Goal: Task Accomplishment & Management: Use online tool/utility

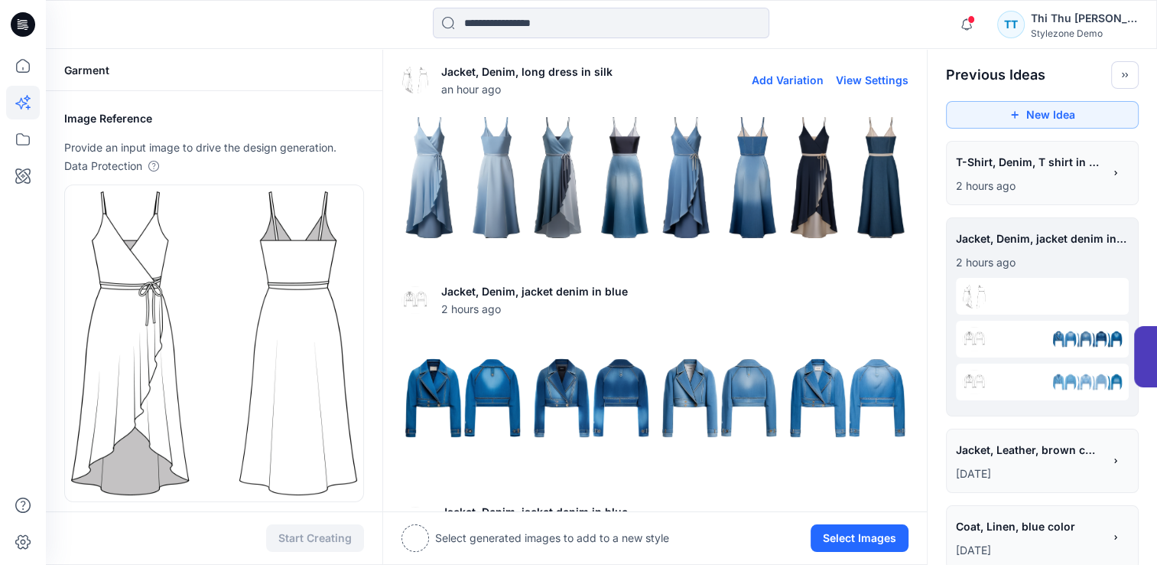
click at [453, 173] on img at bounding box center [462, 177] width 121 height 121
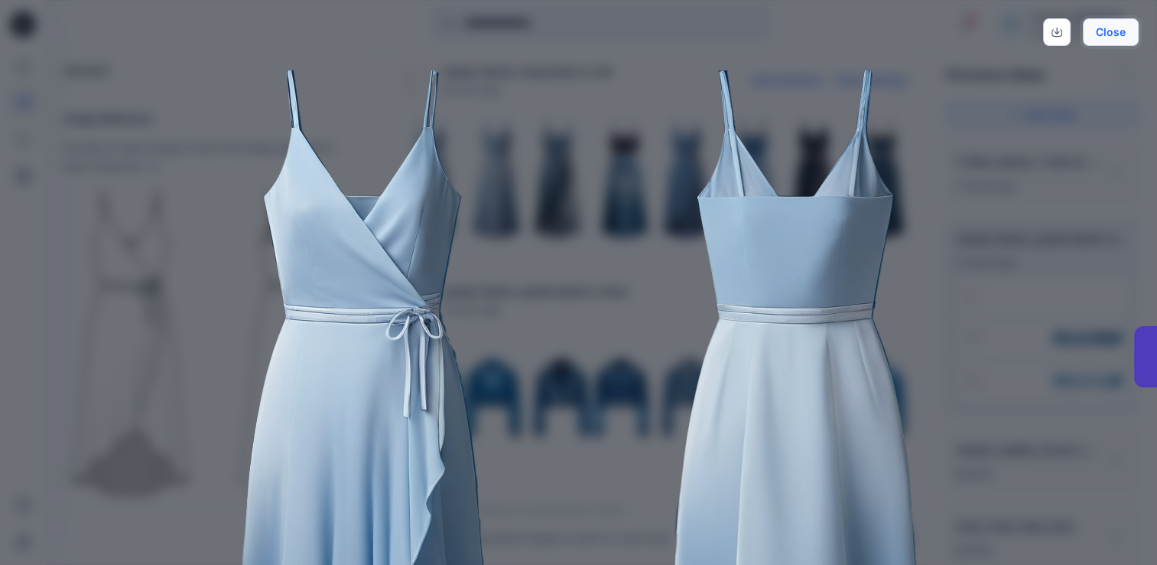
click at [1108, 41] on button "Close" at bounding box center [1111, 32] width 56 height 28
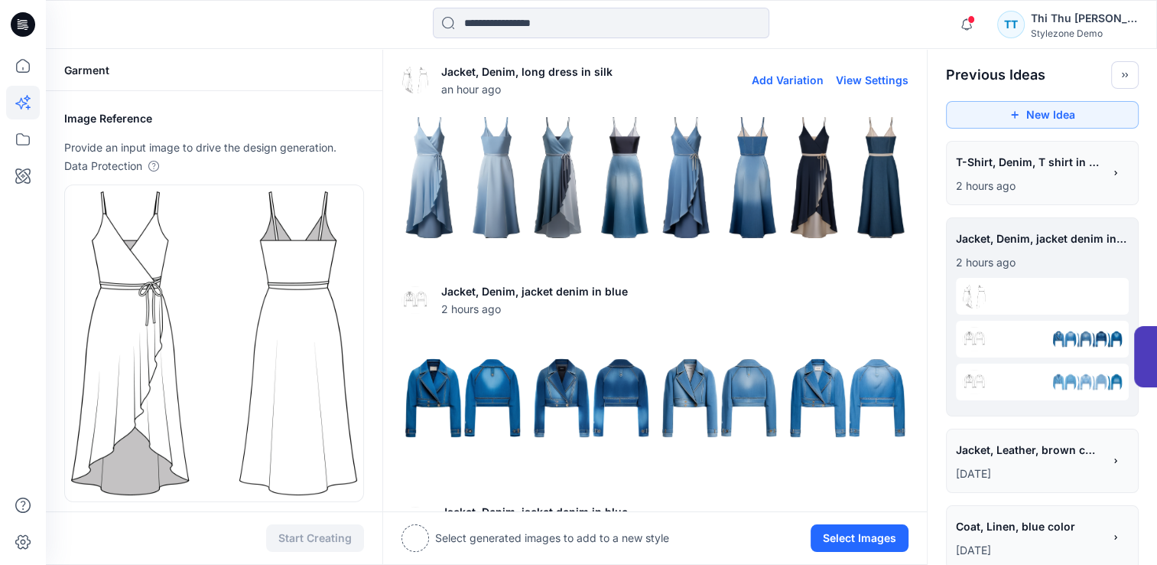
click at [818, 192] on img at bounding box center [847, 177] width 121 height 121
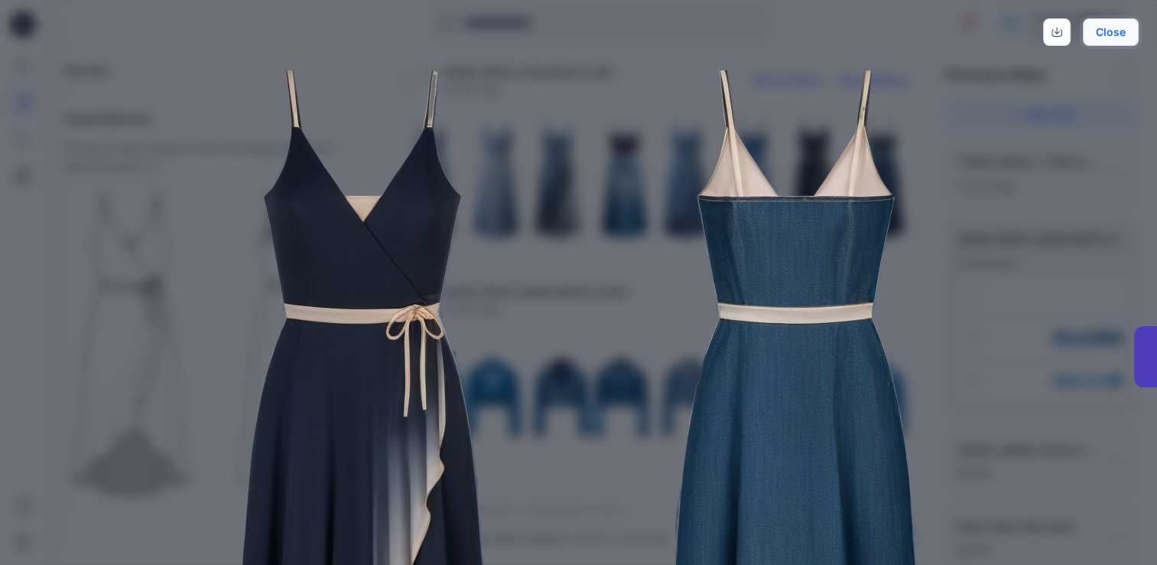
click at [1111, 32] on button "Close" at bounding box center [1111, 32] width 56 height 28
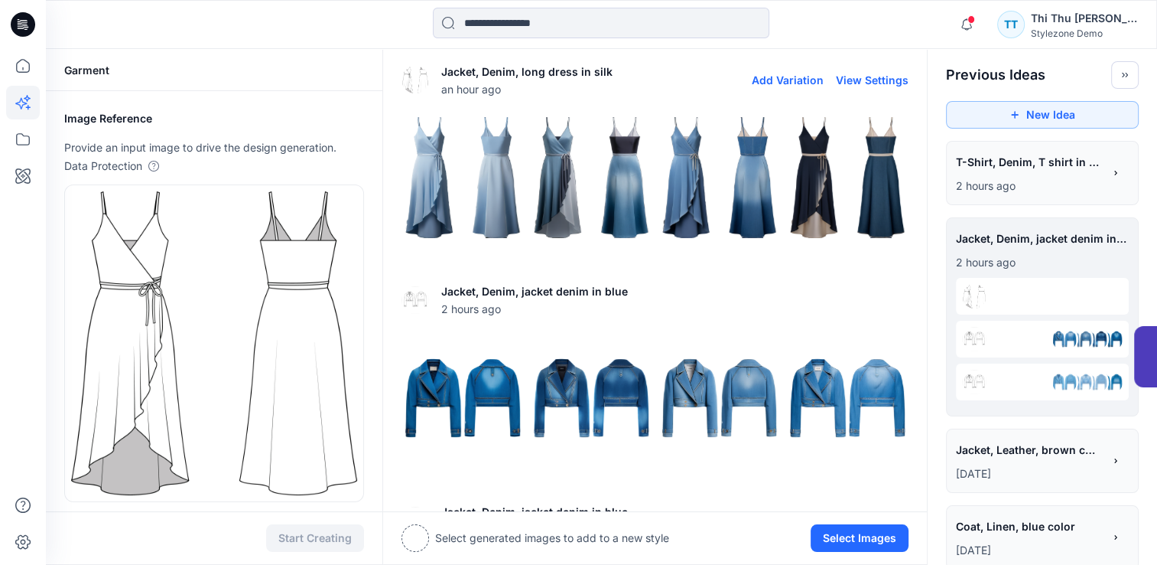
click at [646, 185] on img at bounding box center [591, 177] width 121 height 121
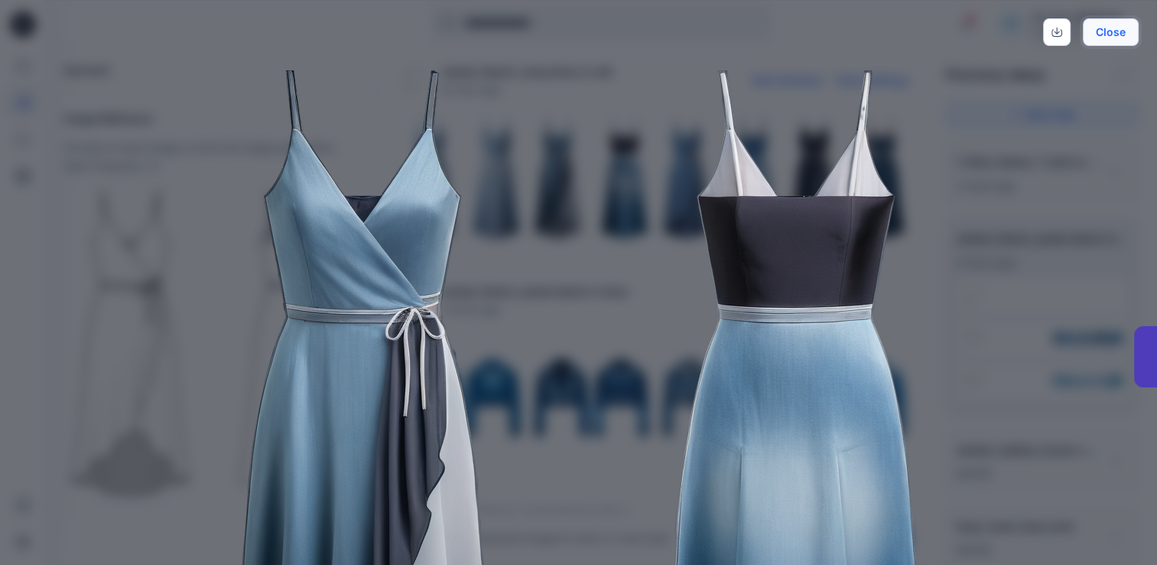
click at [1105, 38] on button "Close" at bounding box center [1111, 32] width 56 height 28
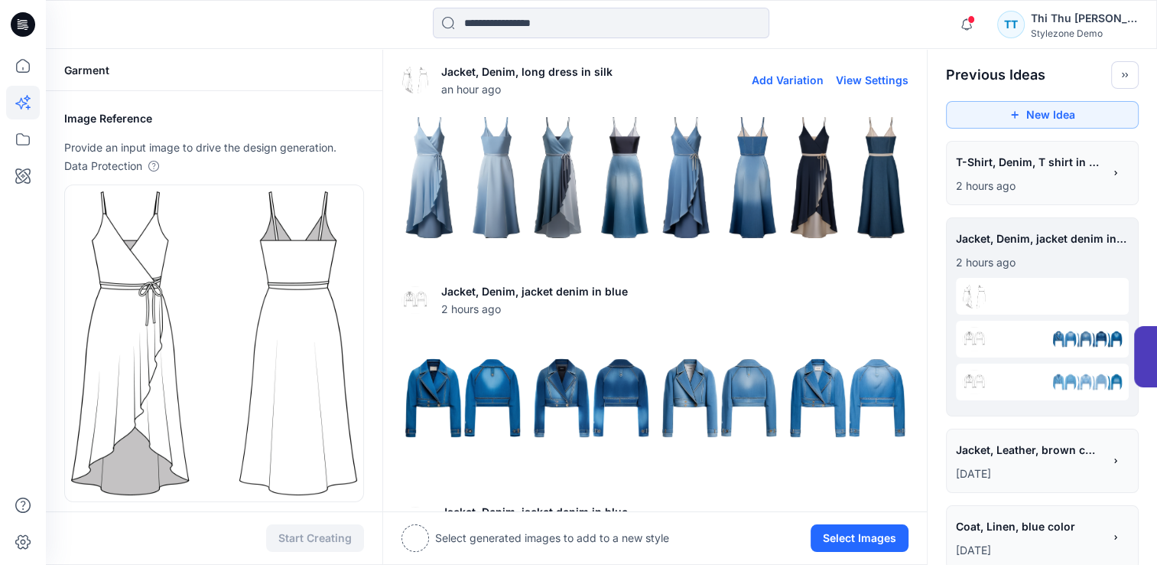
click at [569, 192] on img at bounding box center [591, 177] width 121 height 121
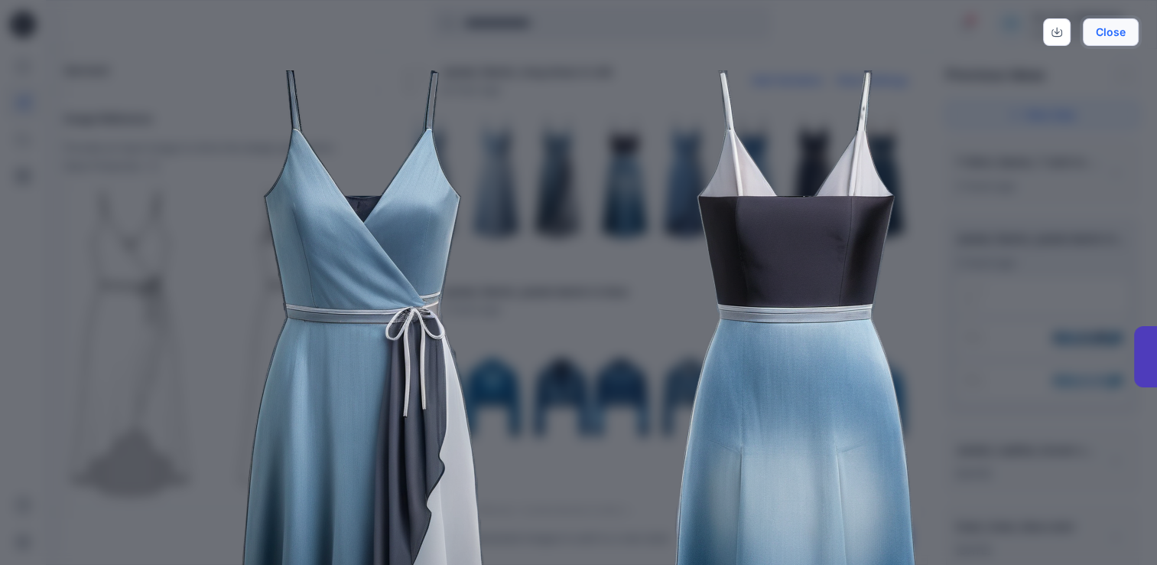
click at [1120, 40] on button "Close" at bounding box center [1111, 32] width 56 height 28
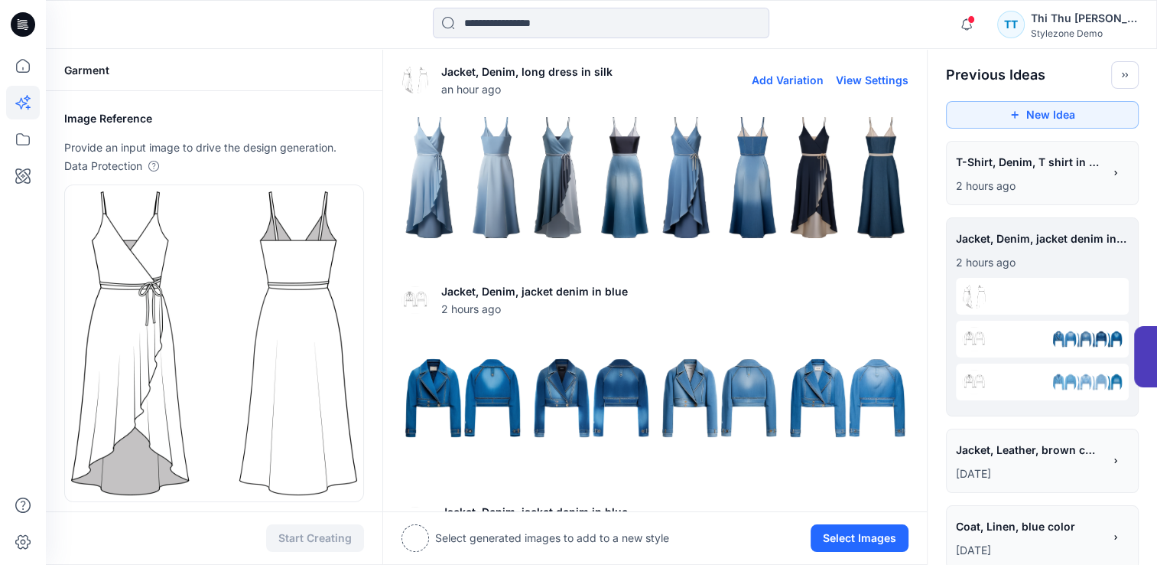
click at [849, 187] on img at bounding box center [847, 177] width 121 height 121
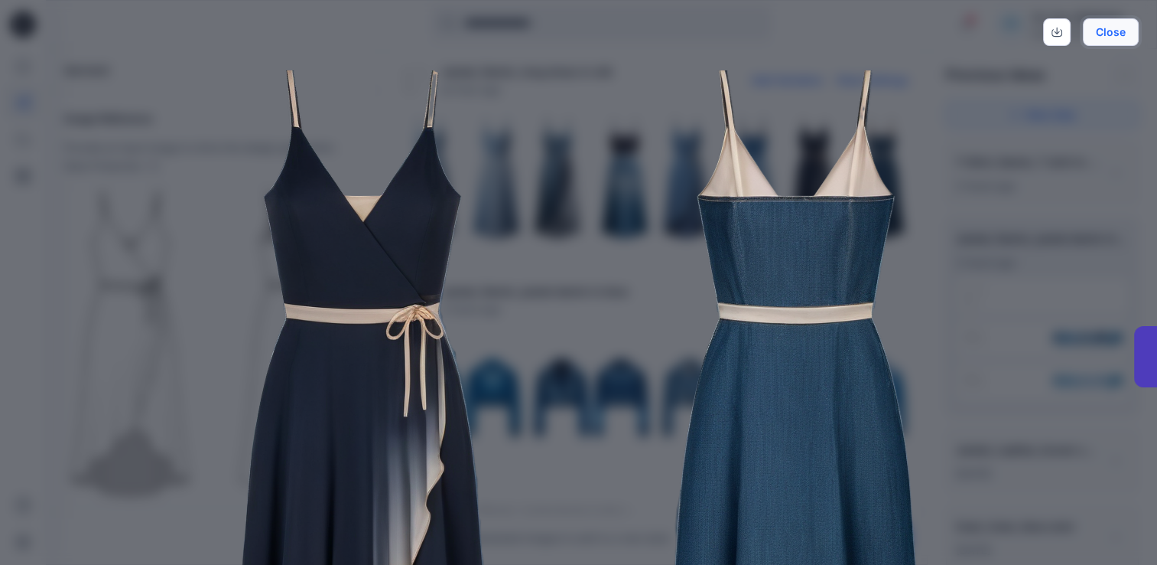
click at [1114, 32] on button "Close" at bounding box center [1111, 32] width 56 height 28
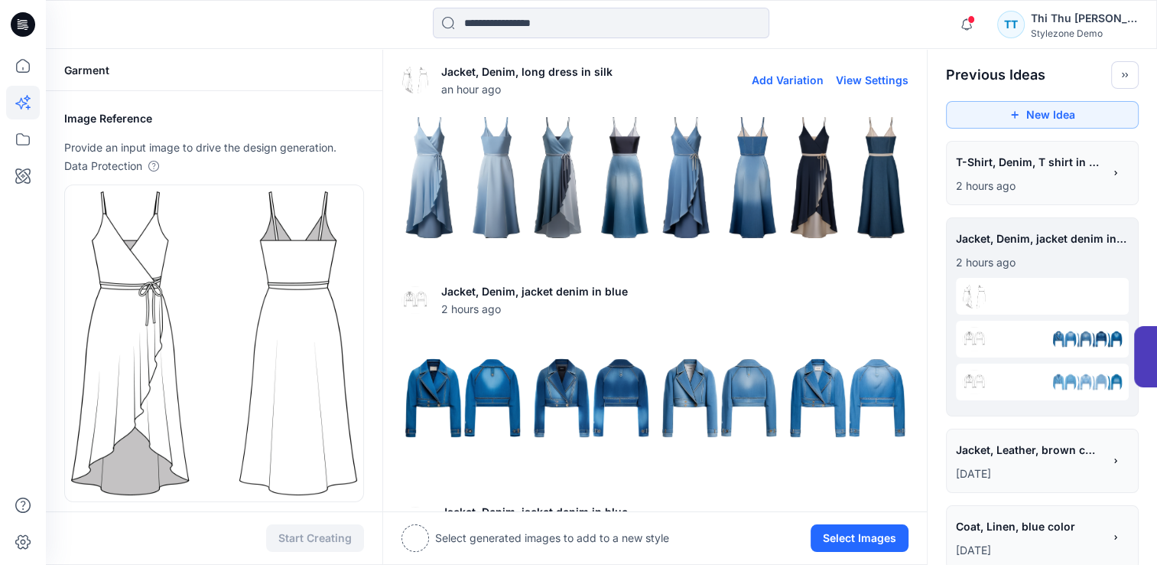
click at [724, 190] on img at bounding box center [719, 177] width 121 height 121
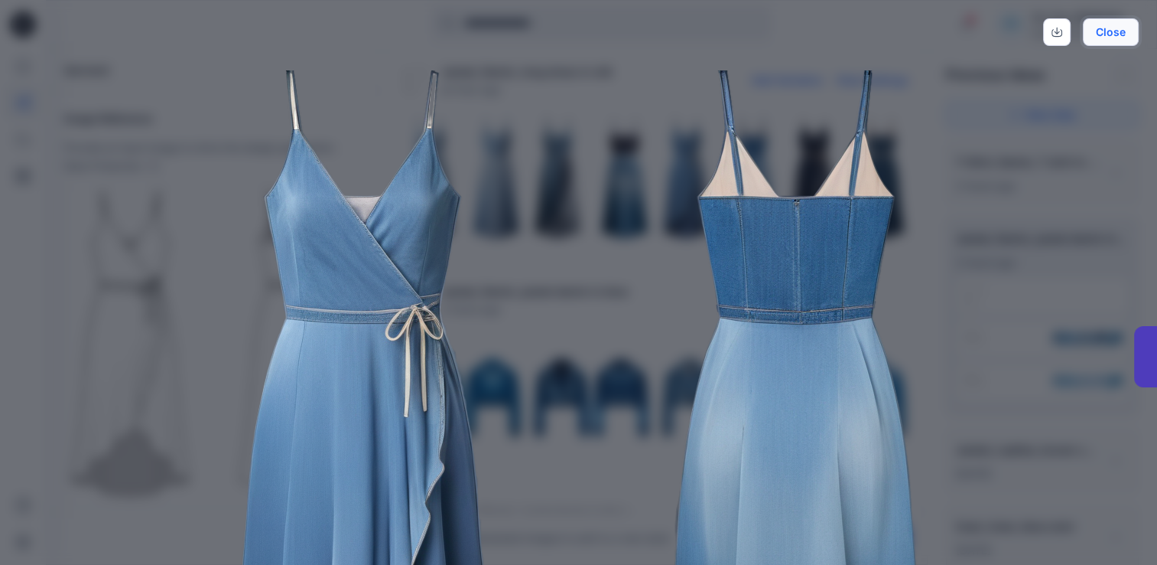
click at [1116, 32] on button "Close" at bounding box center [1111, 32] width 56 height 28
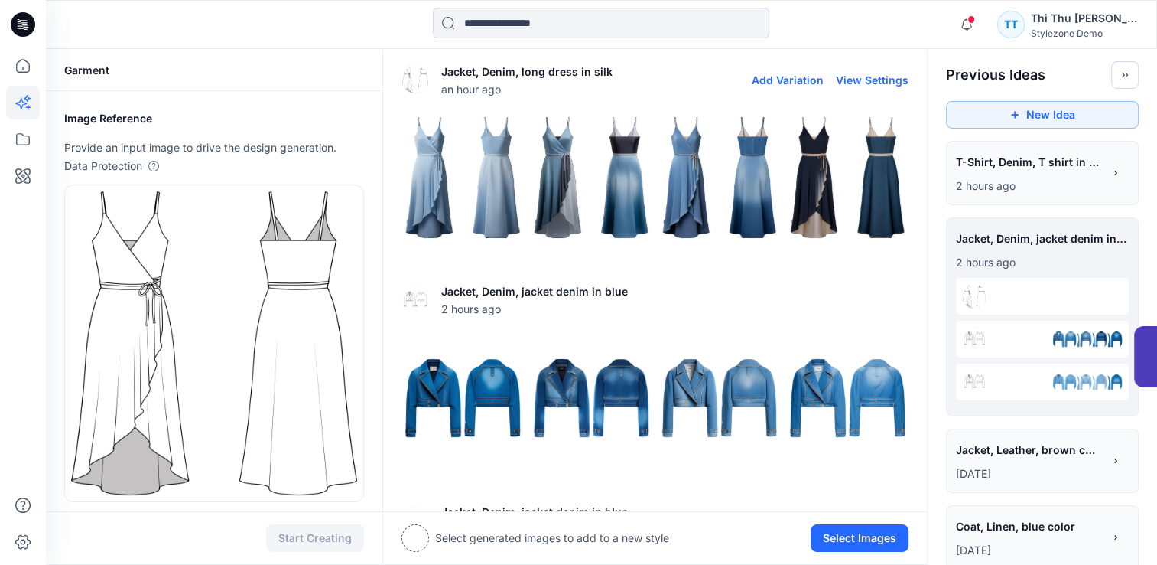
click at [532, 177] on img at bounding box center [591, 177] width 121 height 121
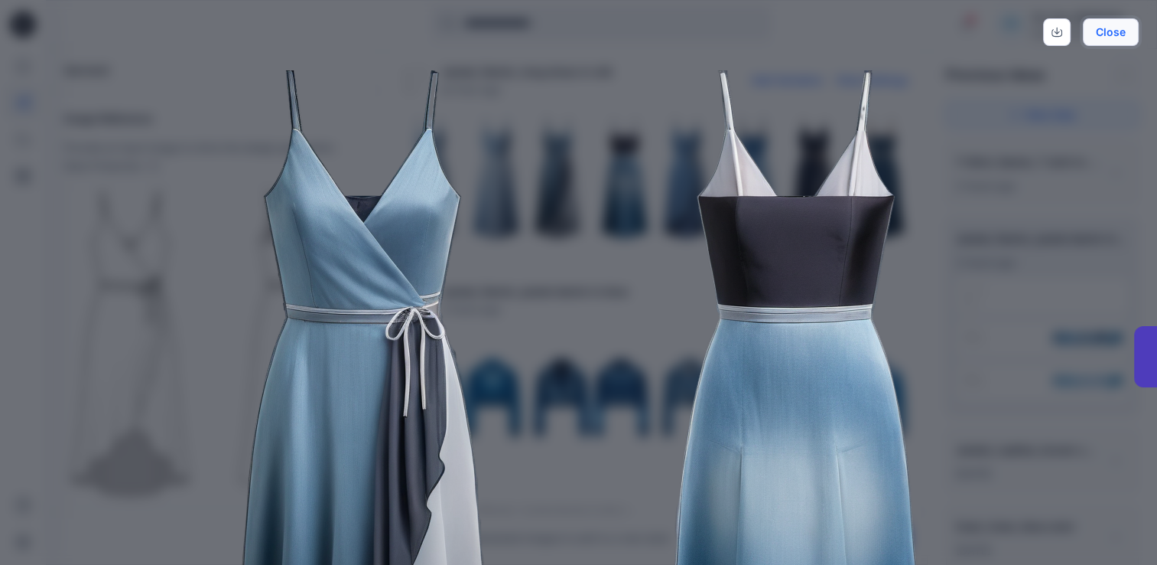
click at [1120, 33] on button "Close" at bounding box center [1111, 32] width 56 height 28
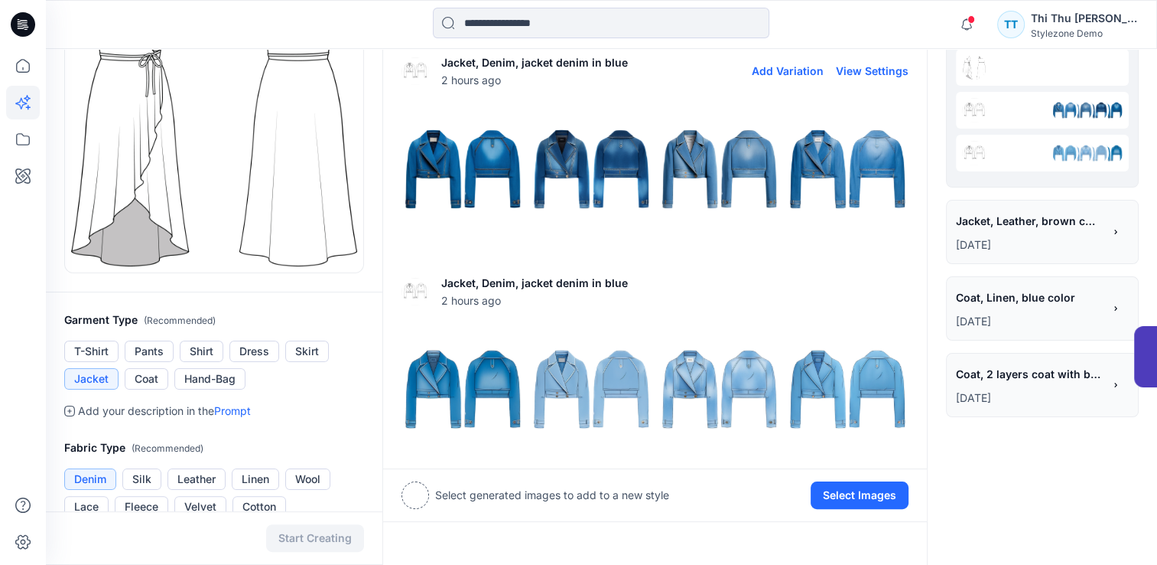
scroll to position [306, 0]
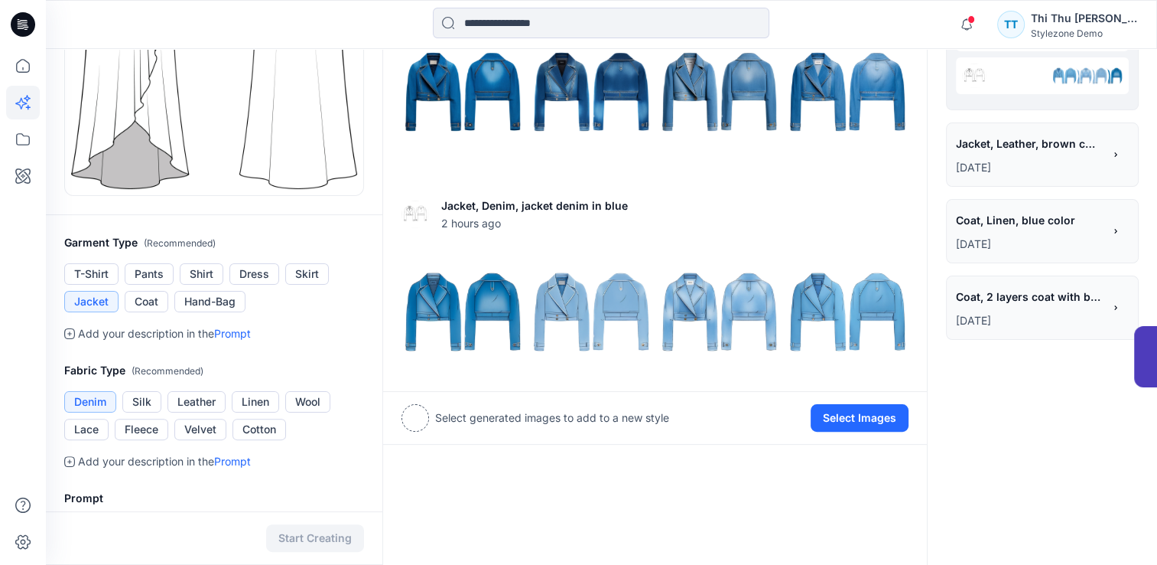
click at [91, 303] on button "Jacket" at bounding box center [91, 301] width 54 height 21
click at [243, 330] on link "Prompt" at bounding box center [232, 333] width 37 height 13
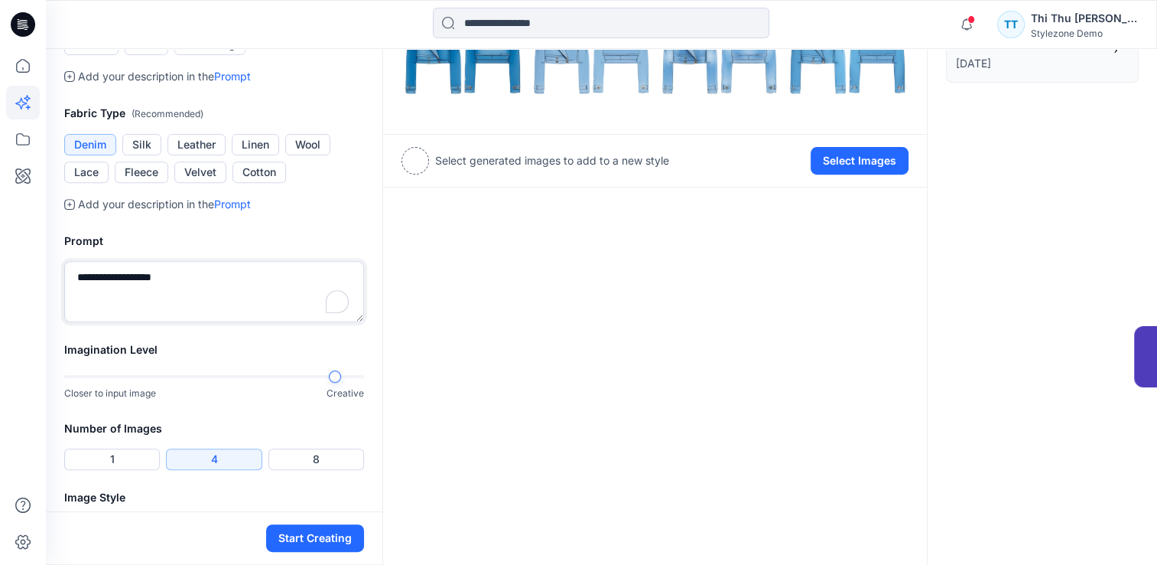
scroll to position [571, 0]
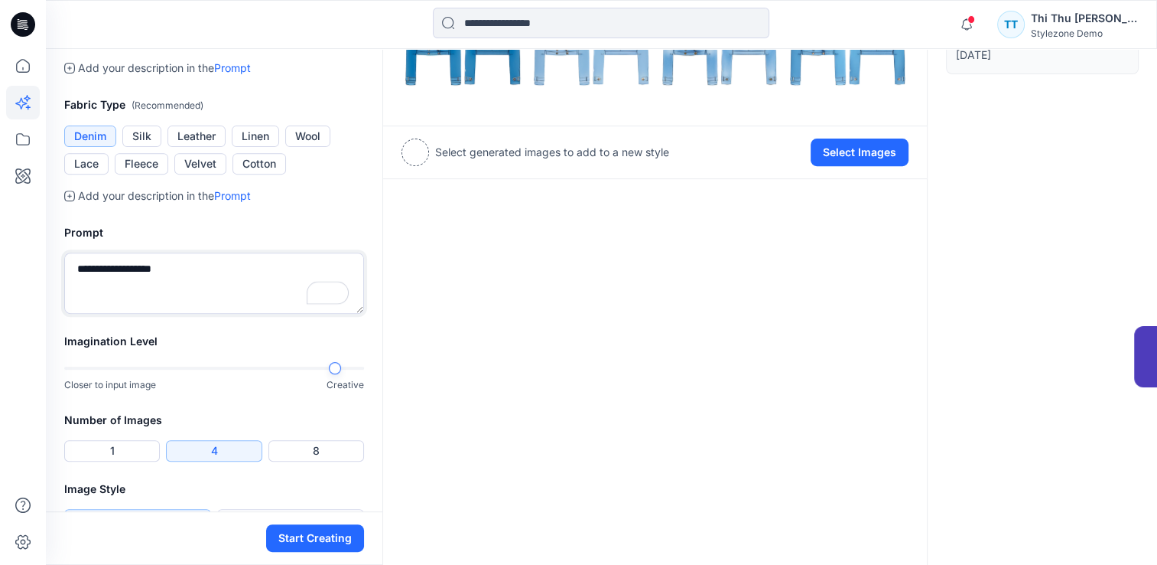
click at [183, 271] on textarea "**********" at bounding box center [214, 282] width 300 height 61
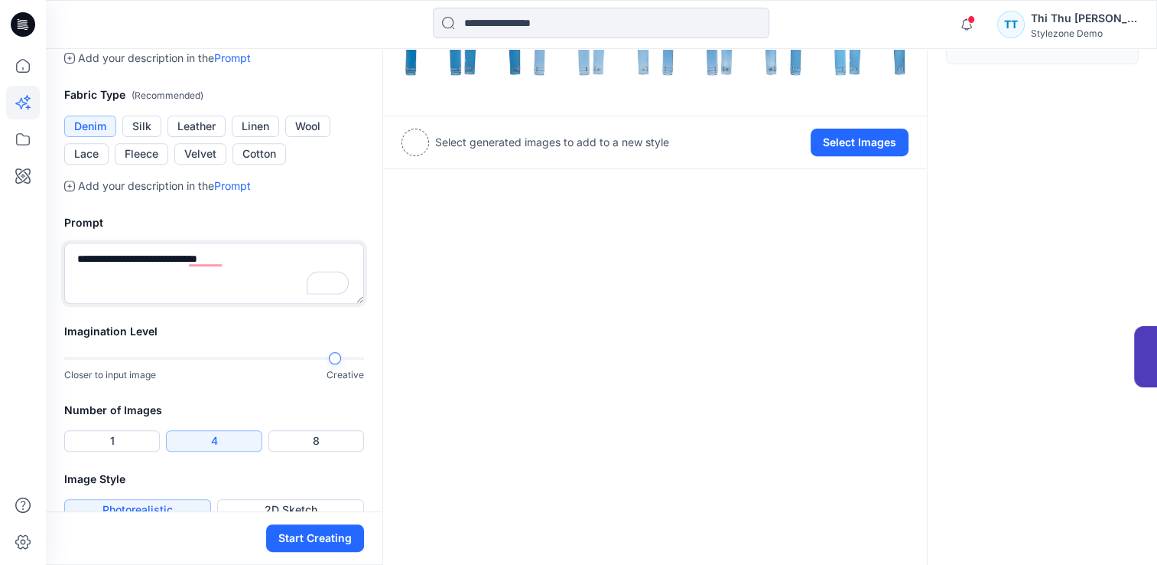
scroll to position [607, 0]
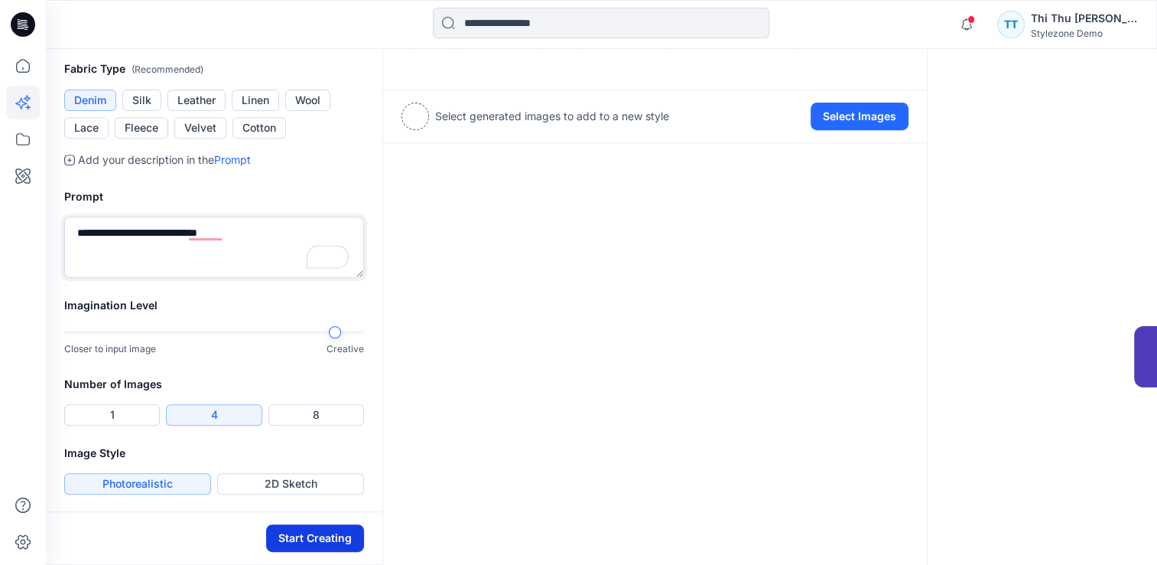
type textarea "**********"
click at [324, 541] on button "Start Creating" at bounding box center [315, 538] width 98 height 28
click at [220, 236] on textarea "**********" at bounding box center [214, 246] width 300 height 61
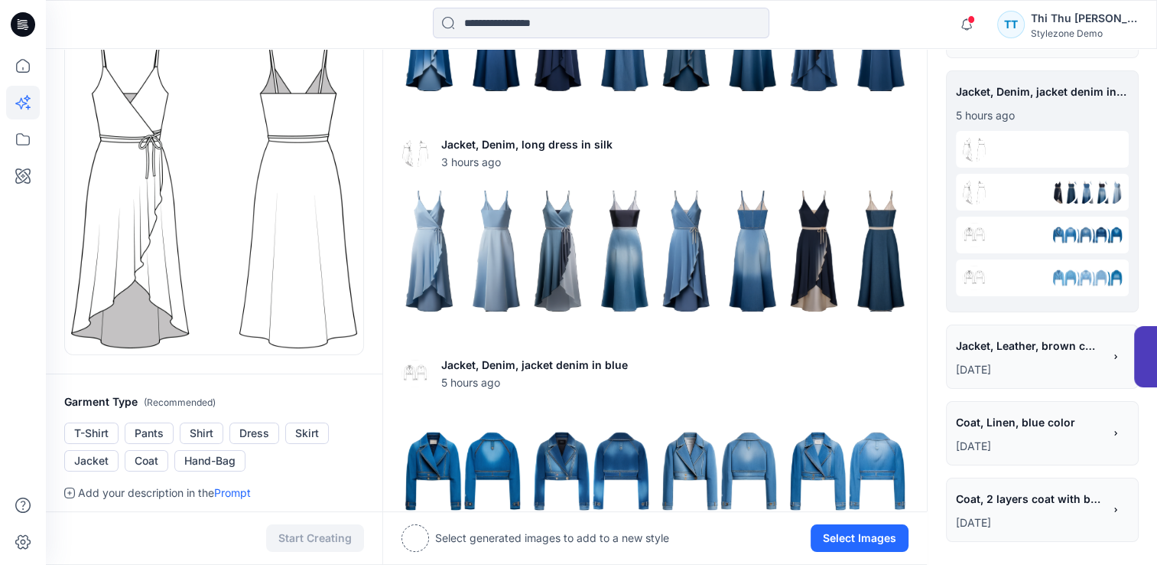
scroll to position [0, 0]
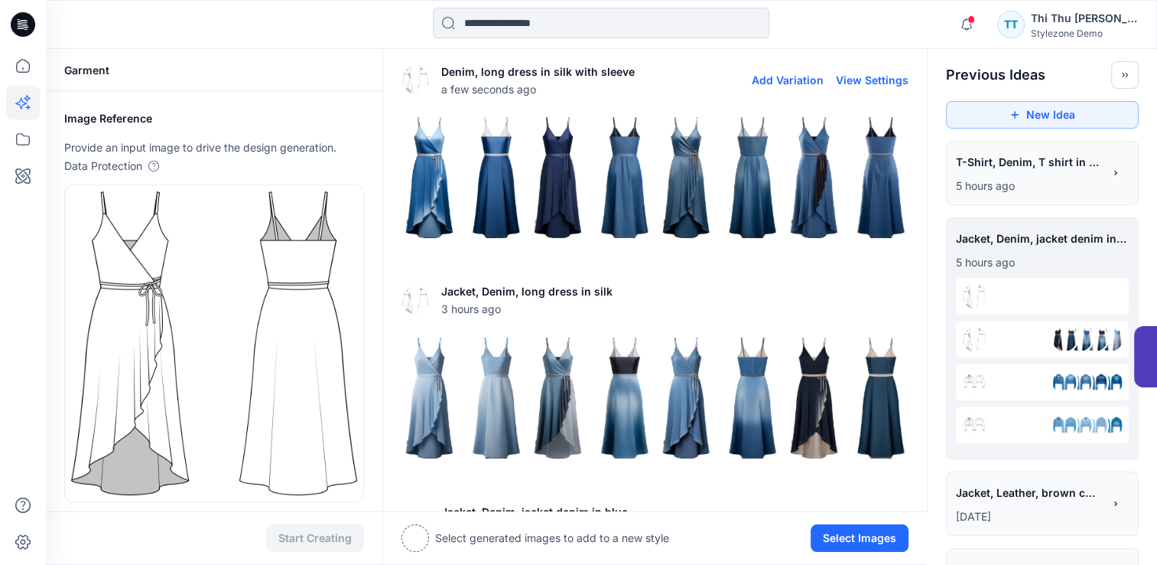
click at [486, 203] on img at bounding box center [462, 177] width 121 height 121
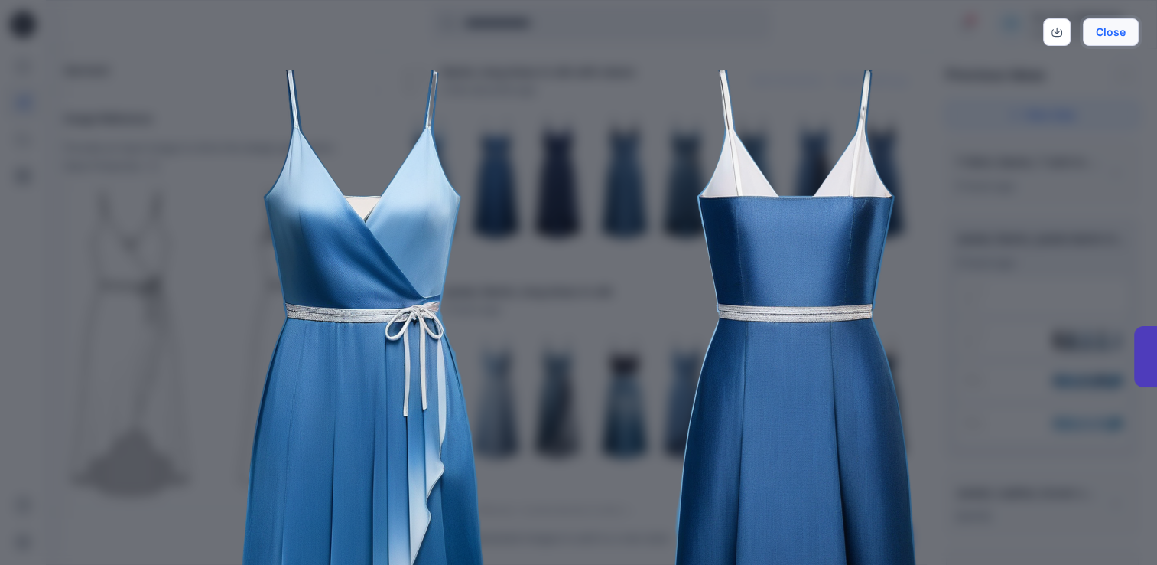
click at [1124, 33] on button "Close" at bounding box center [1111, 32] width 56 height 28
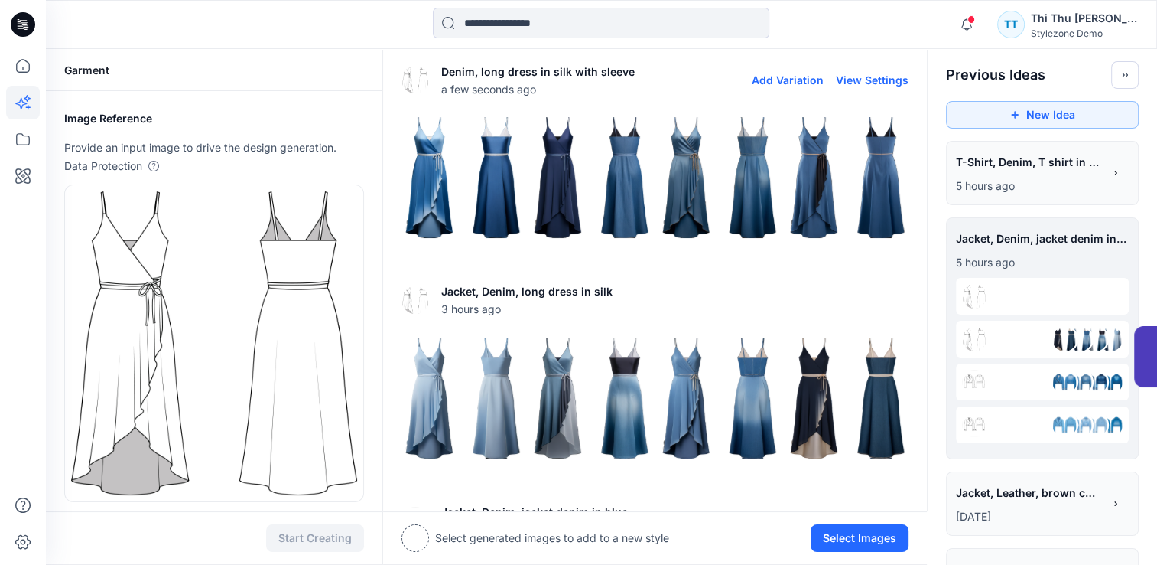
click at [686, 178] on img at bounding box center [719, 177] width 121 height 121
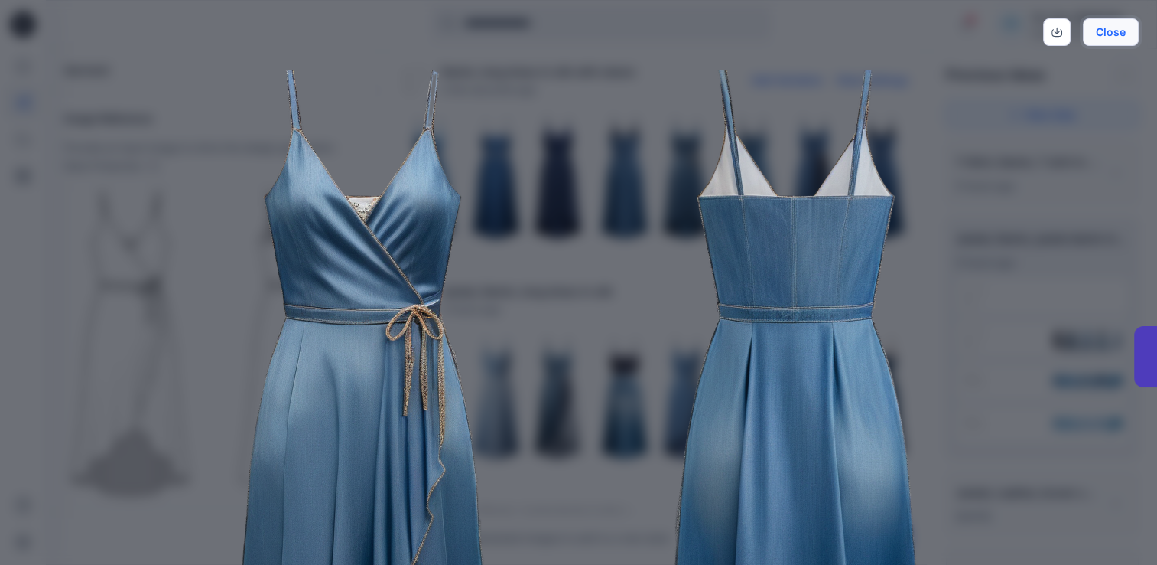
click at [1114, 40] on button "Close" at bounding box center [1111, 32] width 56 height 28
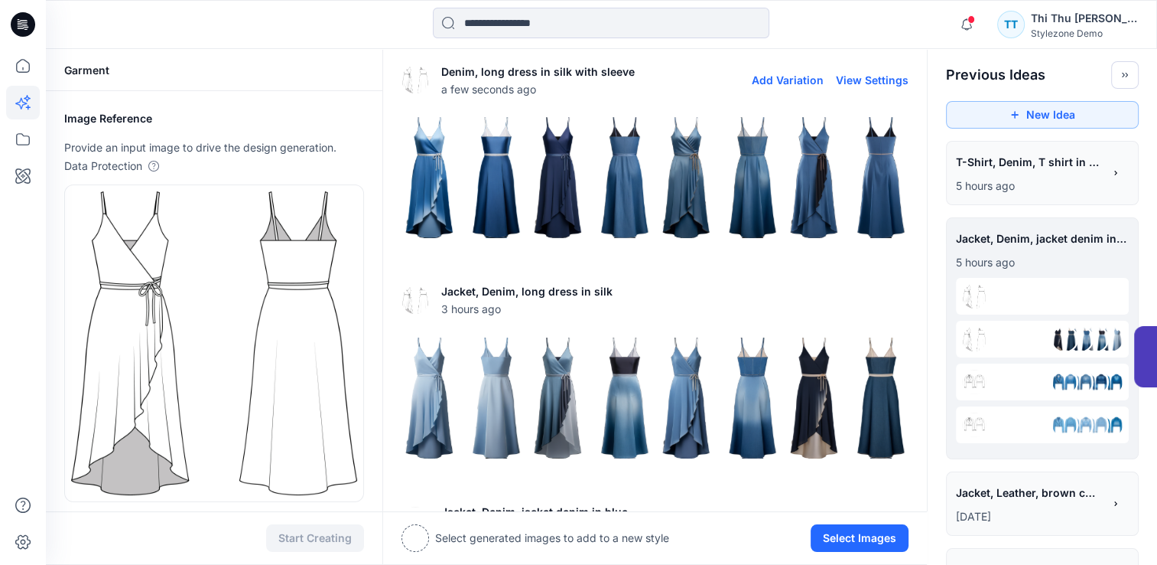
click at [800, 210] on img at bounding box center [847, 177] width 121 height 121
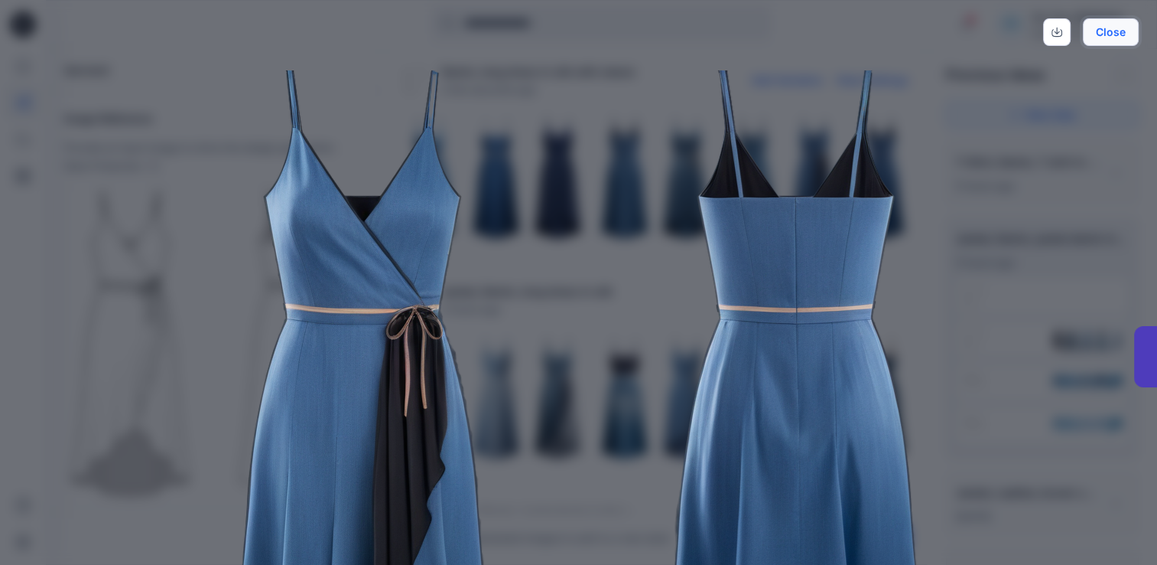
click at [1123, 35] on button "Close" at bounding box center [1111, 32] width 56 height 28
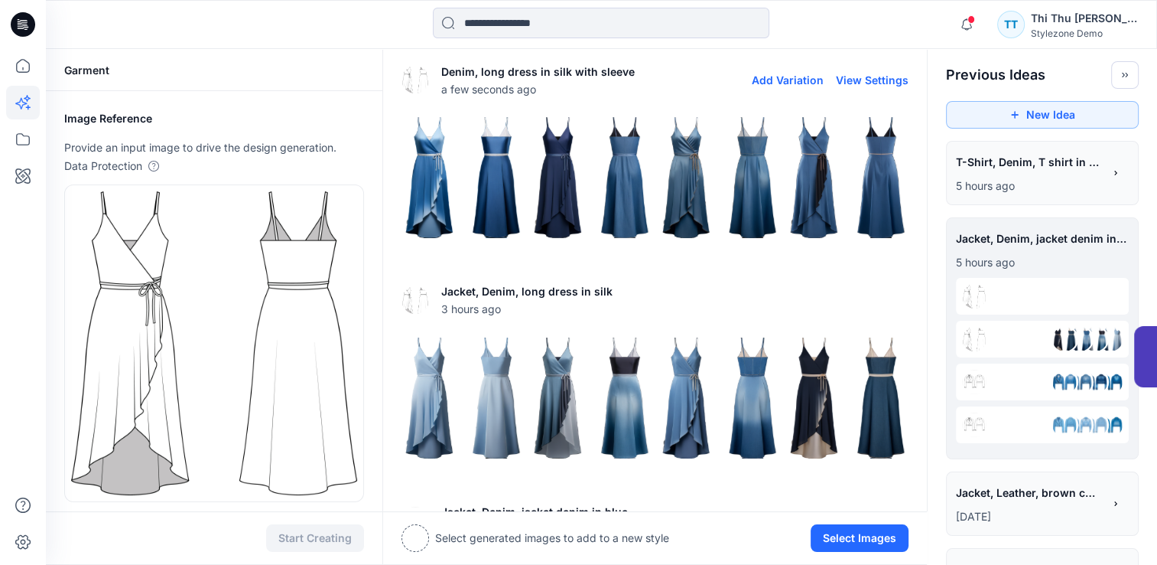
click at [876, 181] on img at bounding box center [847, 177] width 121 height 121
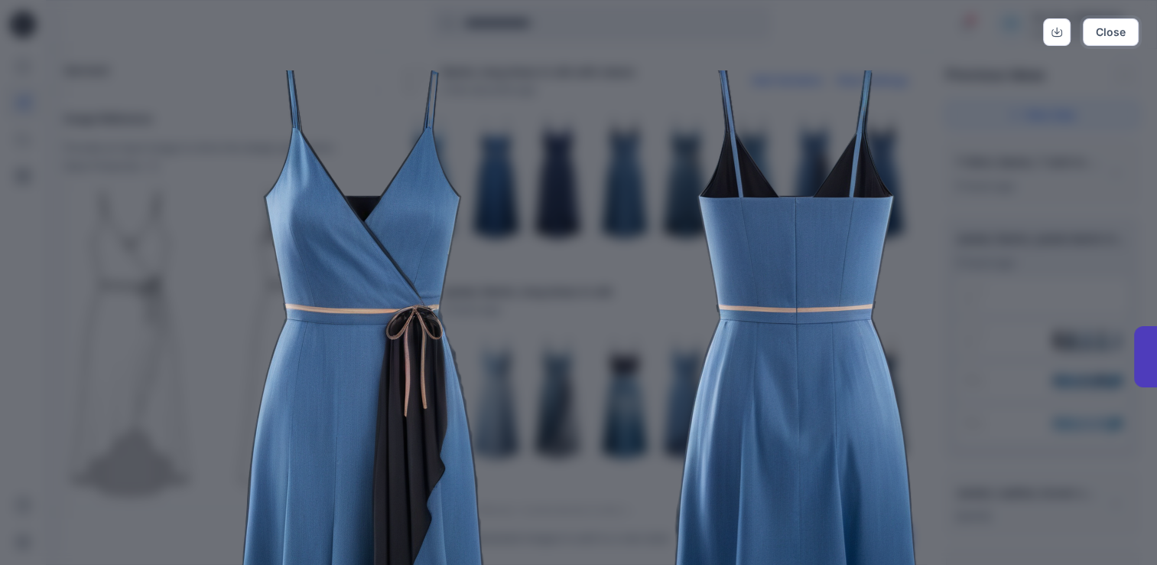
drag, startPoint x: 1112, startPoint y: 24, endPoint x: 871, endPoint y: 112, distance: 256.5
click at [1113, 24] on button "Close" at bounding box center [1111, 32] width 56 height 28
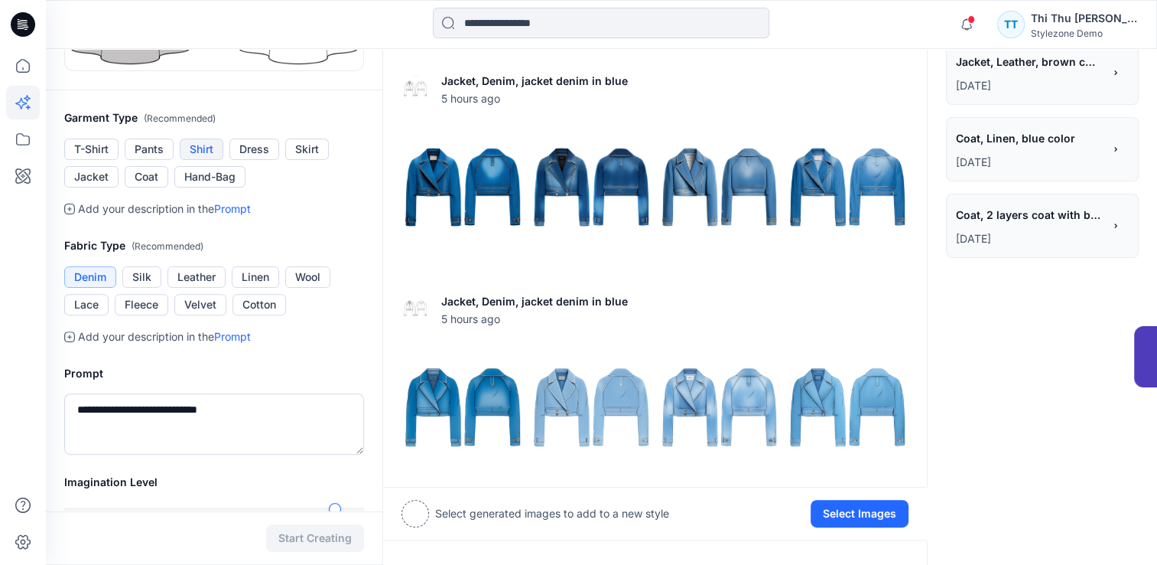
scroll to position [459, 0]
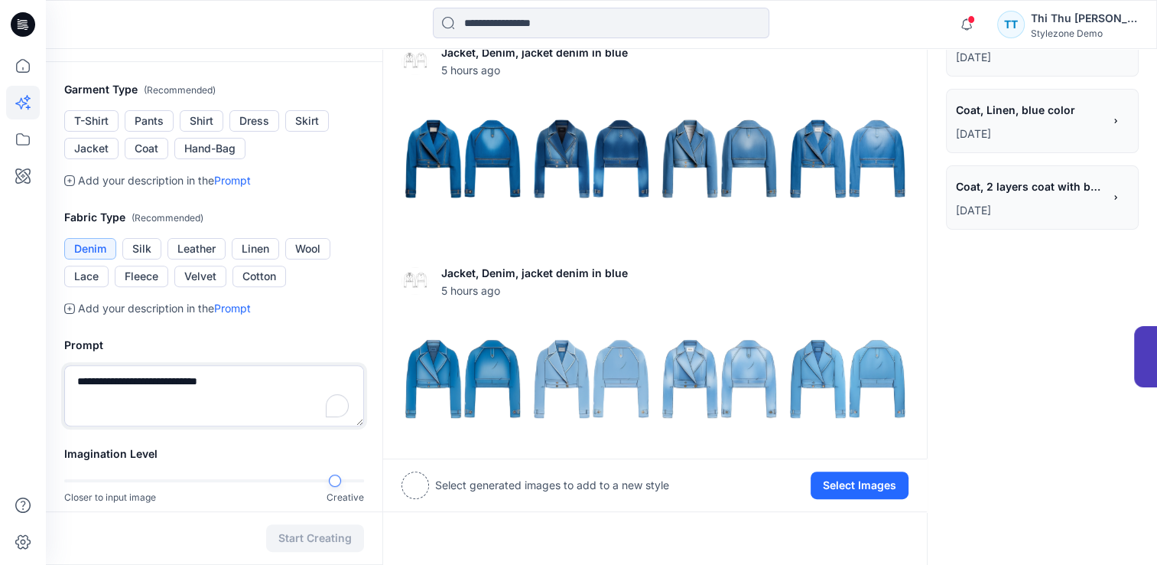
click at [221, 381] on textarea "**********" at bounding box center [214, 395] width 300 height 61
type textarea "**********"
click at [318, 538] on button "Start Creating" at bounding box center [315, 538] width 98 height 28
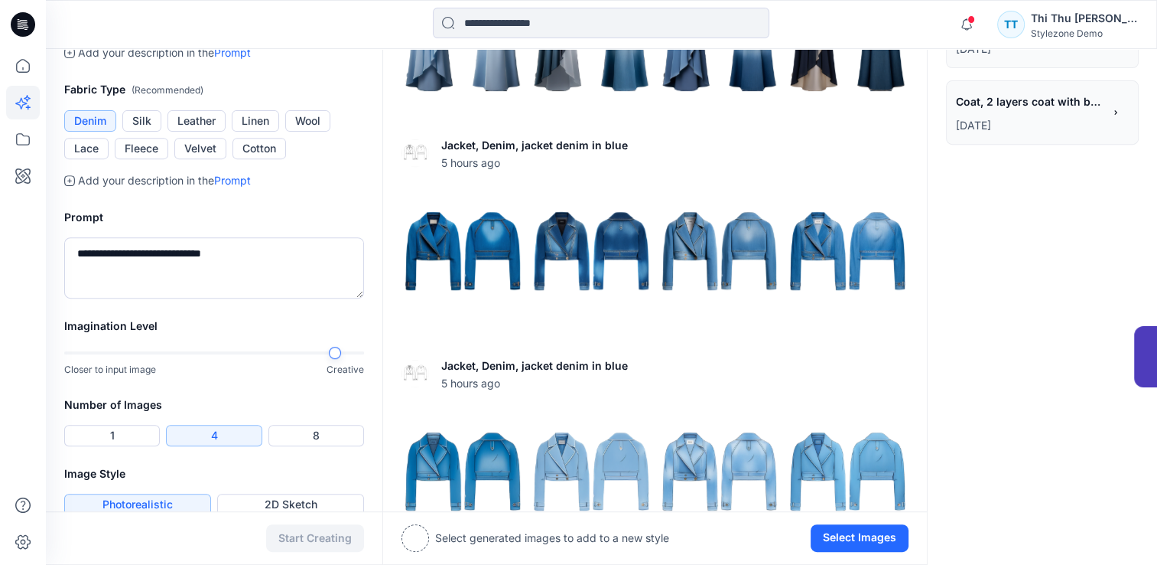
scroll to position [535, 0]
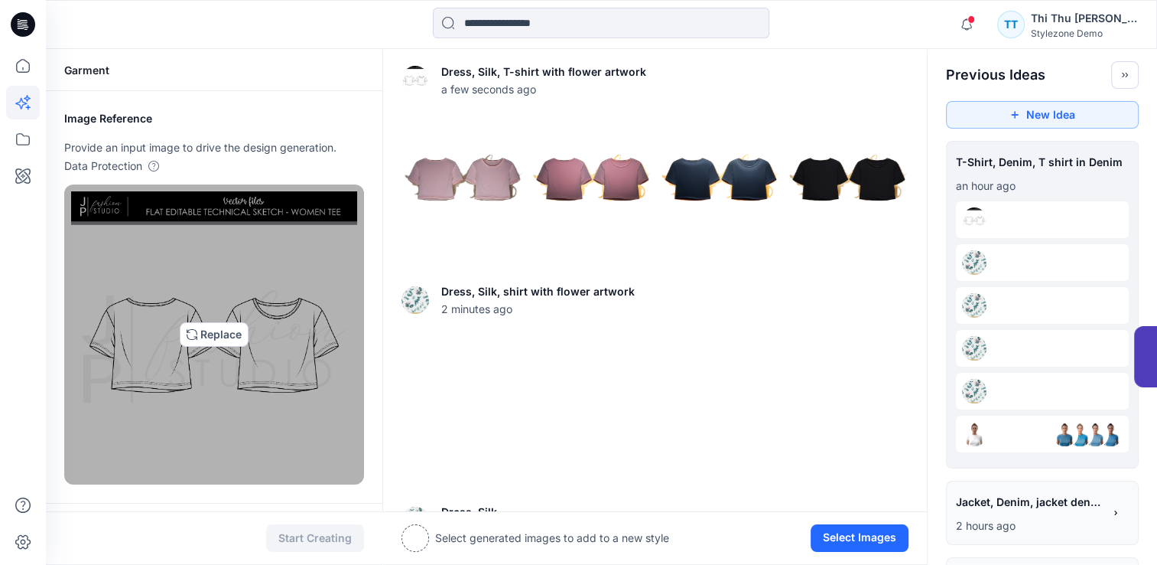
click at [204, 339] on img at bounding box center [214, 334] width 286 height 286
type input "**********"
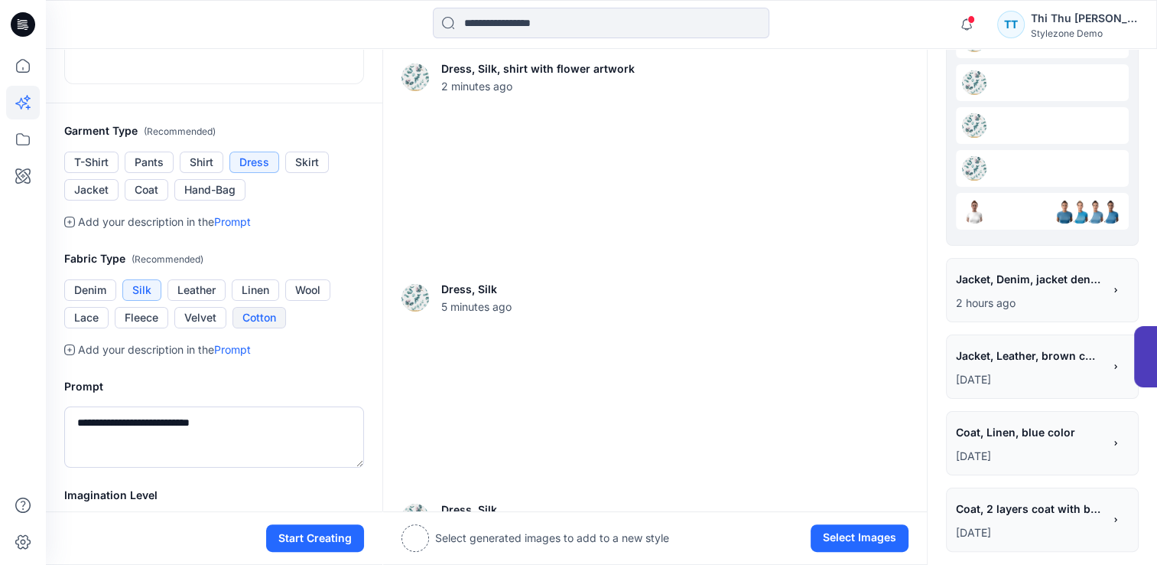
scroll to position [229, 0]
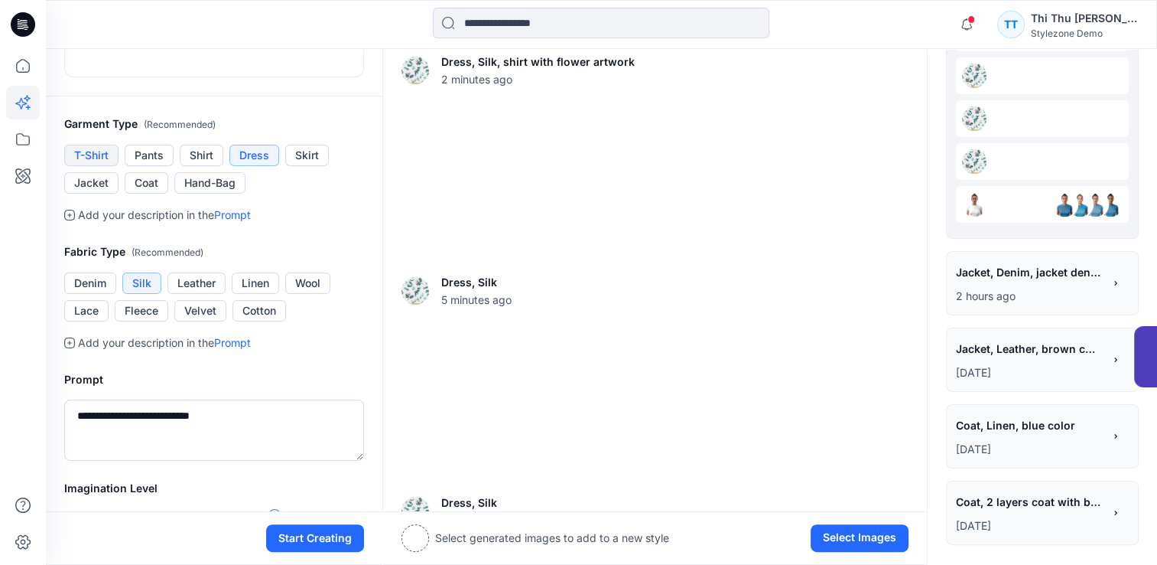
click at [86, 166] on button "T-Shirt" at bounding box center [91, 155] width 54 height 21
click at [236, 349] on link "Prompt" at bounding box center [232, 342] width 37 height 13
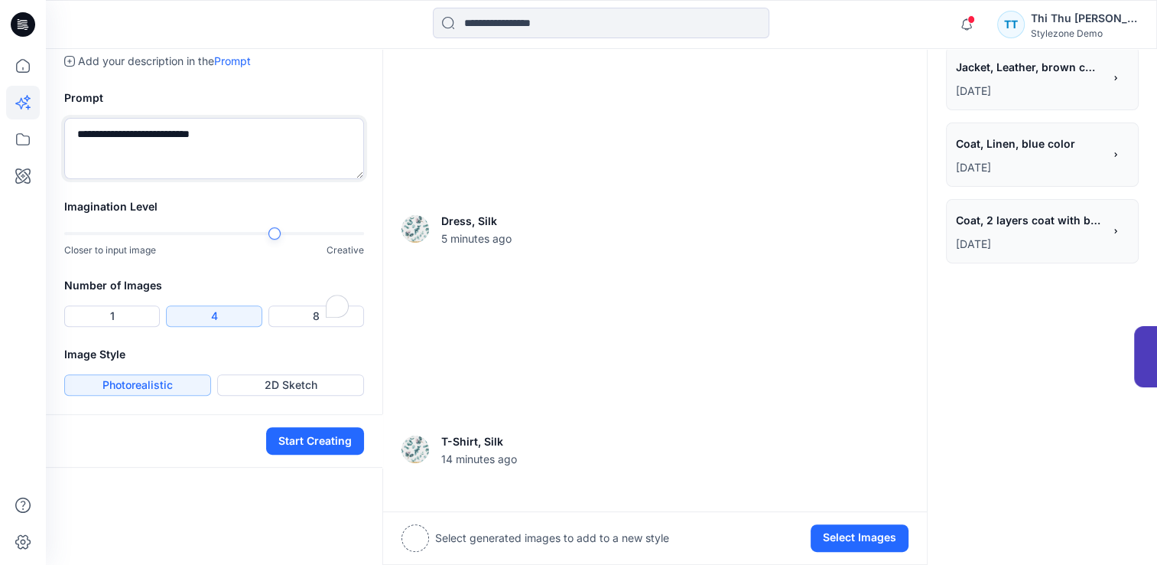
scroll to position [524, 0]
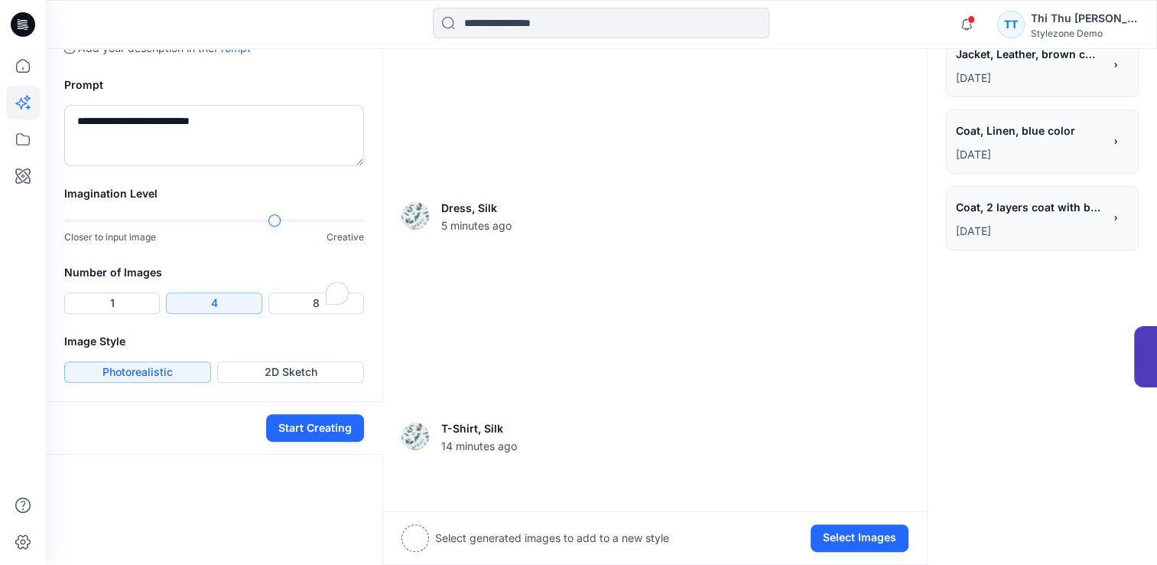
click at [230, 54] on link "Prompt" at bounding box center [232, 47] width 37 height 13
drag, startPoint x: 255, startPoint y: 268, endPoint x: 247, endPoint y: 268, distance: 7.7
click at [247, 166] on textarea "**********" at bounding box center [214, 135] width 300 height 61
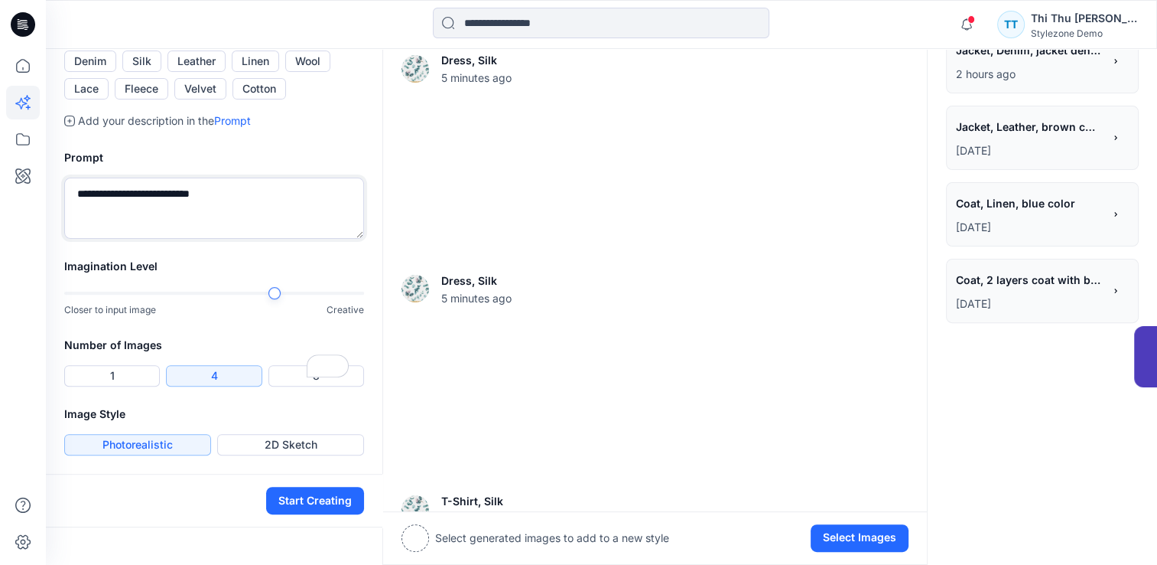
scroll to position [447, 0]
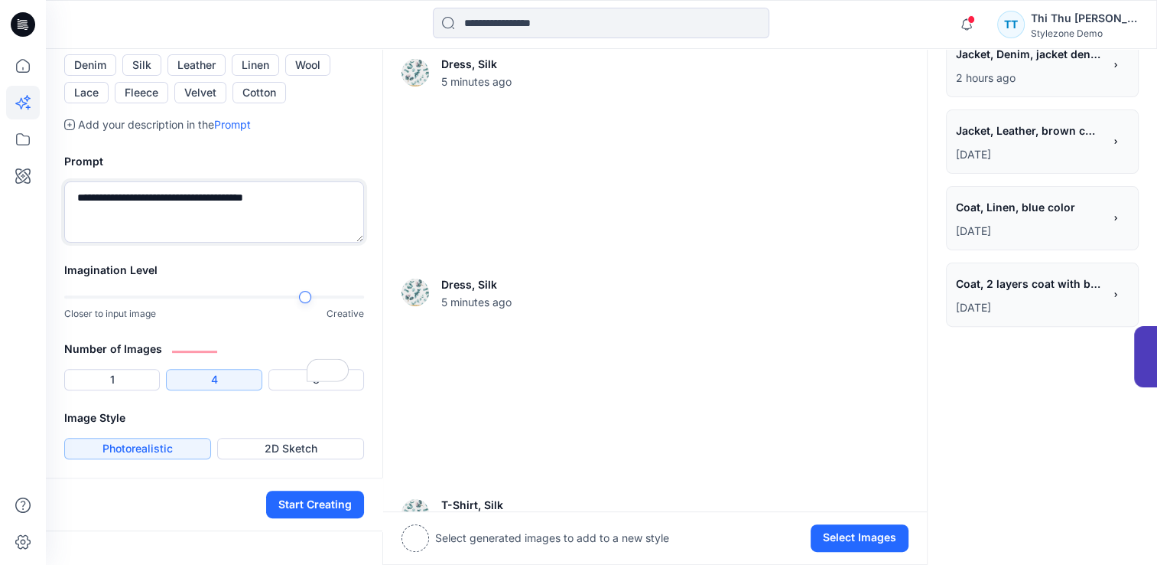
click at [309, 303] on div at bounding box center [305, 297] width 12 height 12
type textarea "**********"
click at [330, 518] on button "Start Creating" at bounding box center [315, 504] width 98 height 28
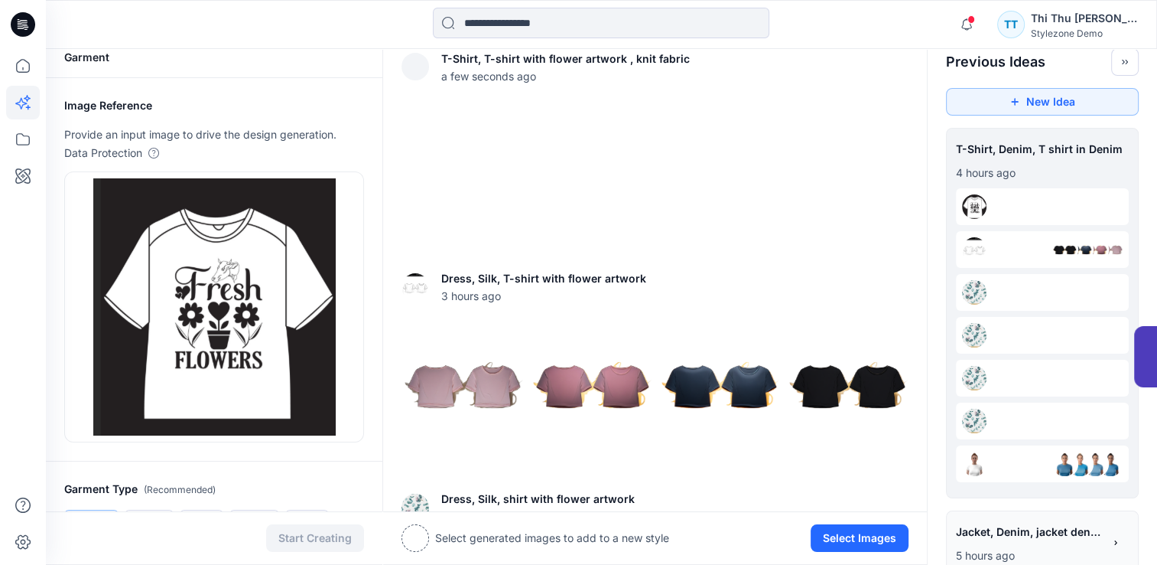
scroll to position [6, 0]
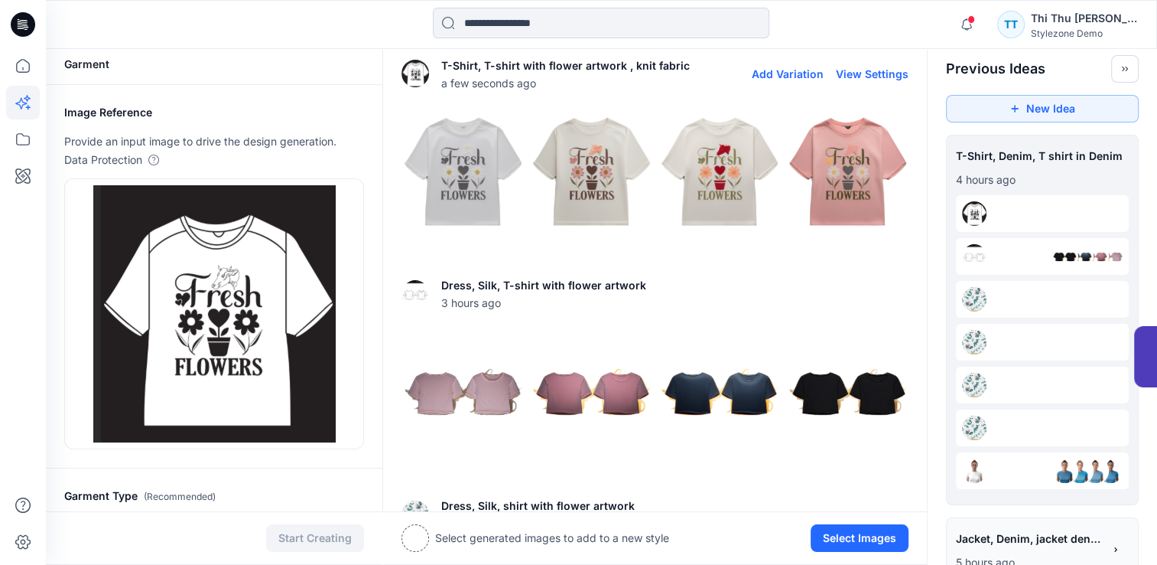
click at [456, 202] on img at bounding box center [462, 171] width 121 height 121
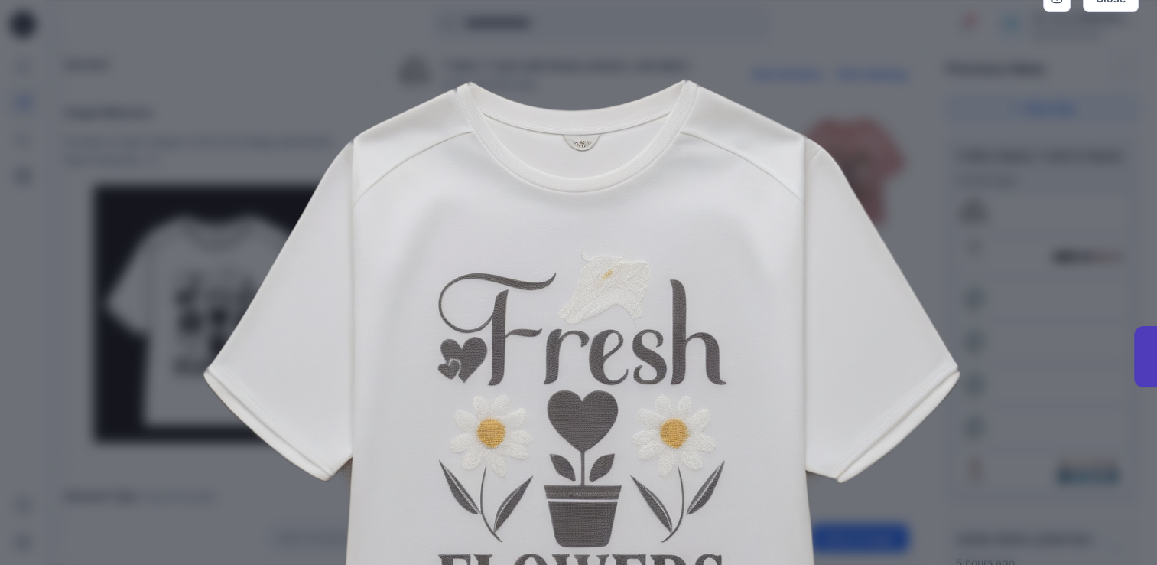
scroll to position [0, 0]
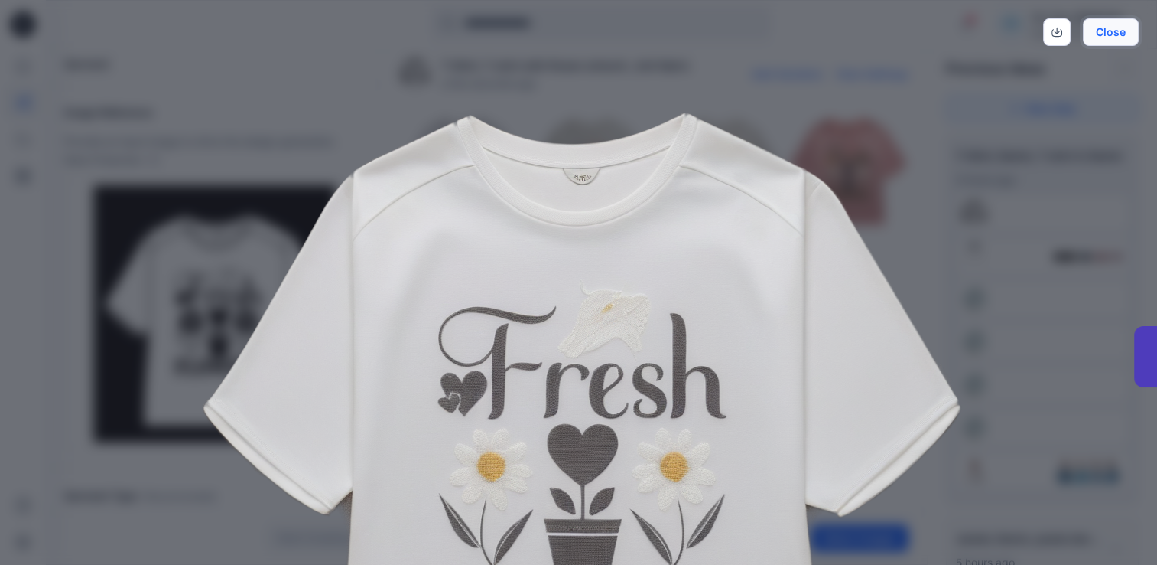
click at [1111, 35] on button "Close" at bounding box center [1111, 32] width 56 height 28
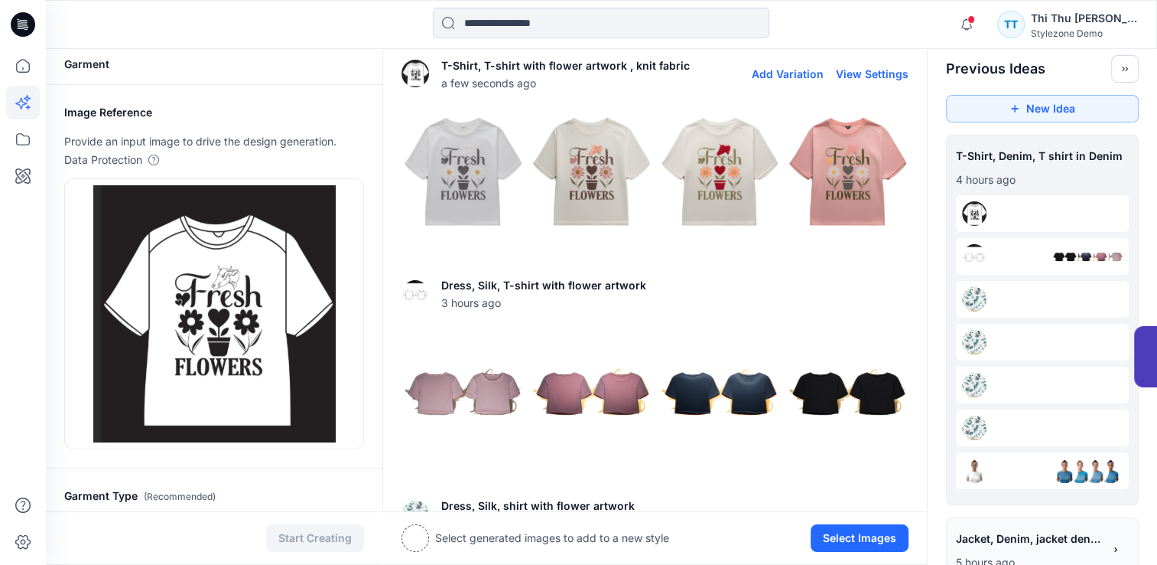
click at [735, 177] on img at bounding box center [719, 171] width 121 height 121
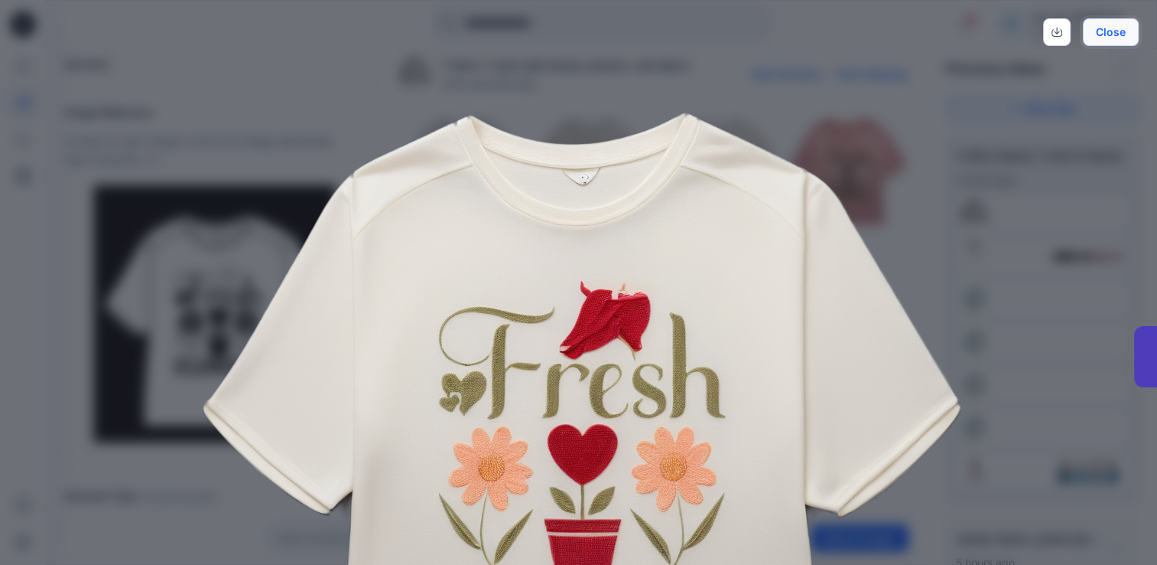
click at [1109, 35] on button "Close" at bounding box center [1111, 32] width 56 height 28
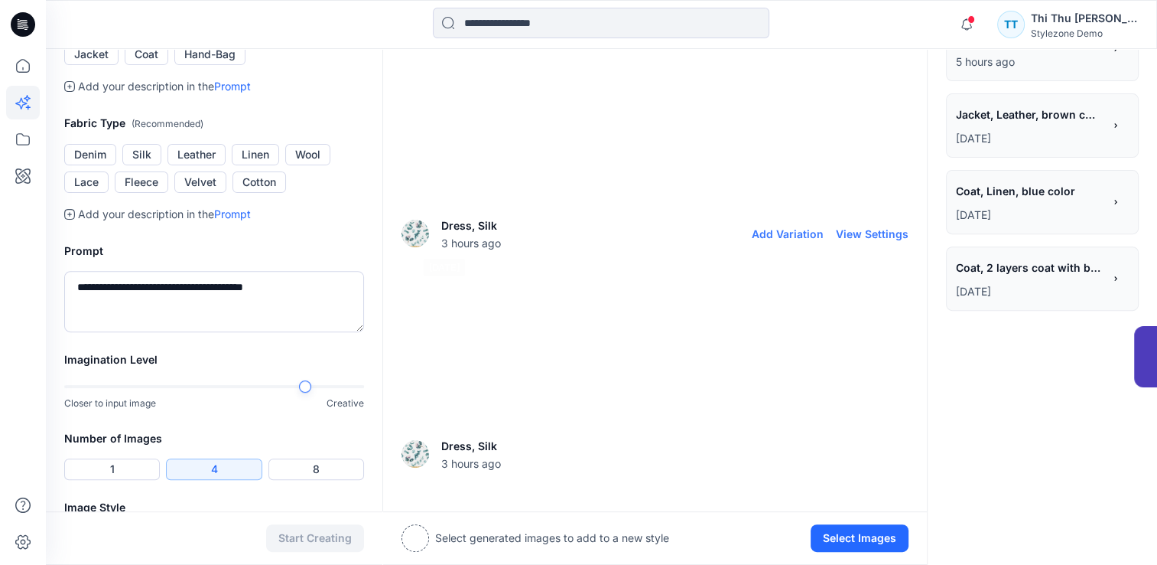
scroll to position [542, 0]
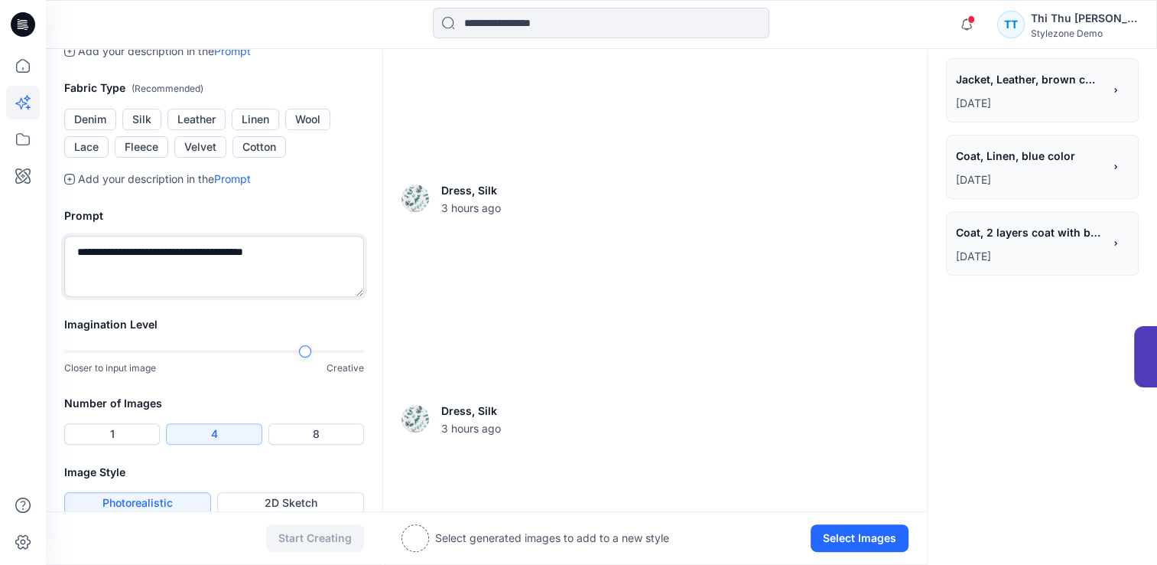
click at [295, 251] on textarea "**********" at bounding box center [214, 266] width 300 height 61
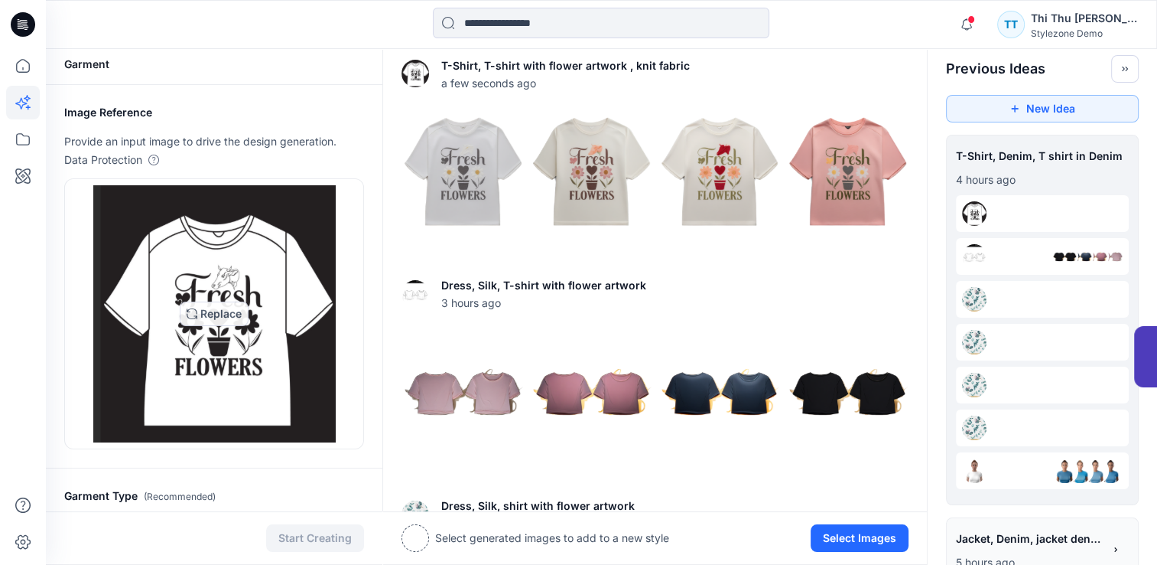
scroll to position [389, 0]
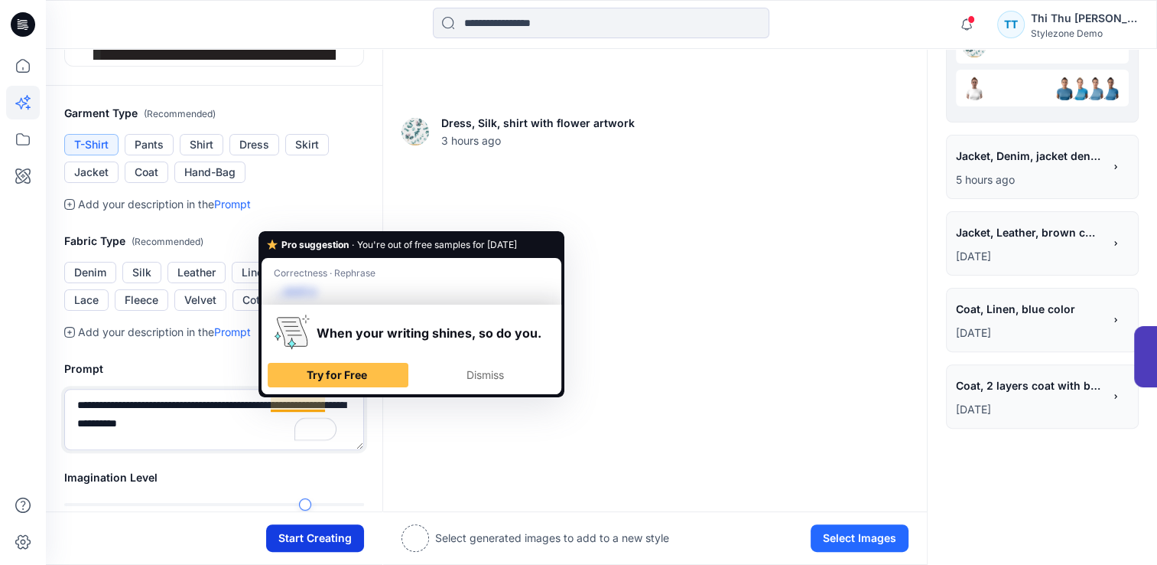
type textarea "**********"
click at [304, 529] on button "Start Creating" at bounding box center [315, 538] width 98 height 28
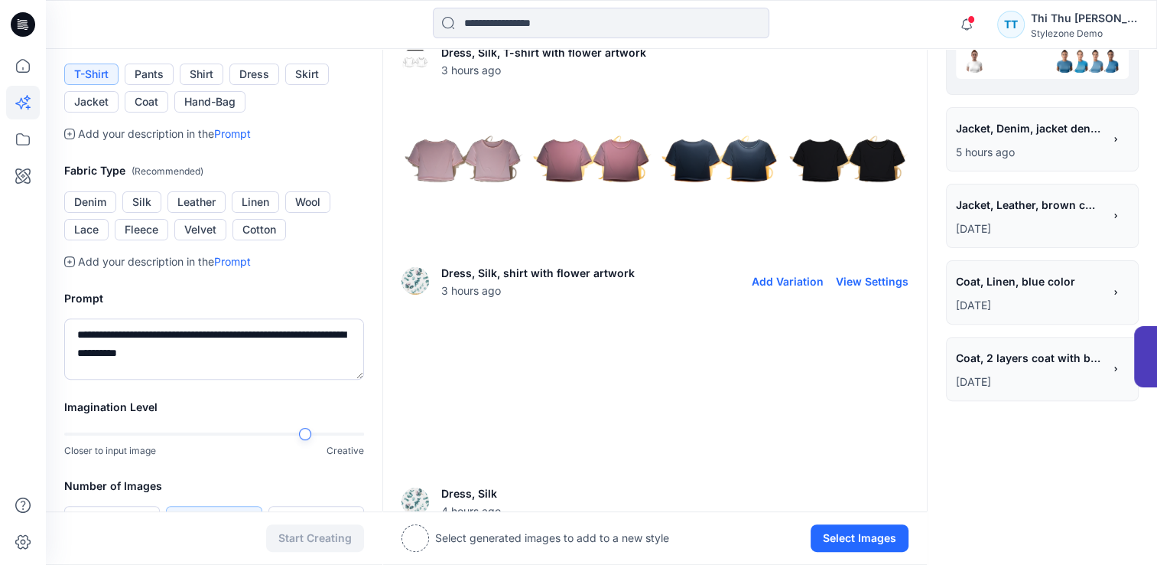
scroll to position [0, 0]
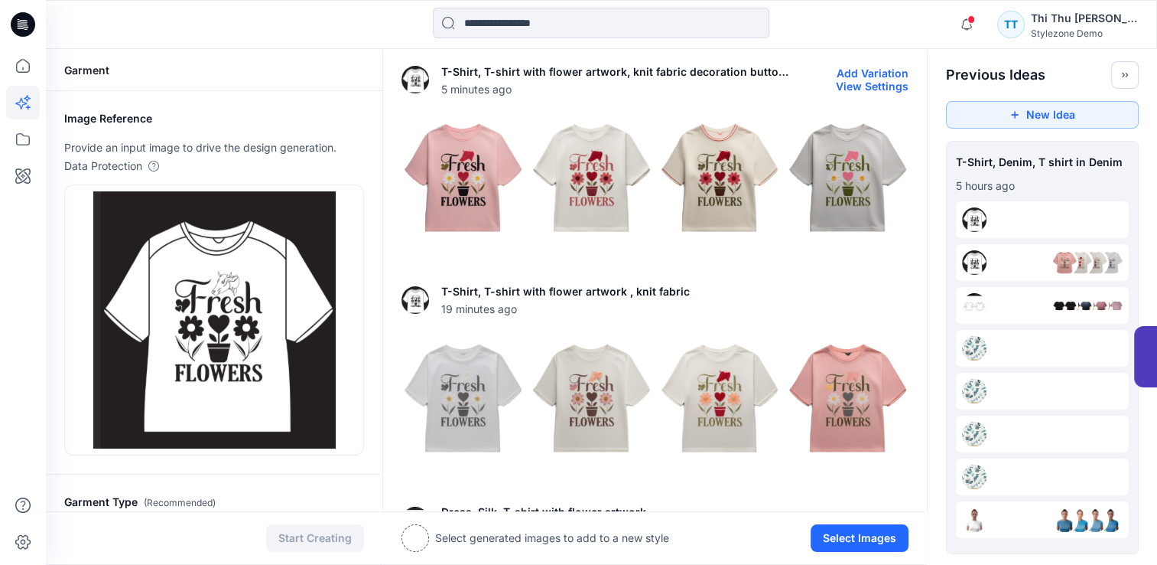
click at [467, 177] on img at bounding box center [462, 177] width 121 height 121
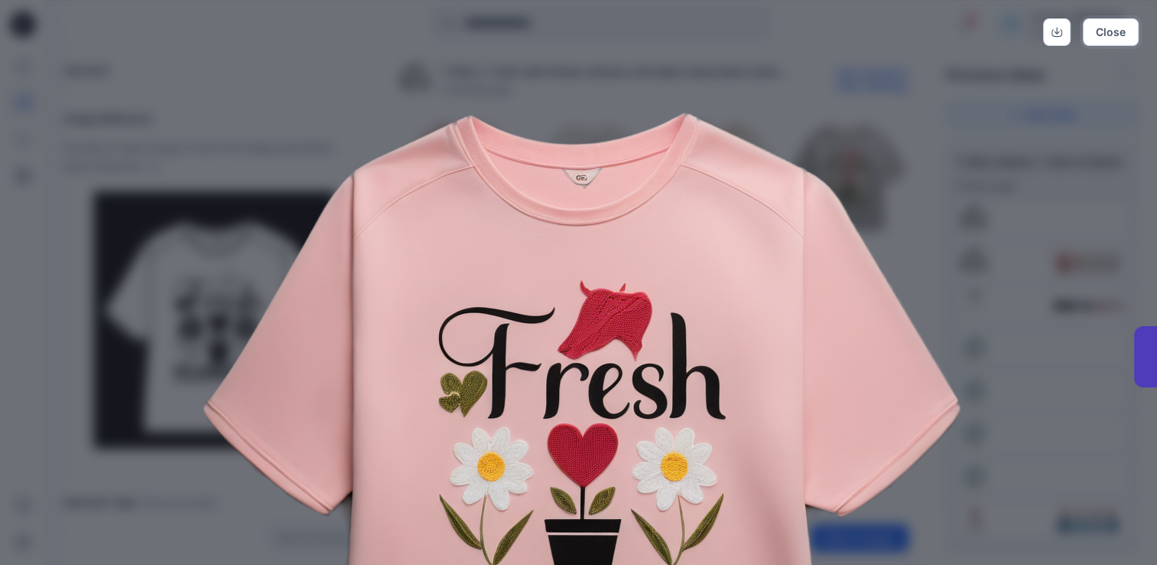
drag, startPoint x: 1104, startPoint y: 32, endPoint x: 932, endPoint y: 109, distance: 187.6
click at [1105, 33] on button "Close" at bounding box center [1111, 32] width 56 height 28
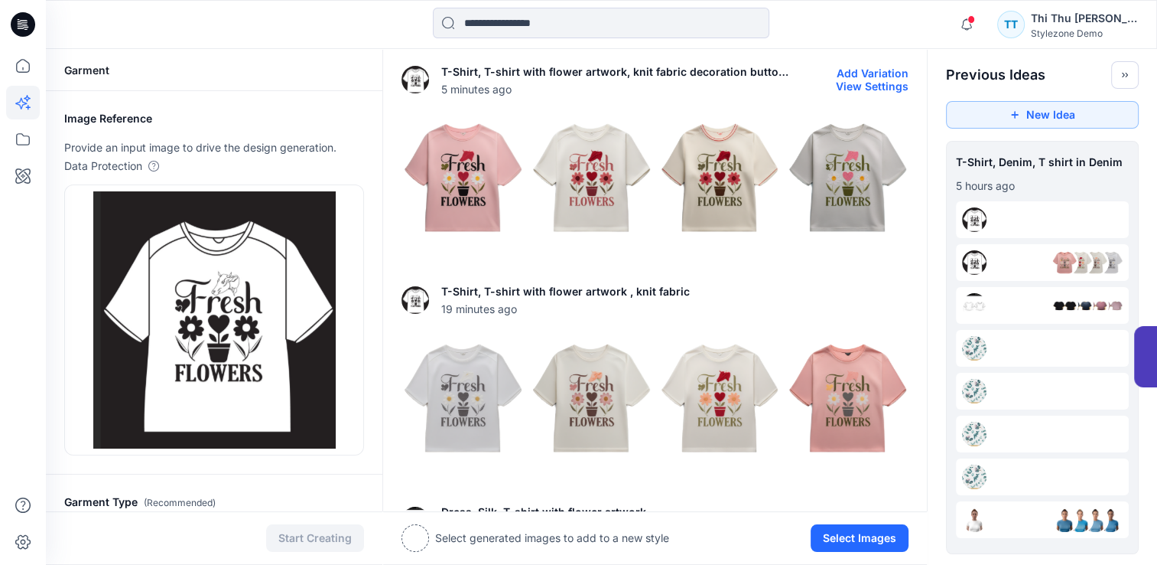
click at [581, 170] on img at bounding box center [591, 177] width 121 height 121
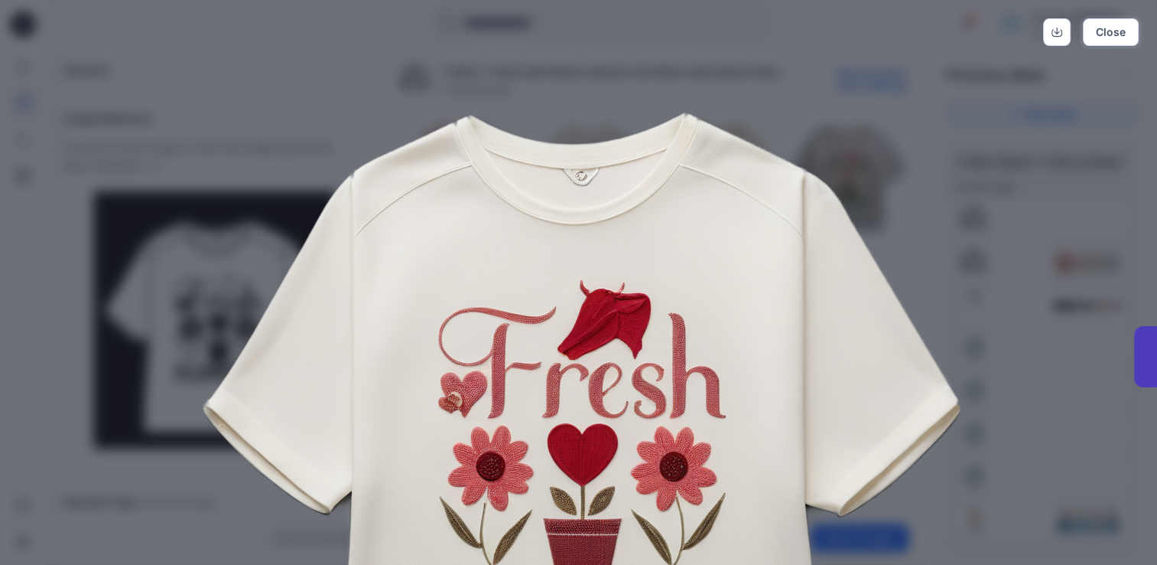
drag, startPoint x: 1131, startPoint y: 32, endPoint x: 952, endPoint y: 73, distance: 183.7
click at [1126, 32] on button "Close" at bounding box center [1111, 32] width 56 height 28
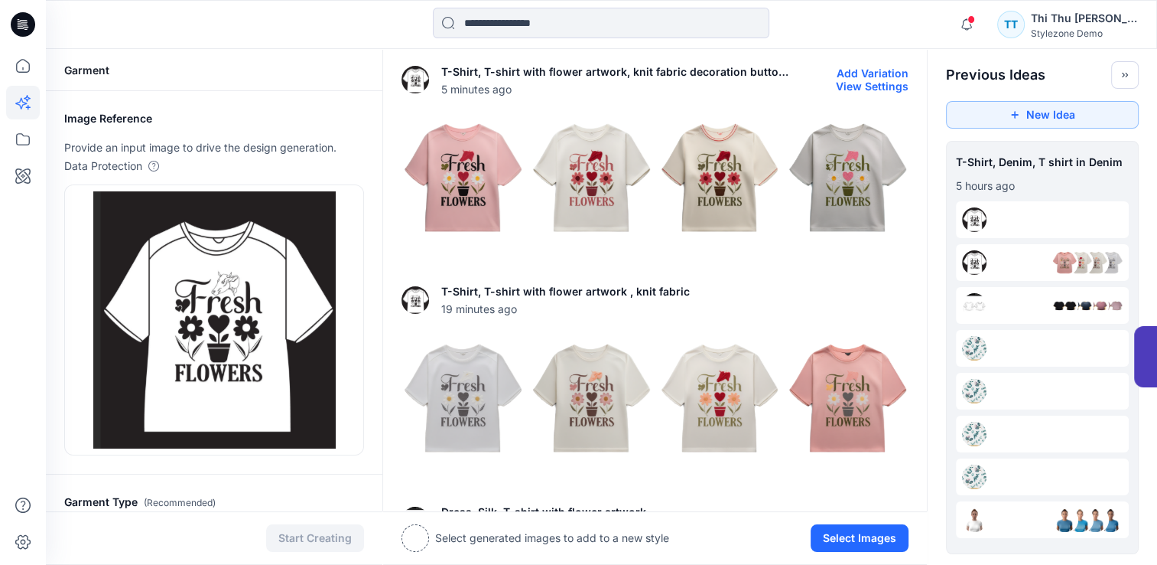
click at [730, 189] on img at bounding box center [719, 177] width 121 height 121
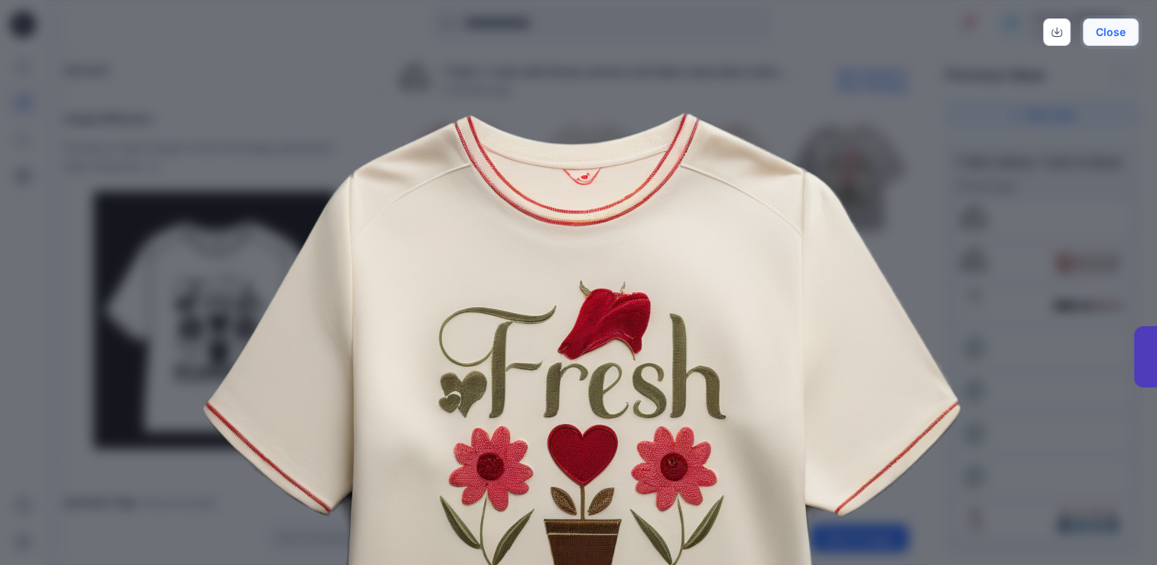
click at [1120, 29] on button "Close" at bounding box center [1111, 32] width 56 height 28
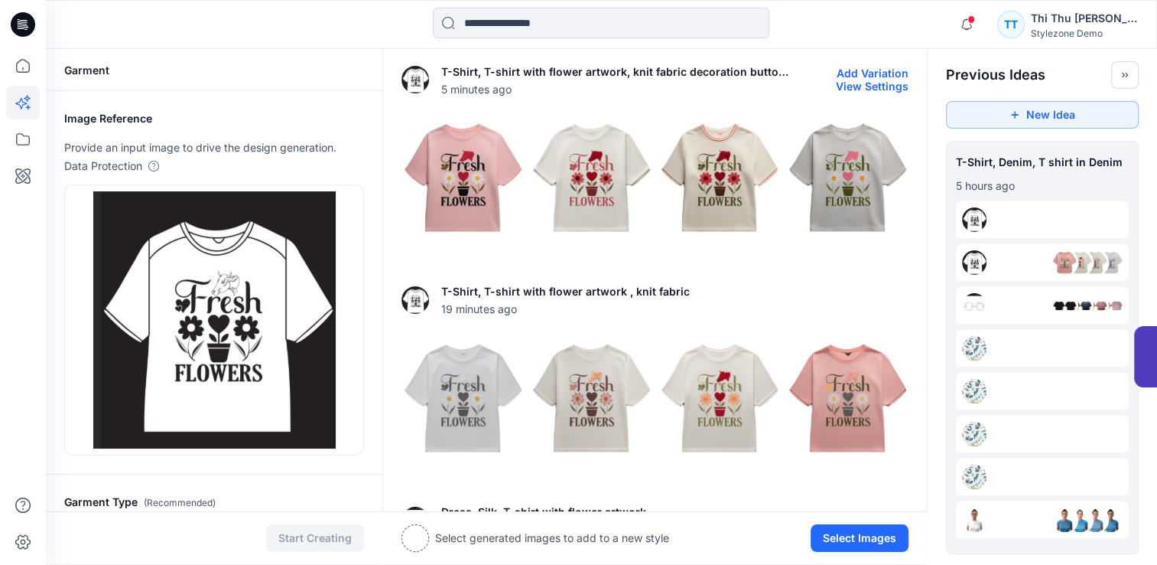
click at [857, 151] on img at bounding box center [847, 177] width 121 height 121
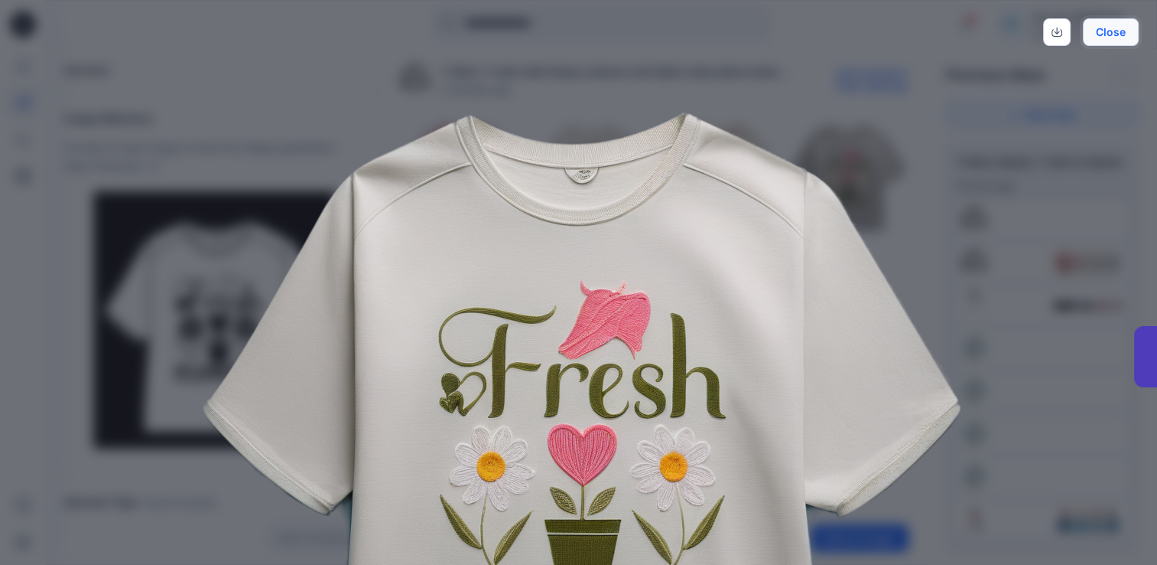
click at [1101, 33] on button "Close" at bounding box center [1111, 32] width 56 height 28
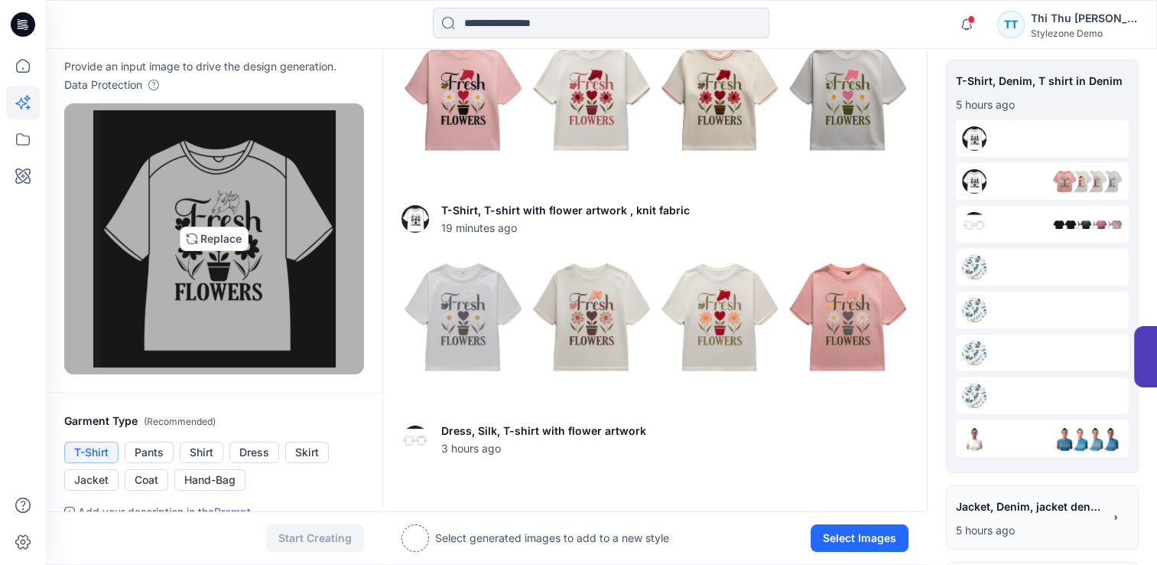
scroll to position [76, 0]
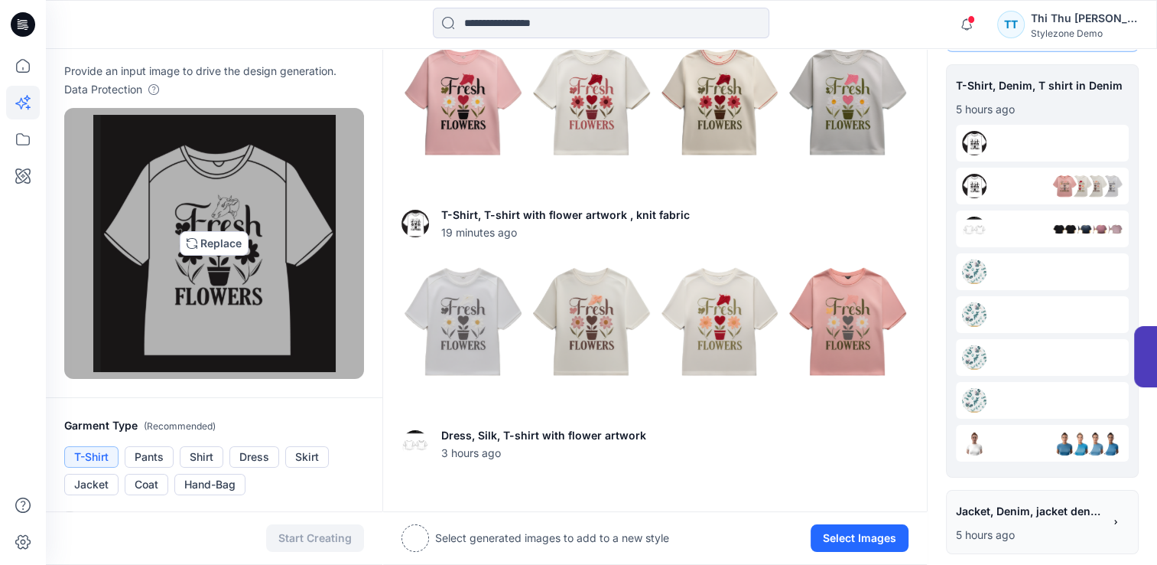
click at [202, 246] on img at bounding box center [214, 243] width 242 height 257
type input "**********"
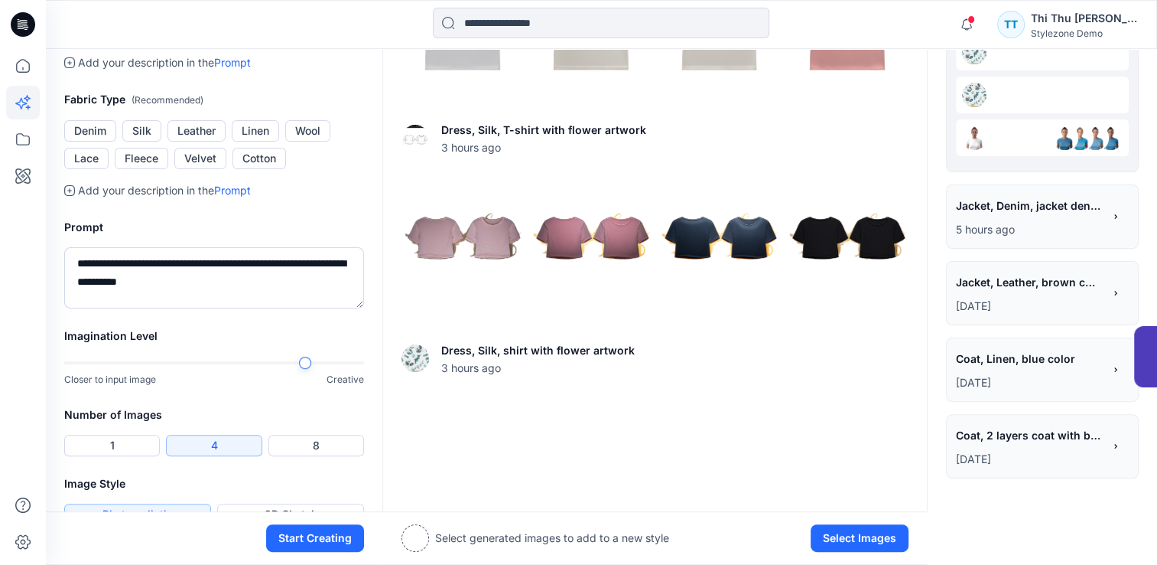
scroll to position [382, 0]
click at [91, 41] on button "Jacket" at bounding box center [91, 29] width 54 height 21
drag, startPoint x: 232, startPoint y: 487, endPoint x: 76, endPoint y: 447, distance: 161.2
click at [61, 326] on div "**********" at bounding box center [214, 262] width 337 height 127
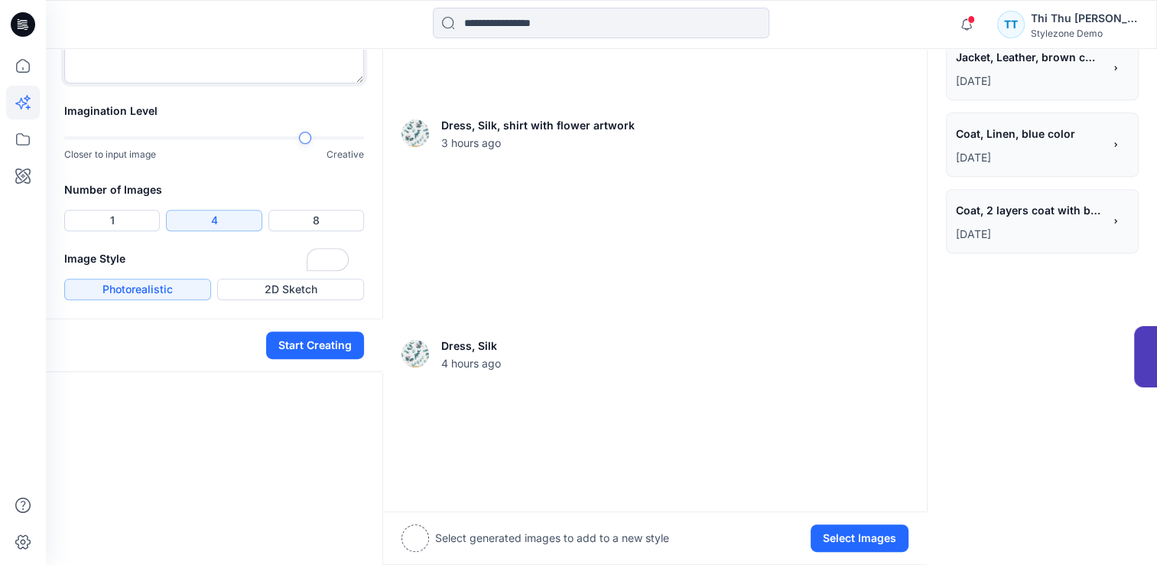
scroll to position [612, 0]
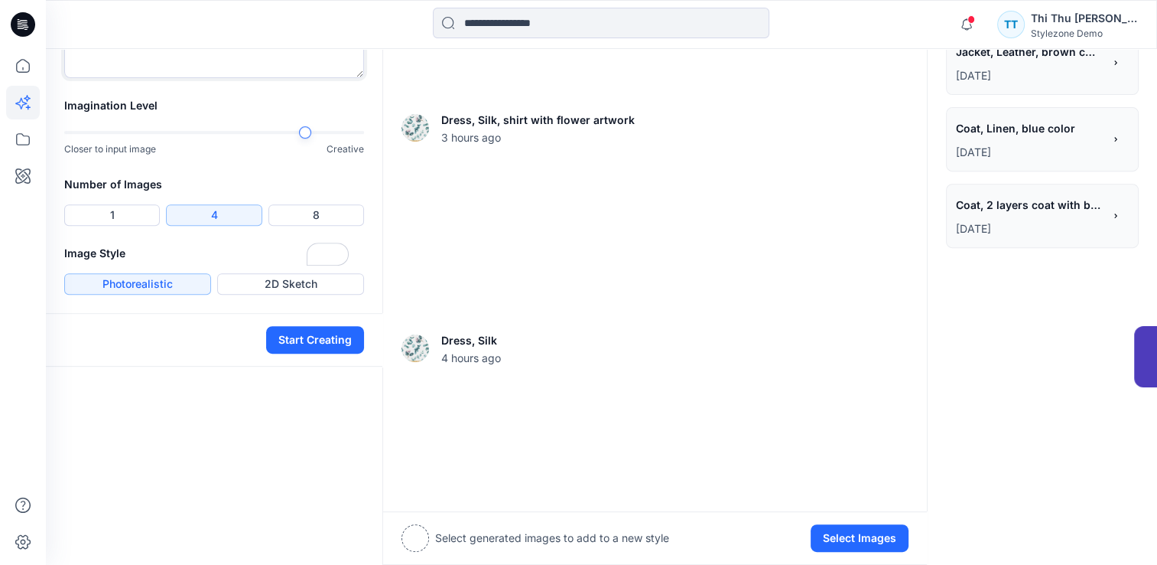
click at [108, 78] on textarea "To enrich screen reader interactions, please activate Accessibility in Grammarl…" at bounding box center [214, 47] width 300 height 61
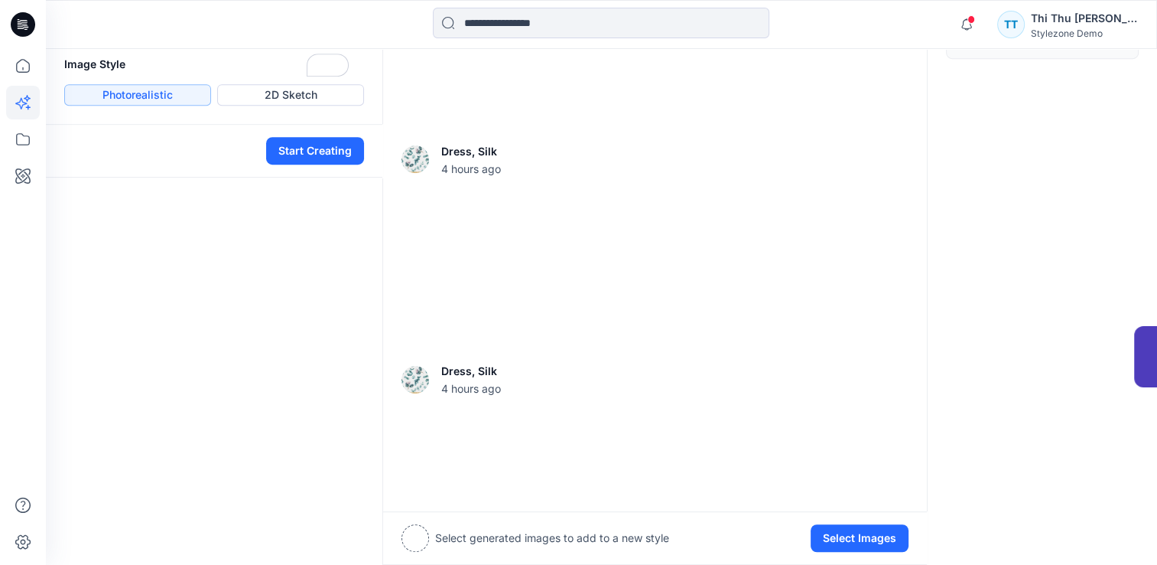
scroll to position [841, 0]
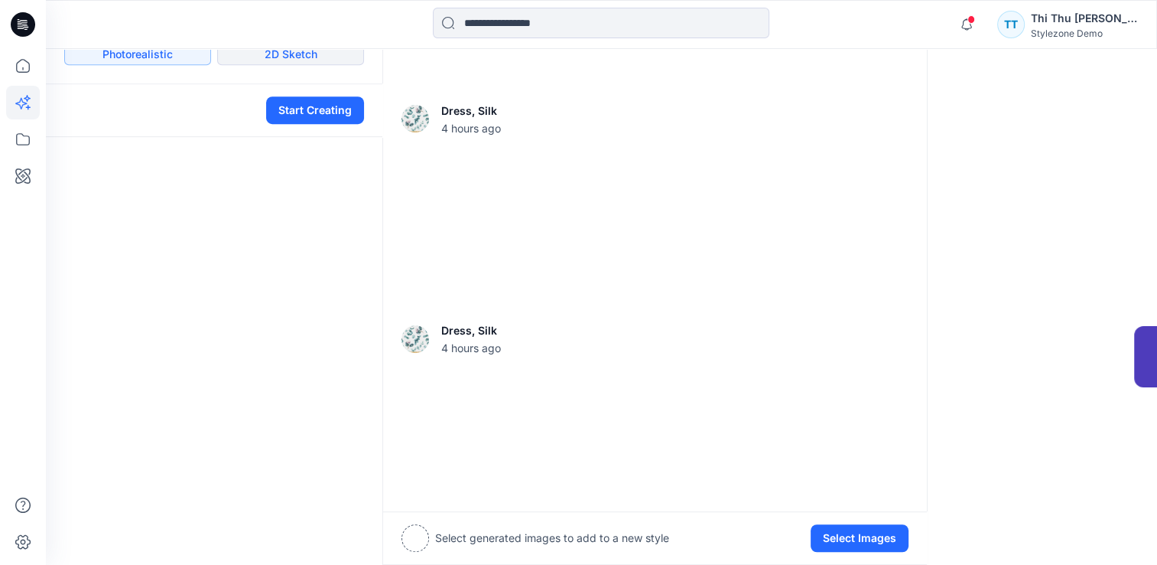
type textarea "*********"
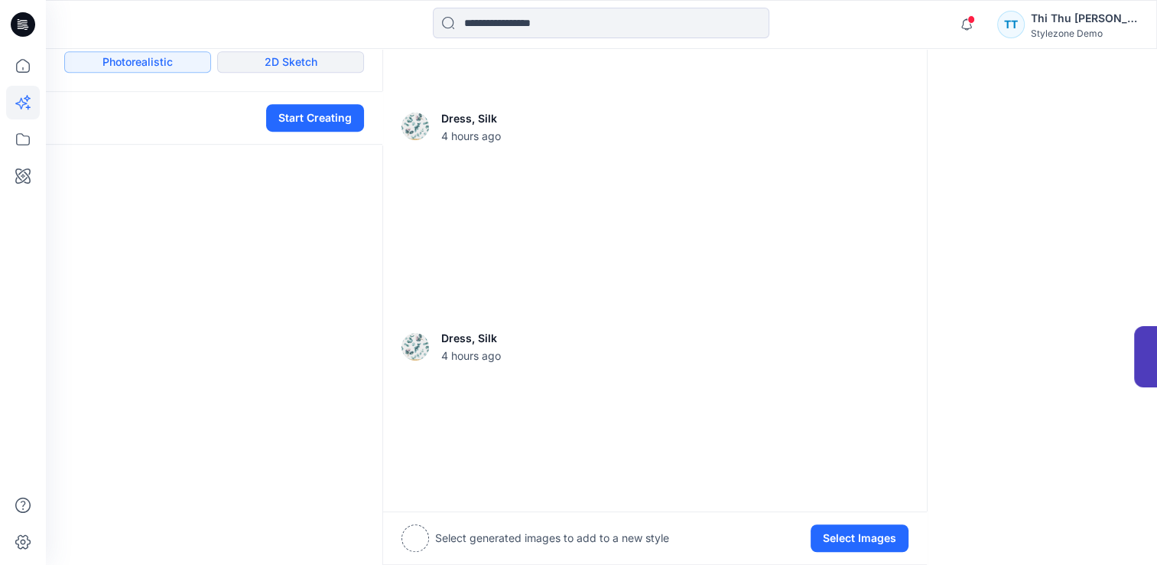
click at [278, 73] on button "2D Sketch" at bounding box center [290, 61] width 147 height 21
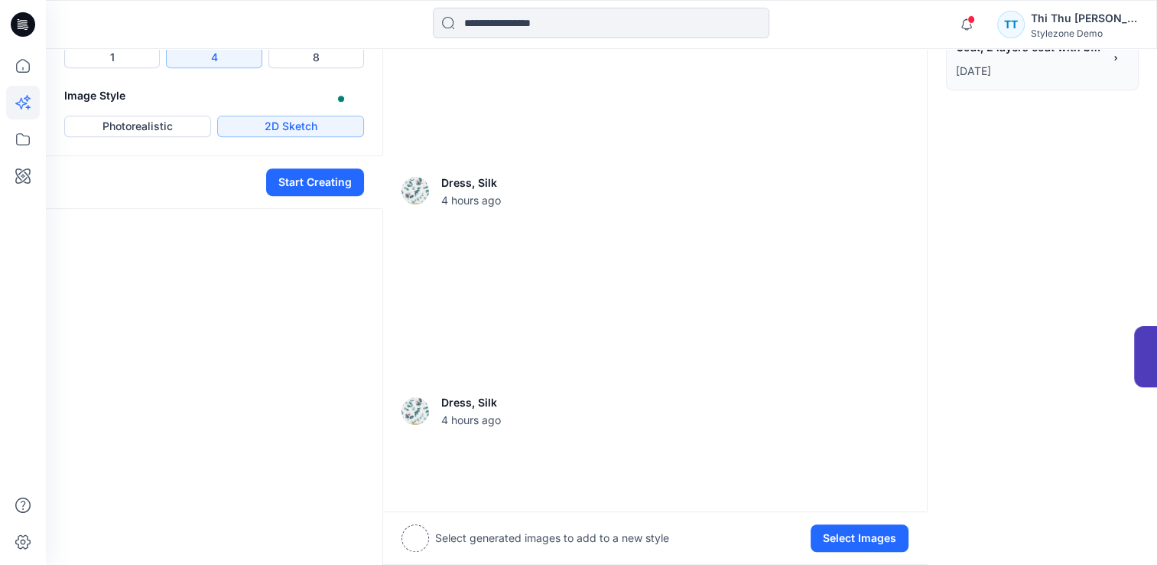
scroll to position [604, 0]
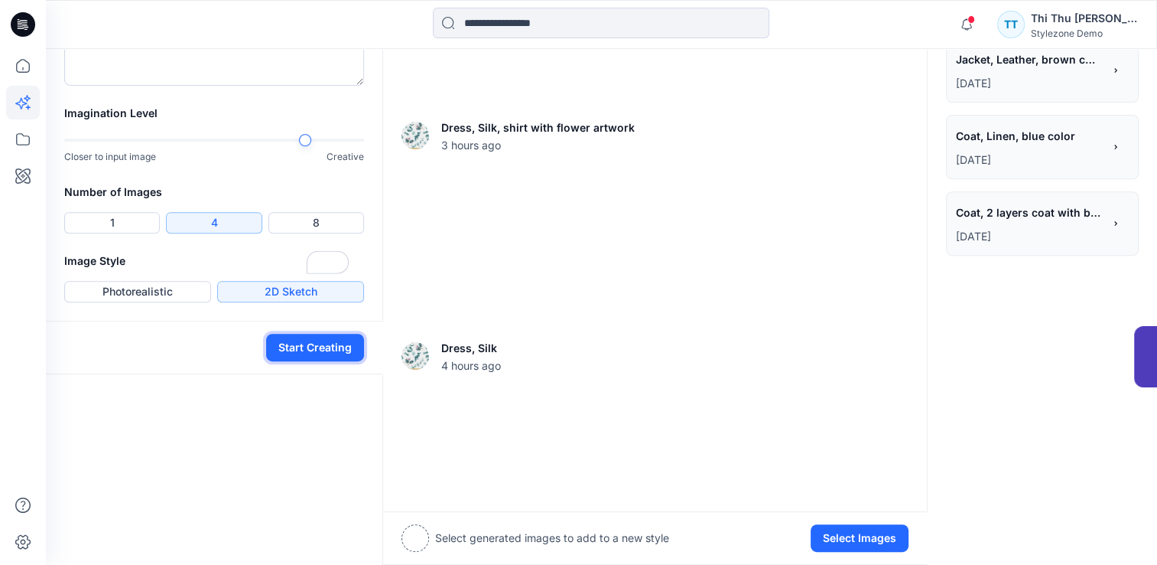
click at [315, 361] on button "Start Creating" at bounding box center [315, 348] width 98 height 28
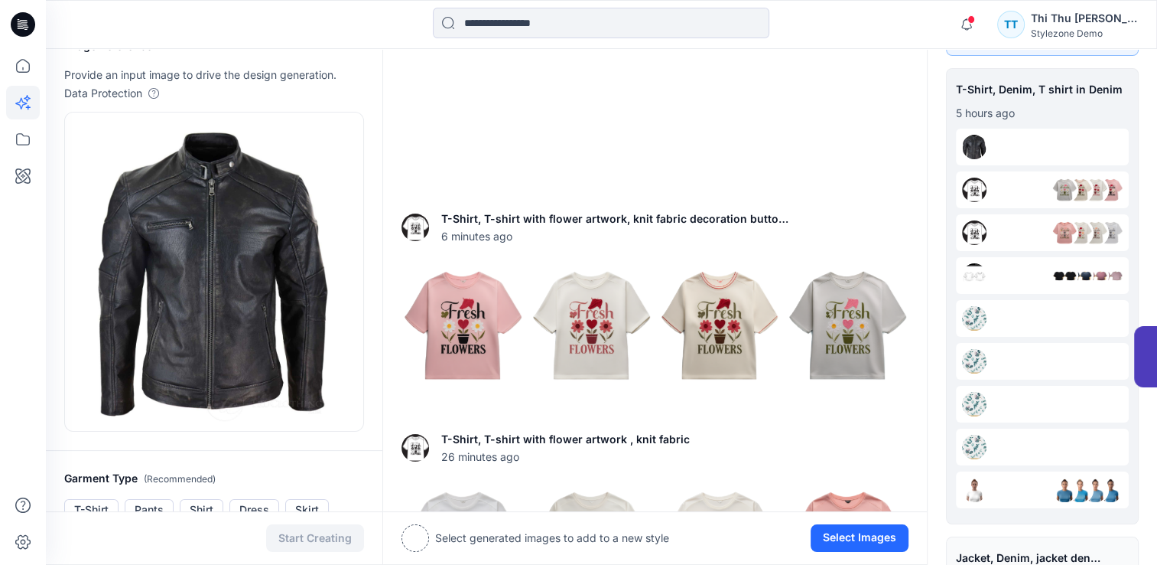
scroll to position [6, 0]
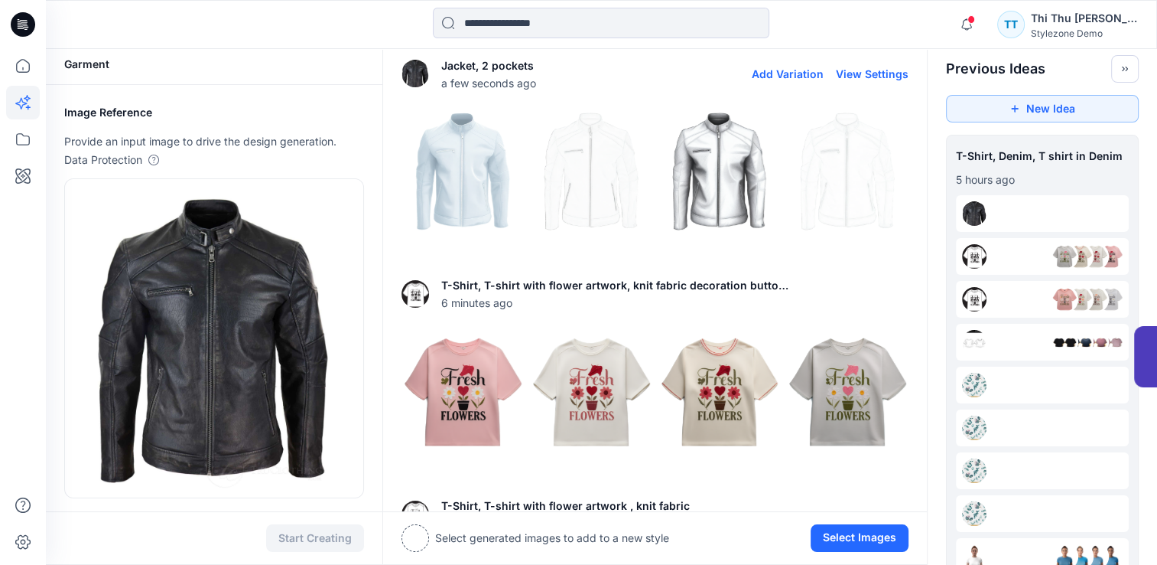
click at [597, 177] on img at bounding box center [591, 171] width 121 height 121
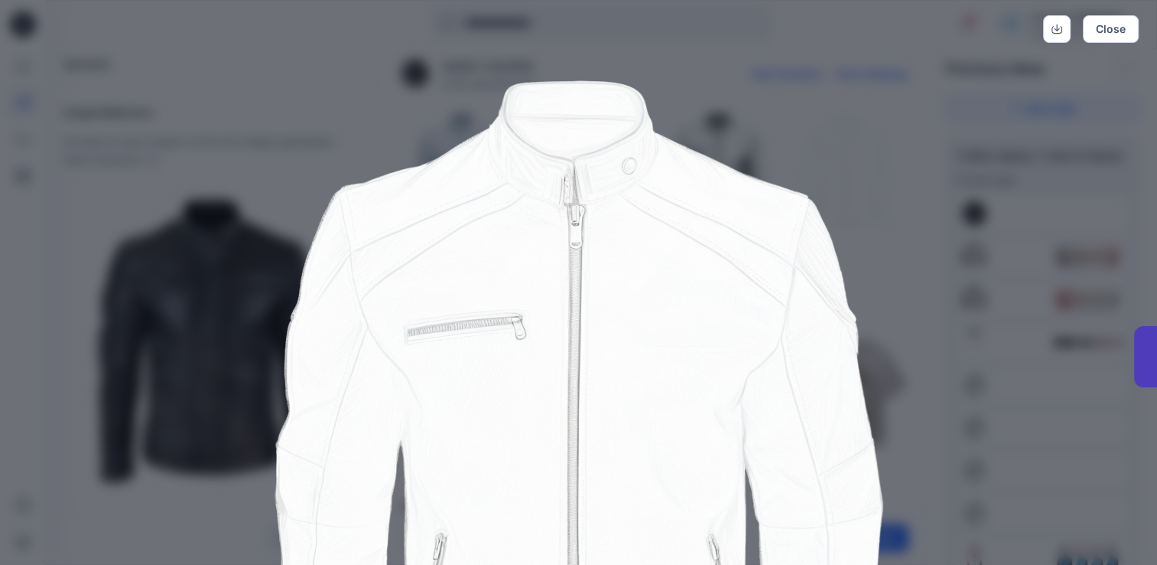
scroll to position [0, 0]
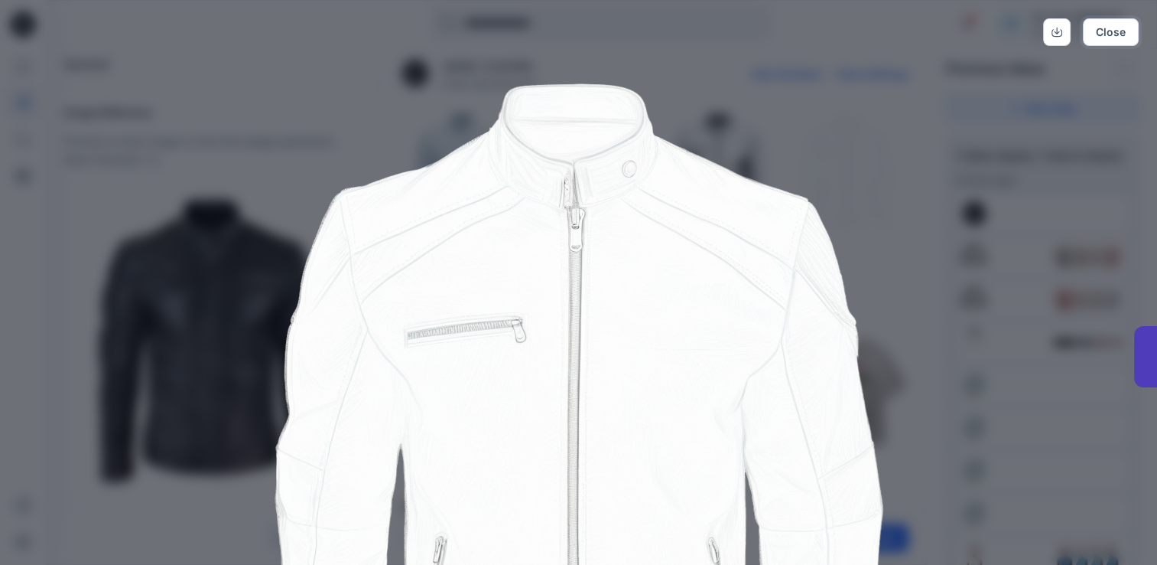
drag, startPoint x: 1121, startPoint y: 31, endPoint x: 1040, endPoint y: 84, distance: 96.5
click at [1121, 30] on button "Close" at bounding box center [1111, 32] width 56 height 28
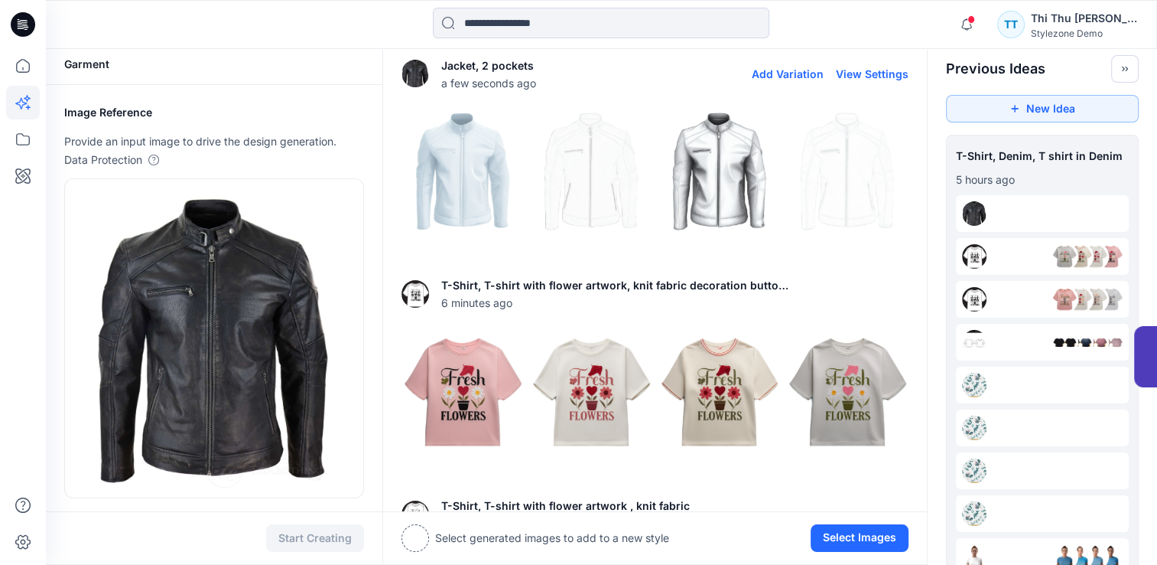
click at [737, 184] on img at bounding box center [719, 171] width 121 height 121
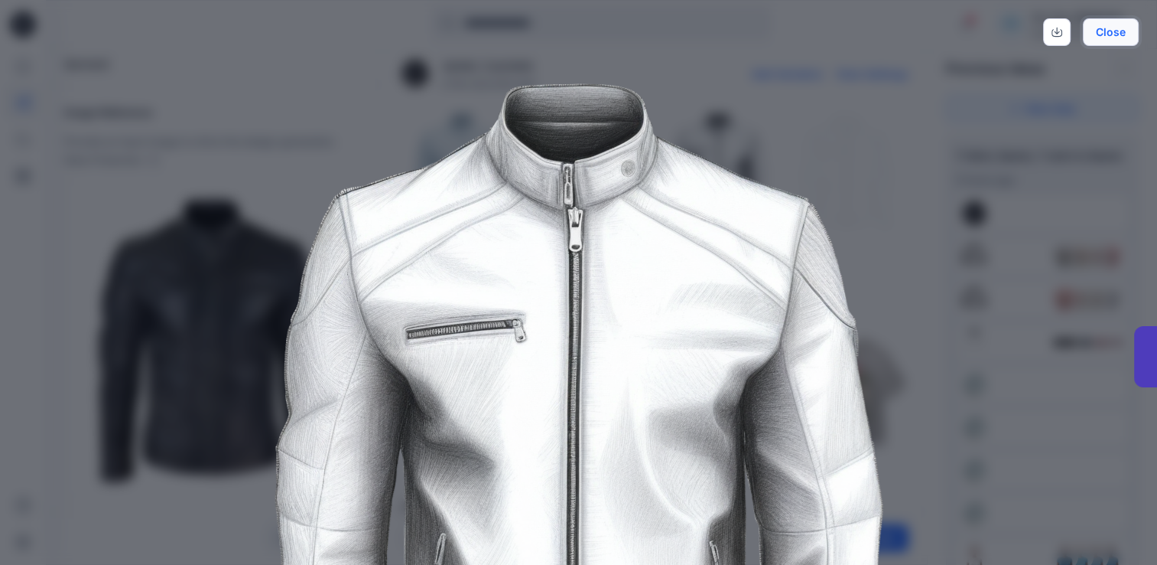
click at [1116, 27] on button "Close" at bounding box center [1111, 32] width 56 height 28
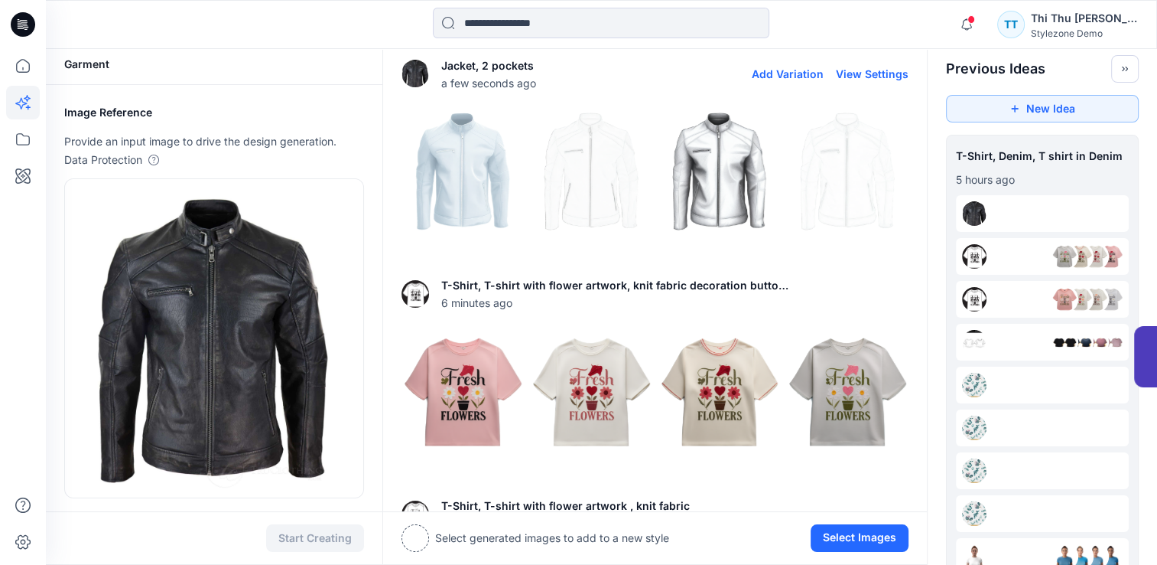
click at [844, 182] on img at bounding box center [847, 171] width 121 height 121
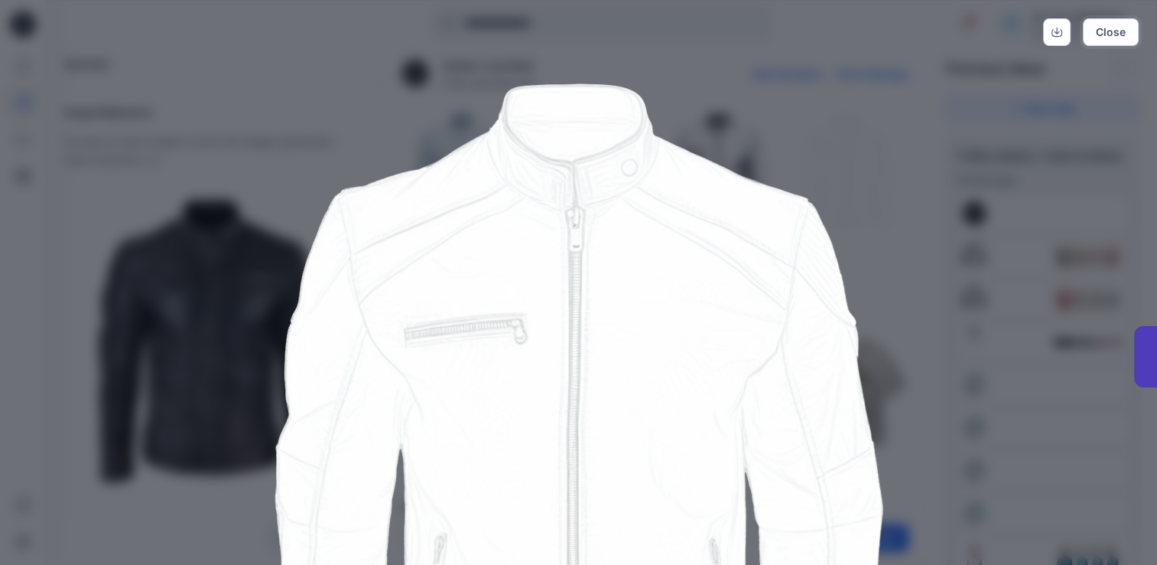
drag, startPoint x: 1121, startPoint y: 36, endPoint x: 1099, endPoint y: 50, distance: 25.9
click at [1120, 35] on button "Close" at bounding box center [1111, 32] width 56 height 28
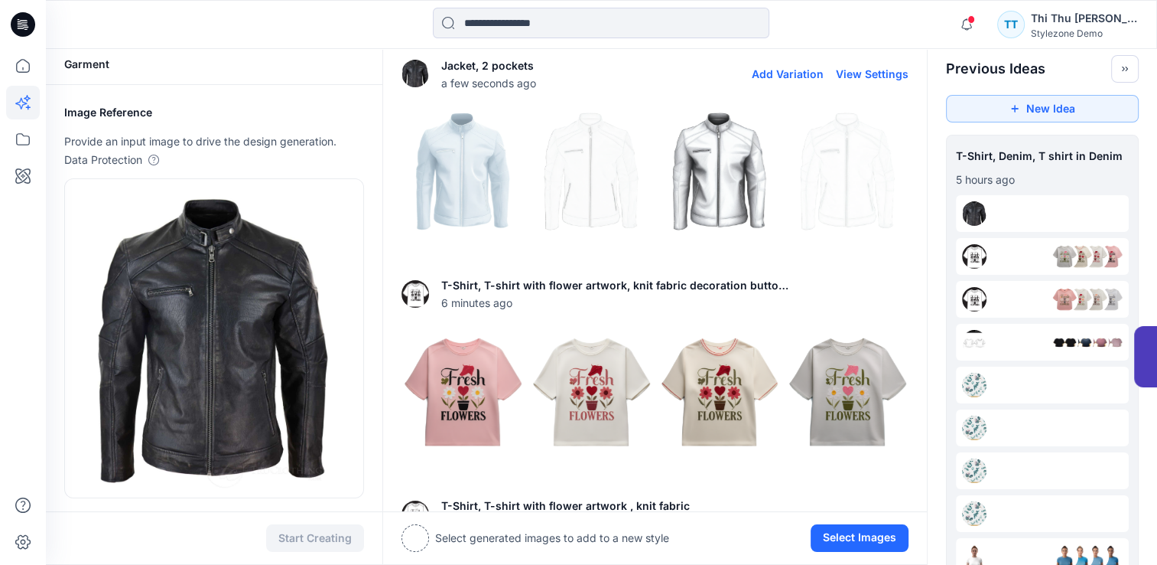
click at [460, 185] on img at bounding box center [462, 171] width 121 height 121
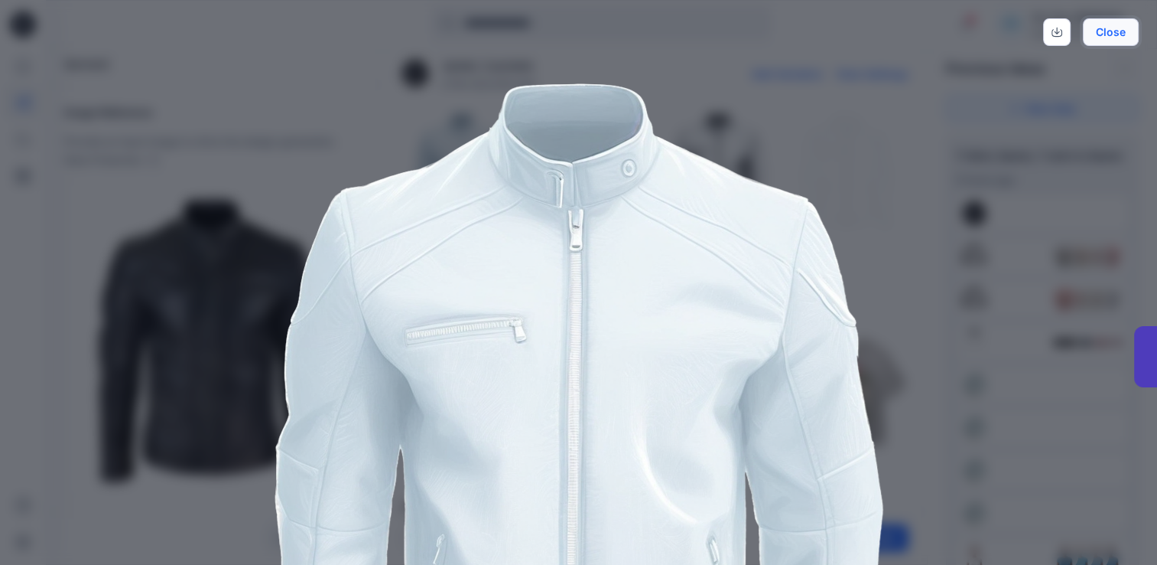
click at [1134, 24] on button "Close" at bounding box center [1111, 32] width 56 height 28
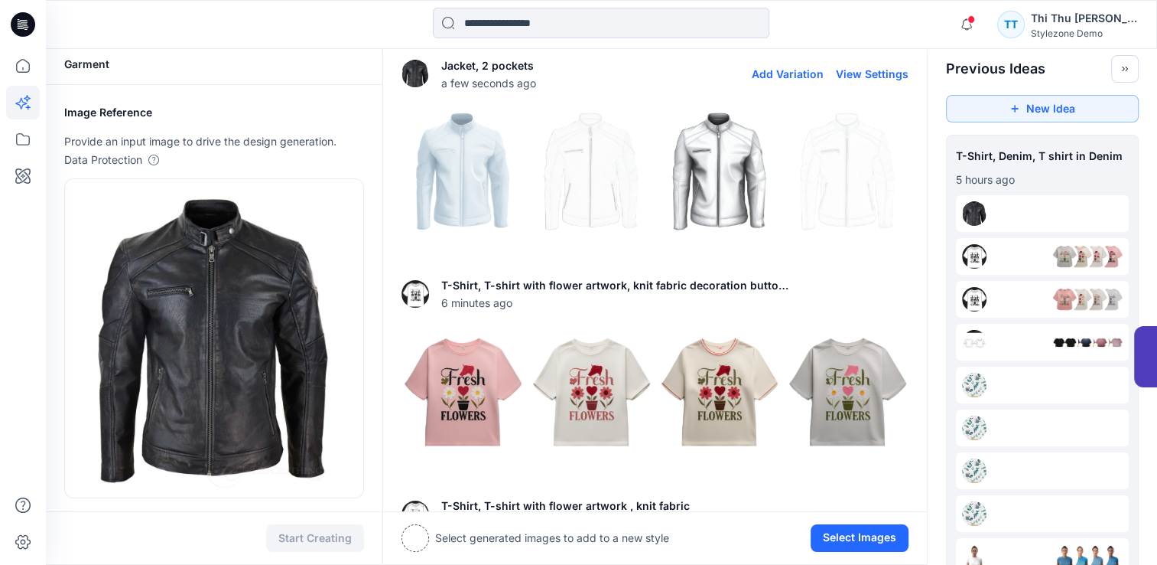
click at [720, 168] on img at bounding box center [719, 171] width 121 height 121
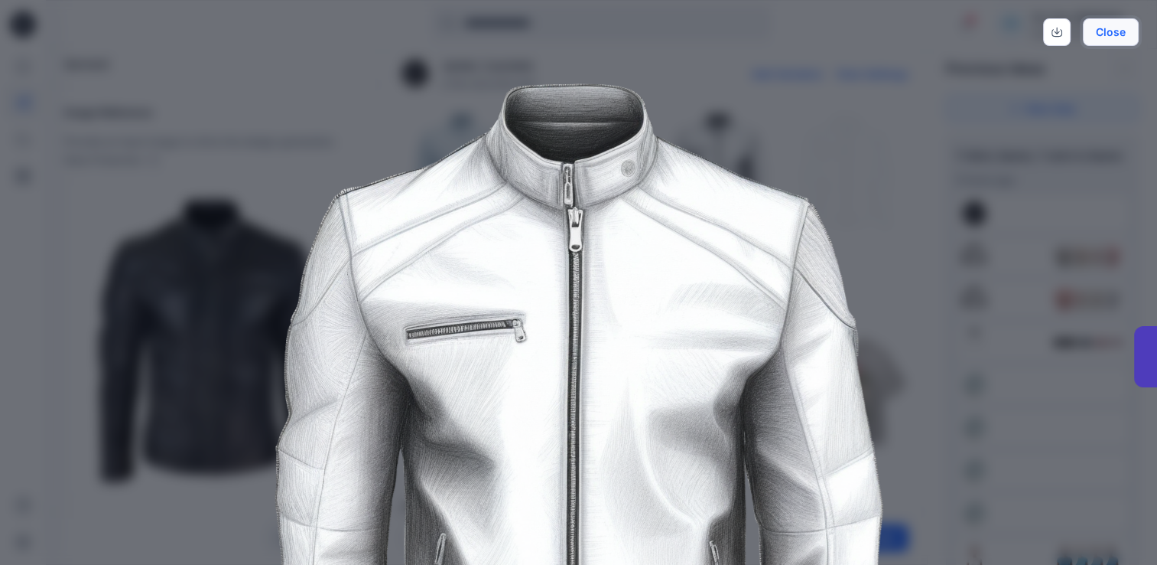
click at [1105, 38] on button "Close" at bounding box center [1111, 32] width 56 height 28
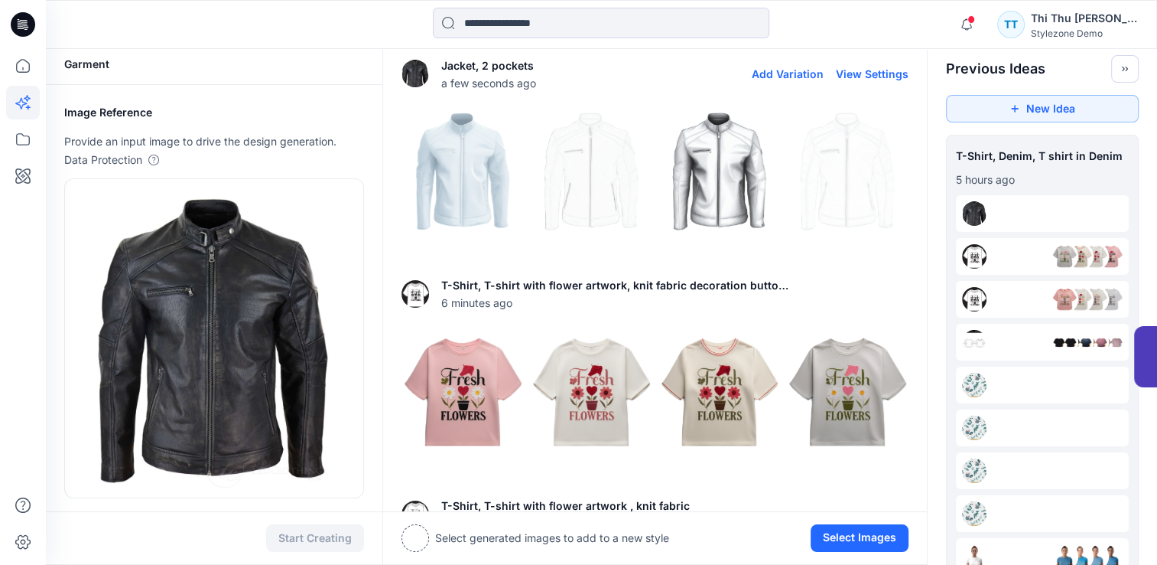
click at [840, 173] on img at bounding box center [847, 171] width 121 height 121
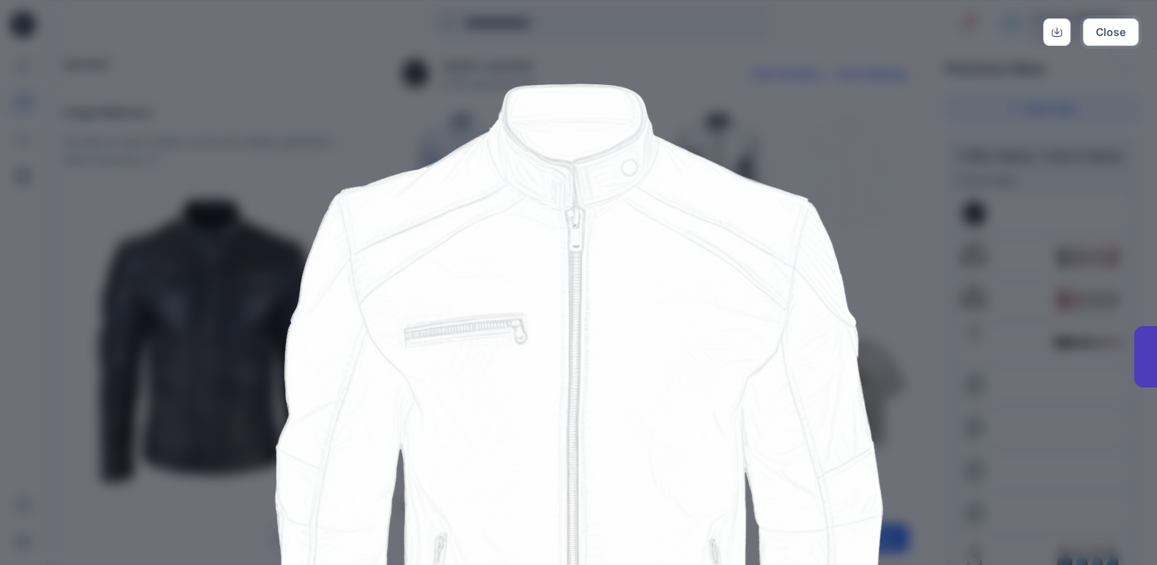
drag, startPoint x: 1115, startPoint y: 38, endPoint x: 872, endPoint y: 117, distance: 255.7
click at [1112, 37] on button "Close" at bounding box center [1111, 32] width 56 height 28
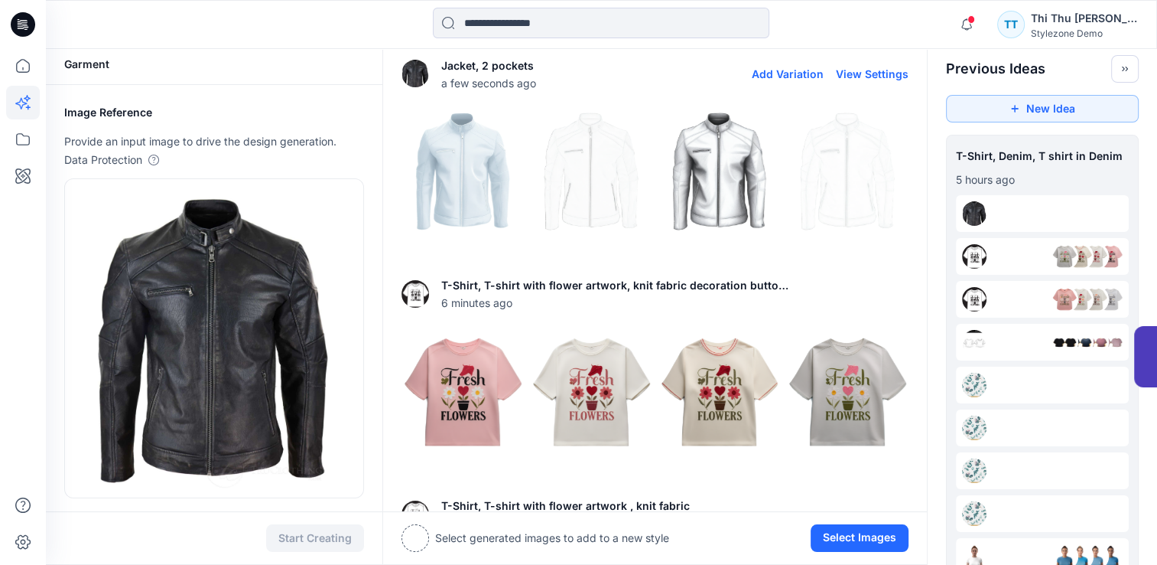
click at [594, 179] on img at bounding box center [591, 171] width 121 height 121
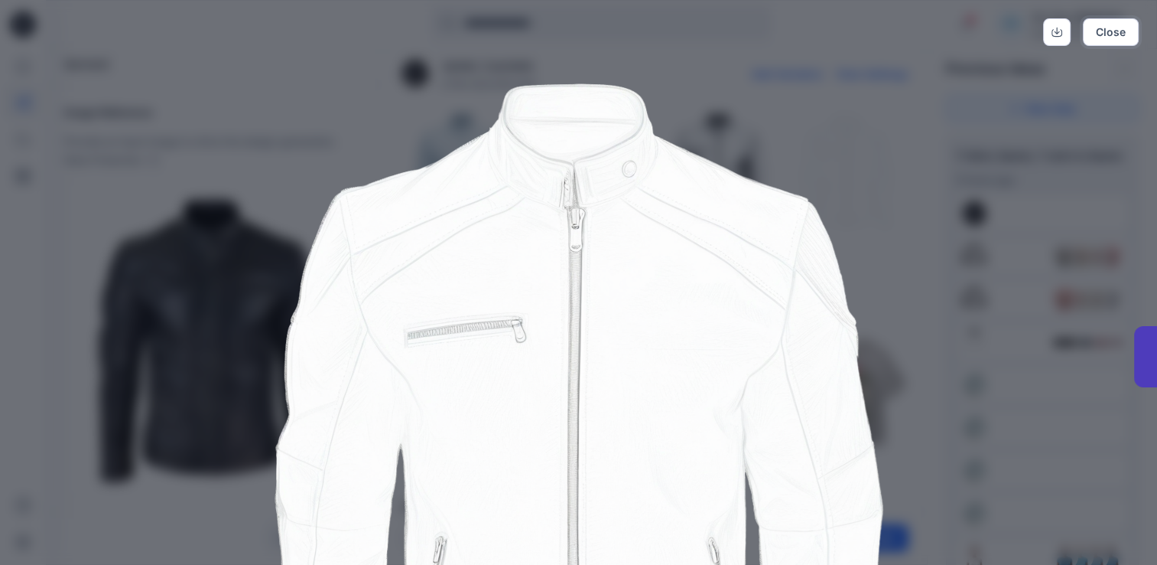
drag, startPoint x: 1123, startPoint y: 25, endPoint x: 1108, endPoint y: 28, distance: 14.9
click at [1122, 24] on button "Close" at bounding box center [1111, 32] width 56 height 28
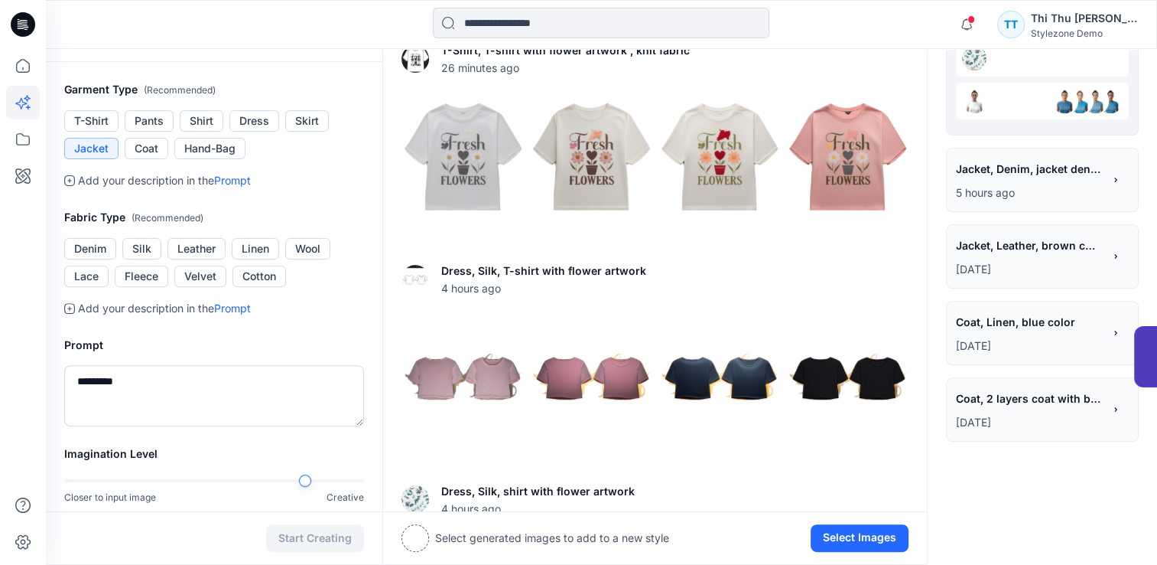
scroll to position [459, 0]
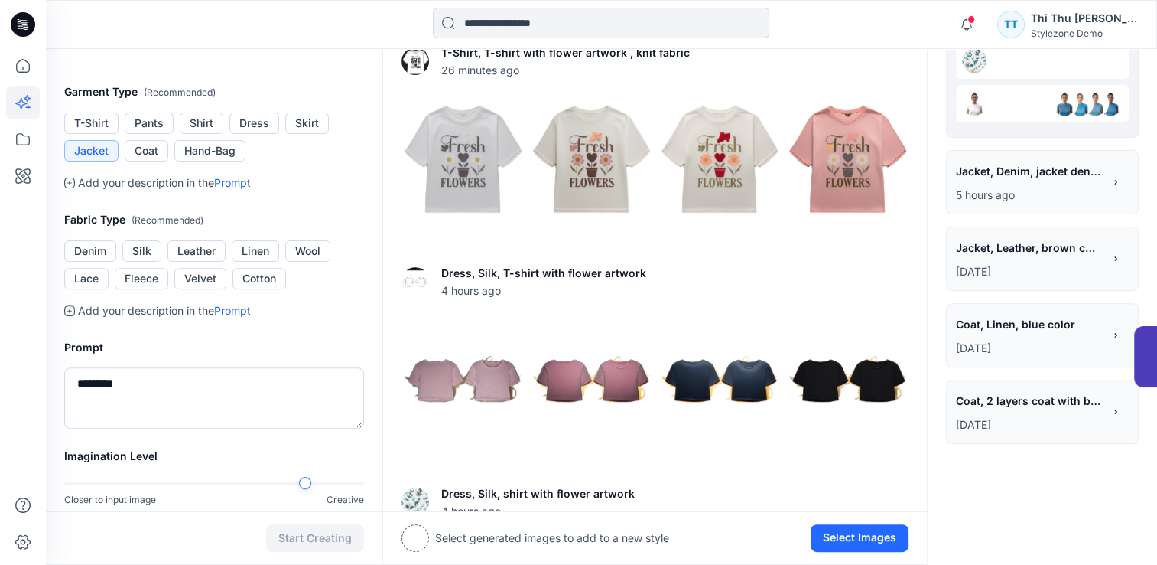
click at [233, 181] on link "Prompt" at bounding box center [232, 182] width 37 height 13
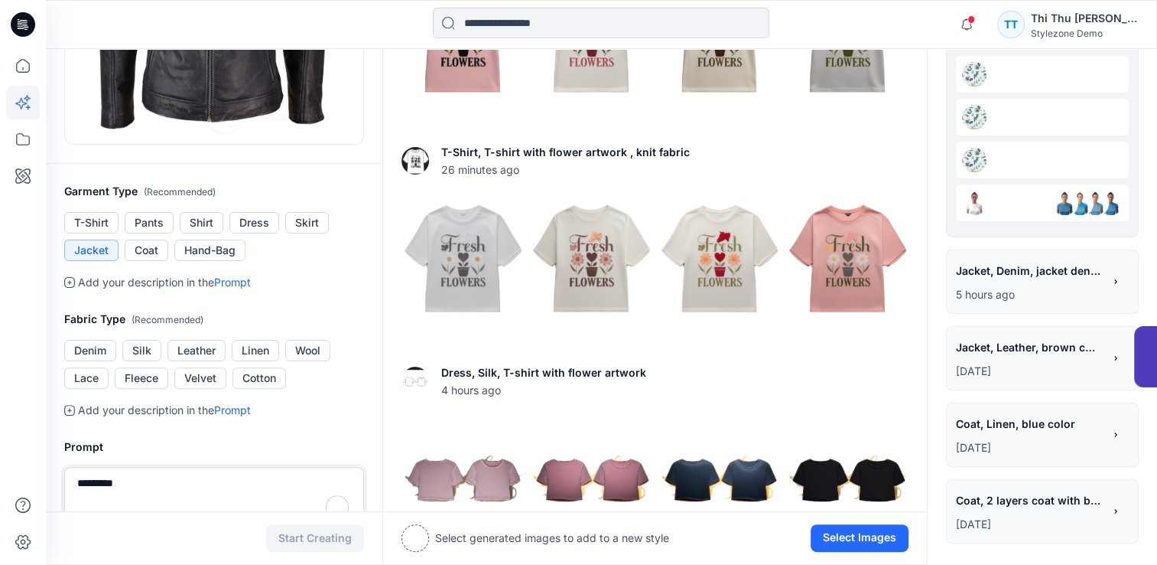
scroll to position [343, 0]
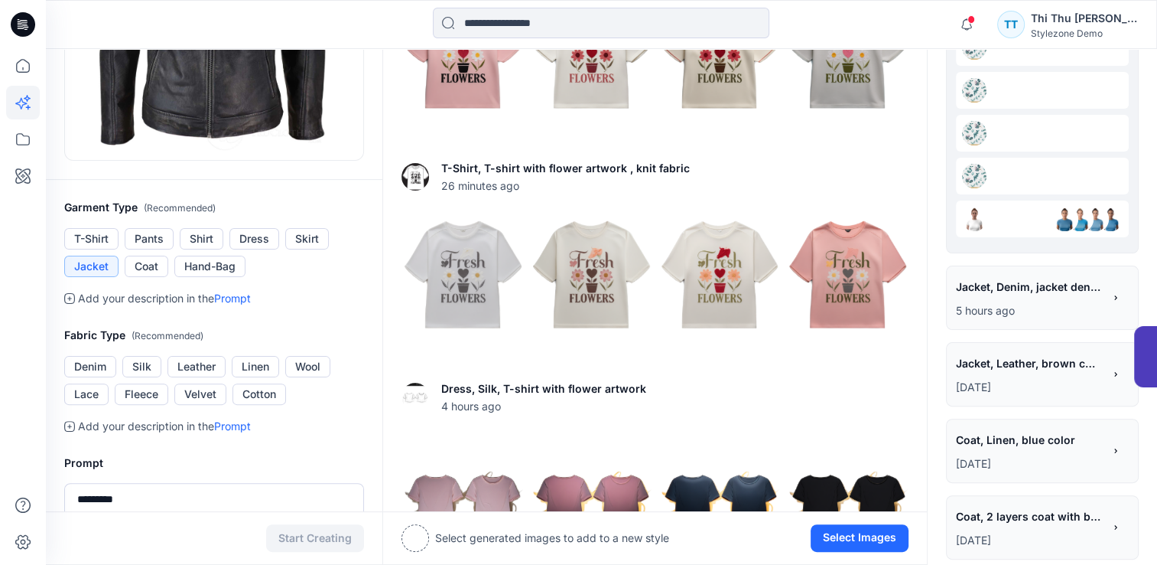
click at [86, 261] on button "Jacket" at bounding box center [91, 265] width 54 height 21
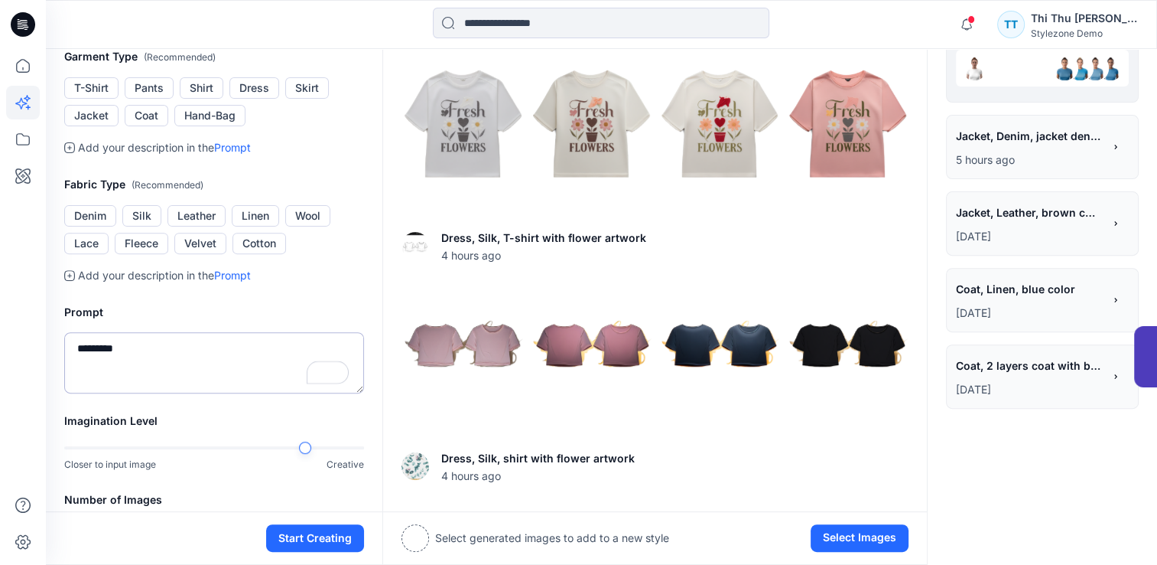
scroll to position [496, 0]
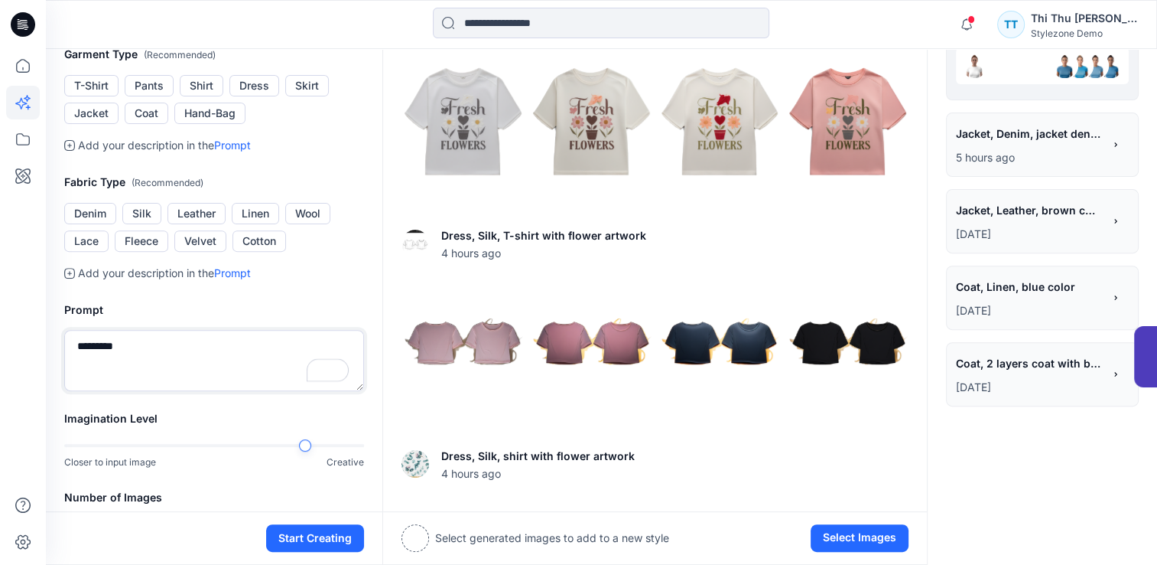
click at [145, 345] on textarea "*********" at bounding box center [214, 360] width 300 height 61
drag, startPoint x: 145, startPoint y: 345, endPoint x: 0, endPoint y: 335, distance: 145.7
click at [0, 335] on div "Notifications Your style Men Denim is ready [DATE] 03:28 Your style 0X0-F07-008…" at bounding box center [578, 539] width 1157 height 2071
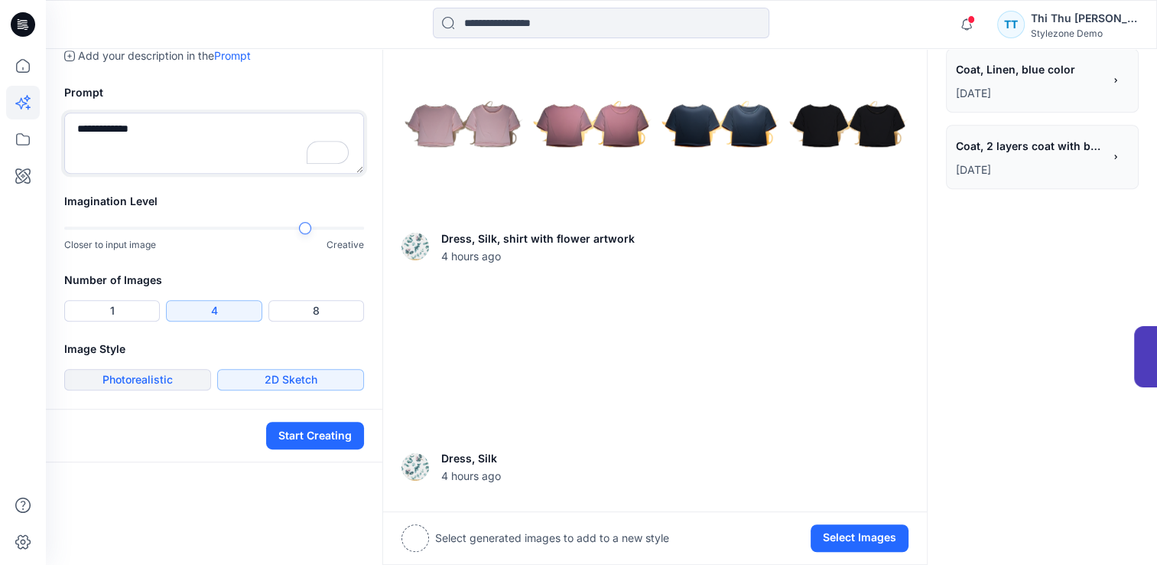
scroll to position [726, 0]
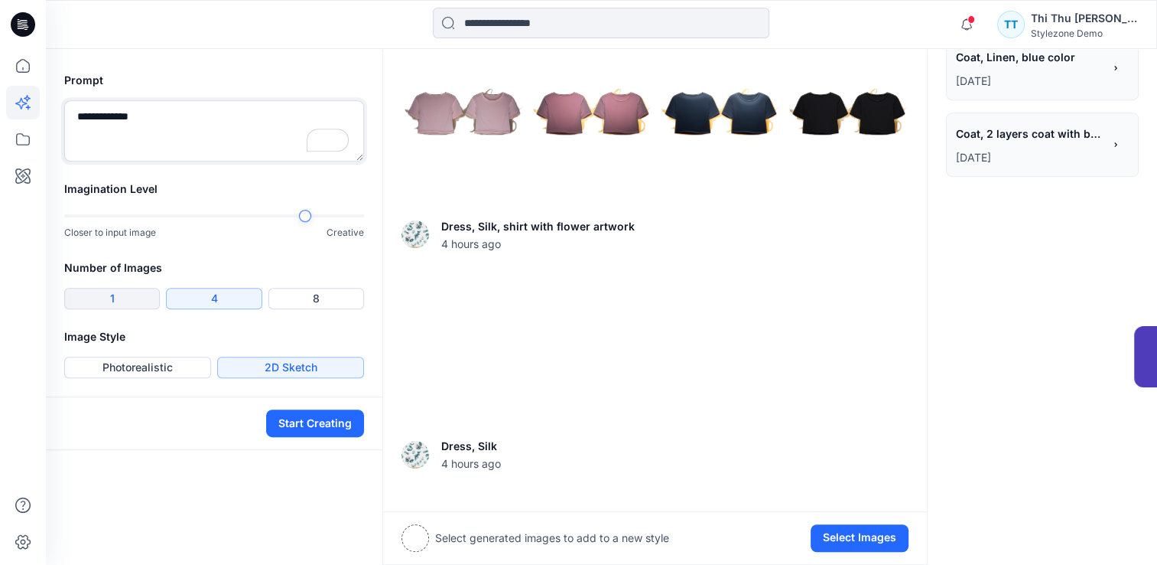
type textarea "**********"
click at [115, 295] on button "1" at bounding box center [112, 298] width 96 height 21
click at [330, 425] on button "Start Creating" at bounding box center [315, 423] width 98 height 28
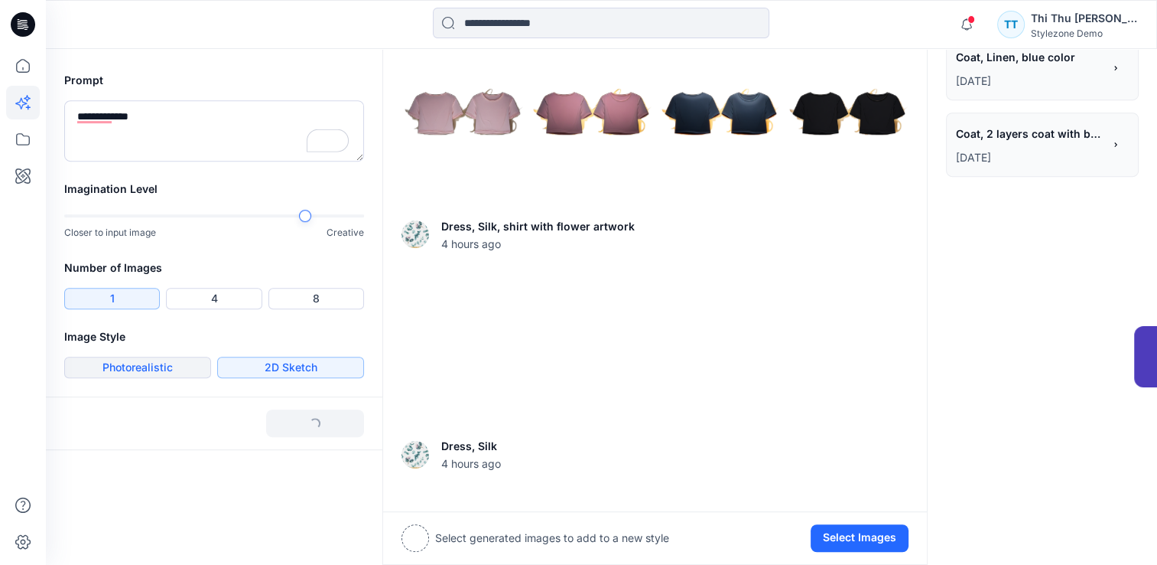
click at [142, 366] on button "Photorealistic" at bounding box center [137, 366] width 147 height 21
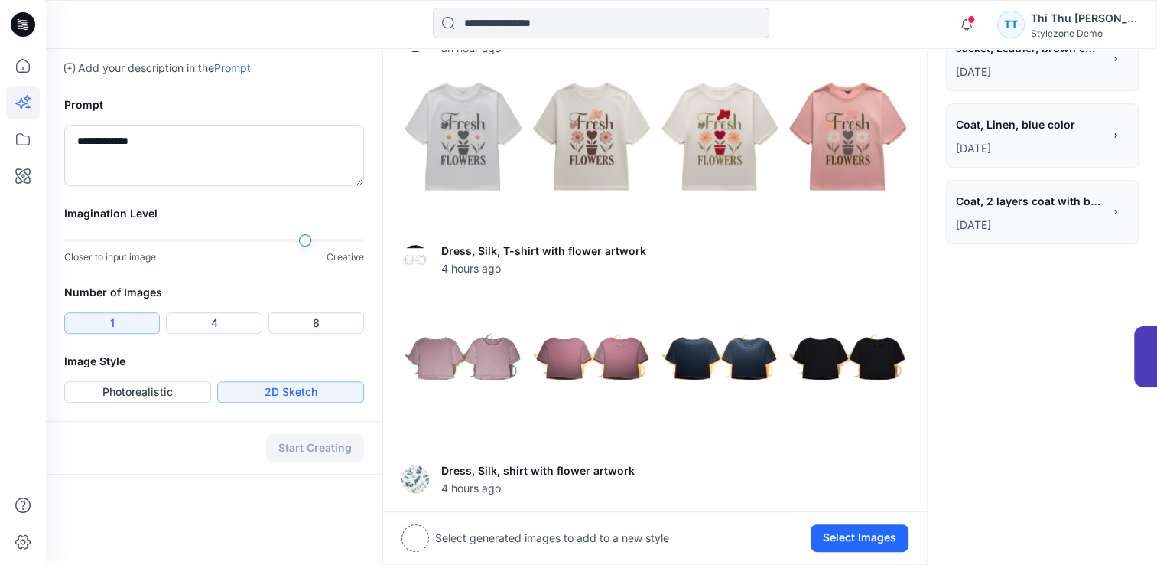
scroll to position [695, 0]
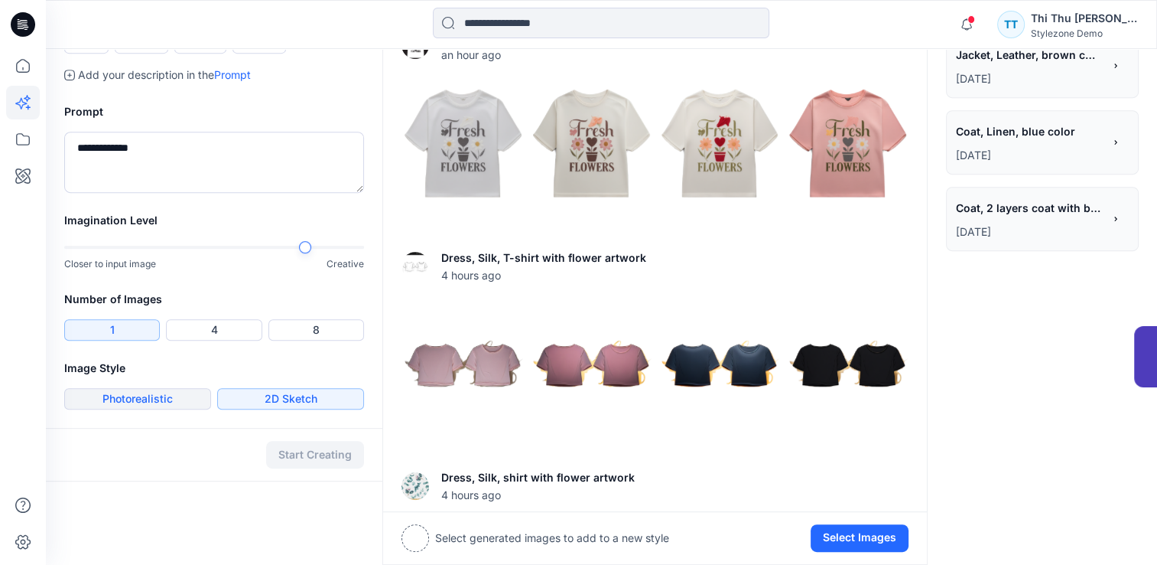
click at [126, 401] on button "Photorealistic" at bounding box center [137, 398] width 147 height 21
click at [298, 452] on button "Start Creating" at bounding box center [315, 455] width 98 height 28
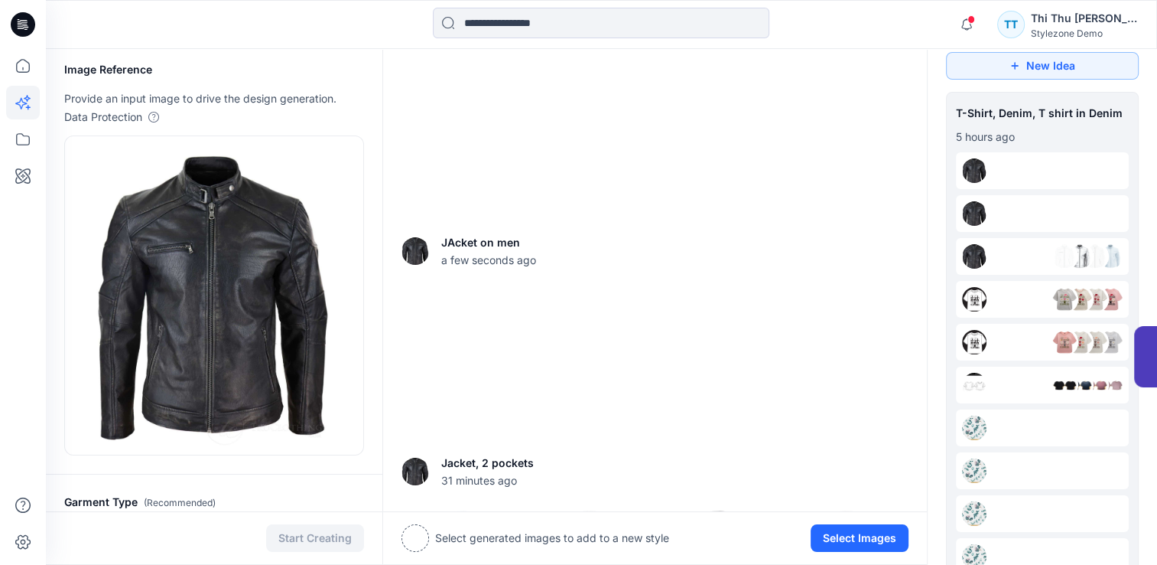
scroll to position [6, 0]
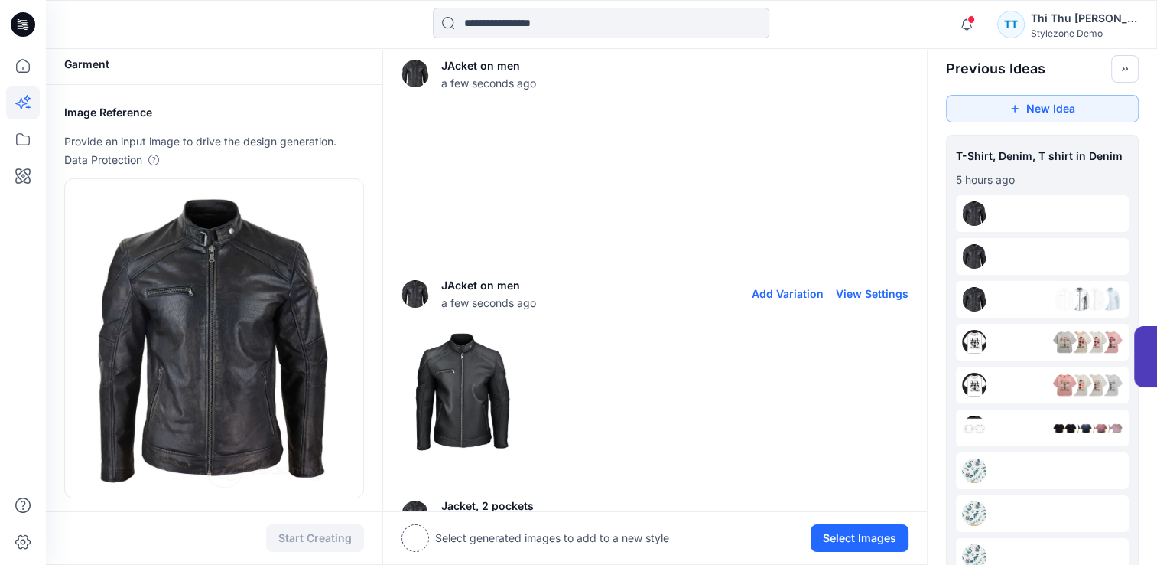
click at [461, 394] on img at bounding box center [462, 391] width 121 height 121
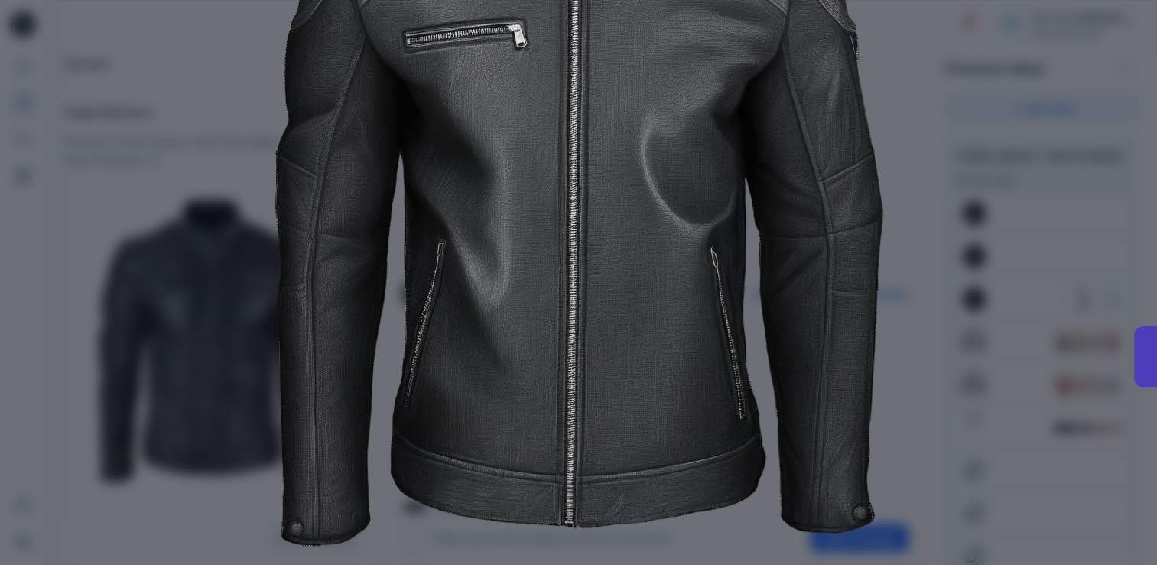
scroll to position [0, 0]
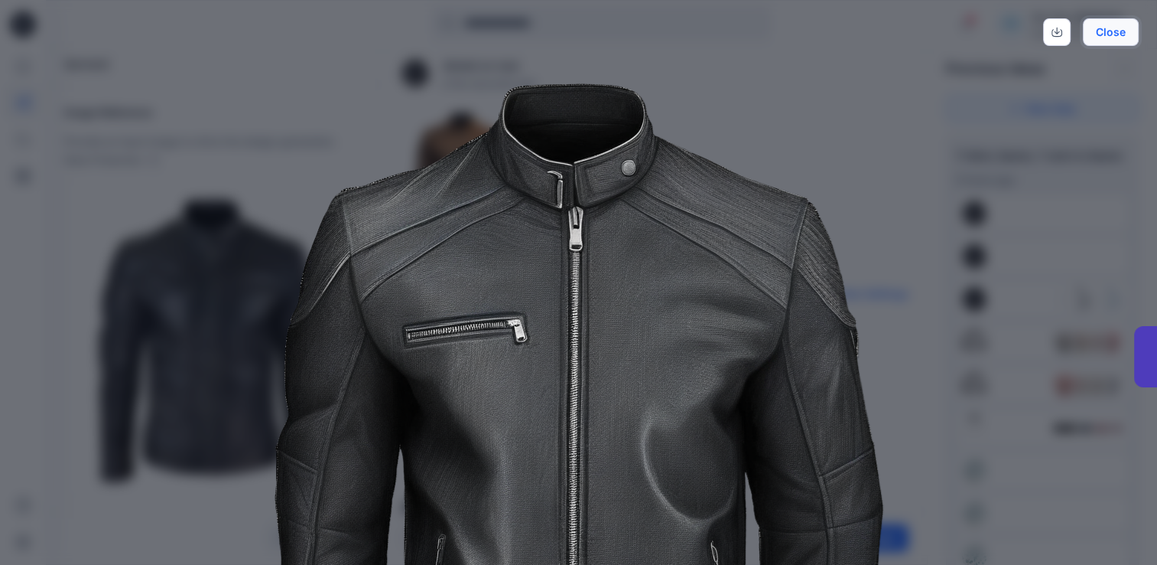
click at [1095, 33] on button "Close" at bounding box center [1111, 32] width 56 height 28
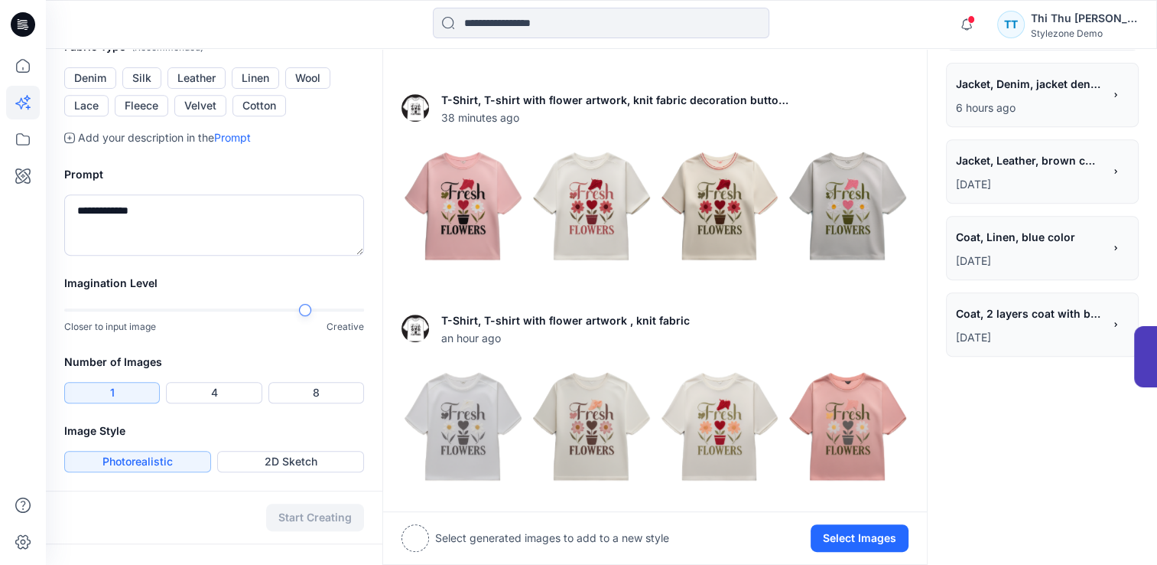
scroll to position [612, 0]
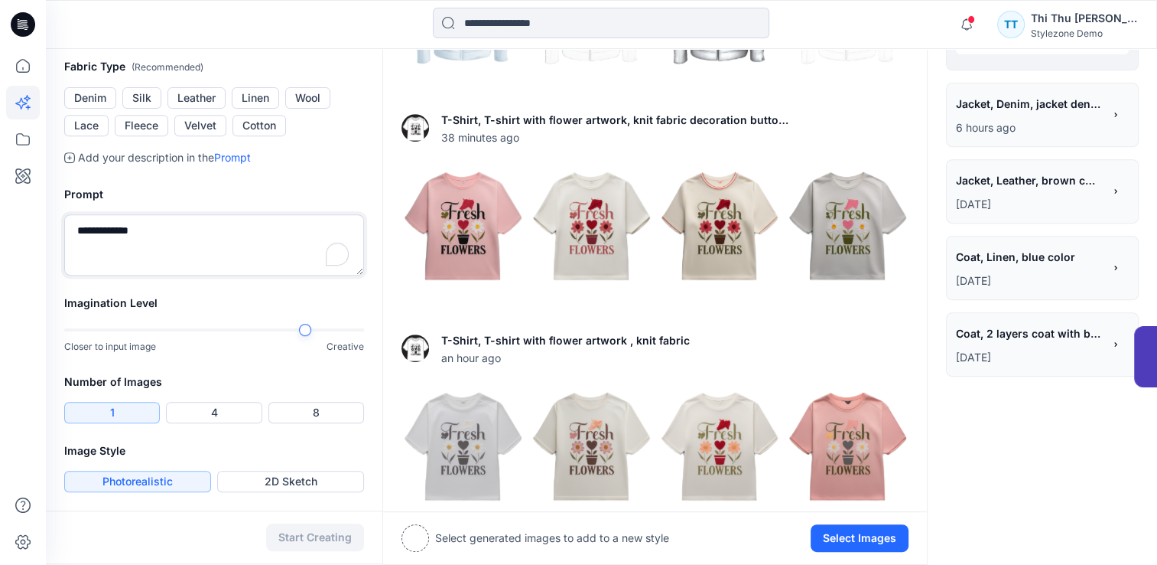
click at [156, 225] on textarea "**********" at bounding box center [214, 244] width 300 height 61
type textarea "**********"
click at [303, 542] on button "Start Creating" at bounding box center [315, 537] width 98 height 28
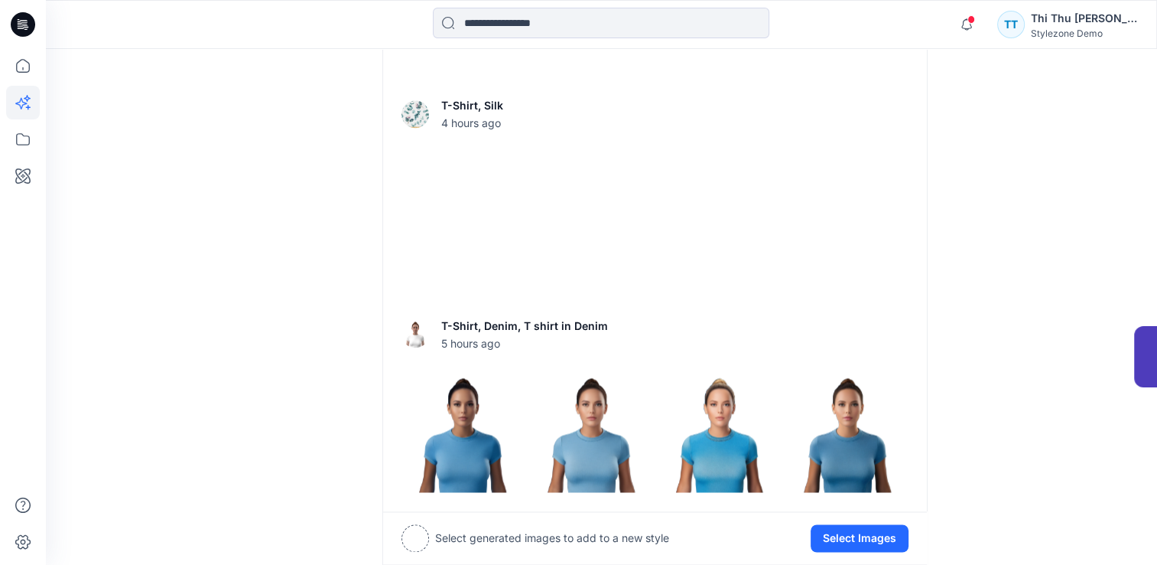
scroll to position [2173, 0]
click at [844, 460] on img at bounding box center [847, 431] width 121 height 121
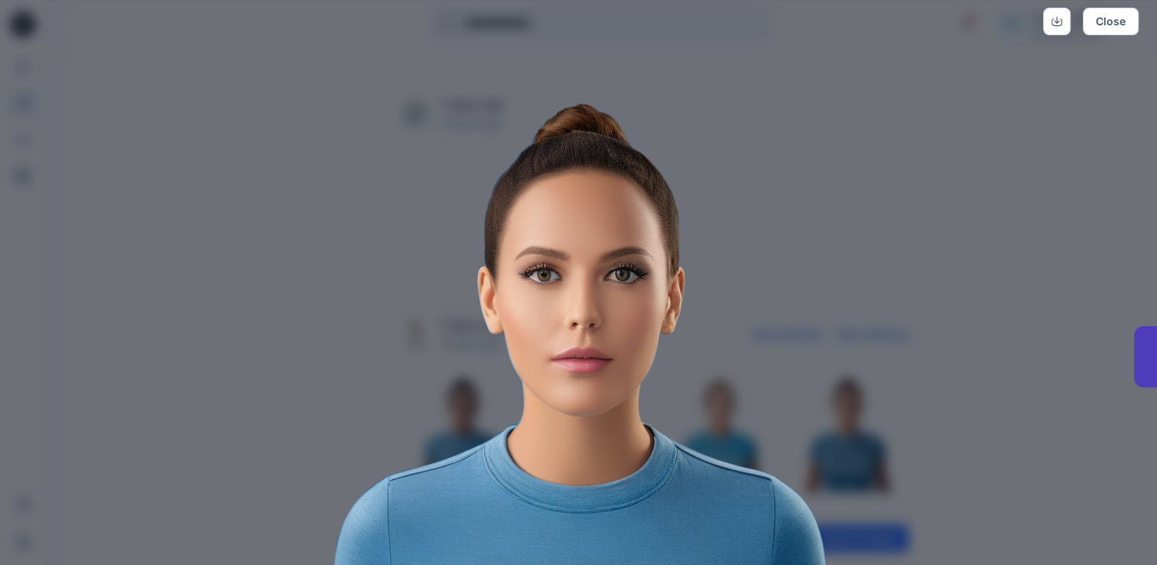
scroll to position [0, 0]
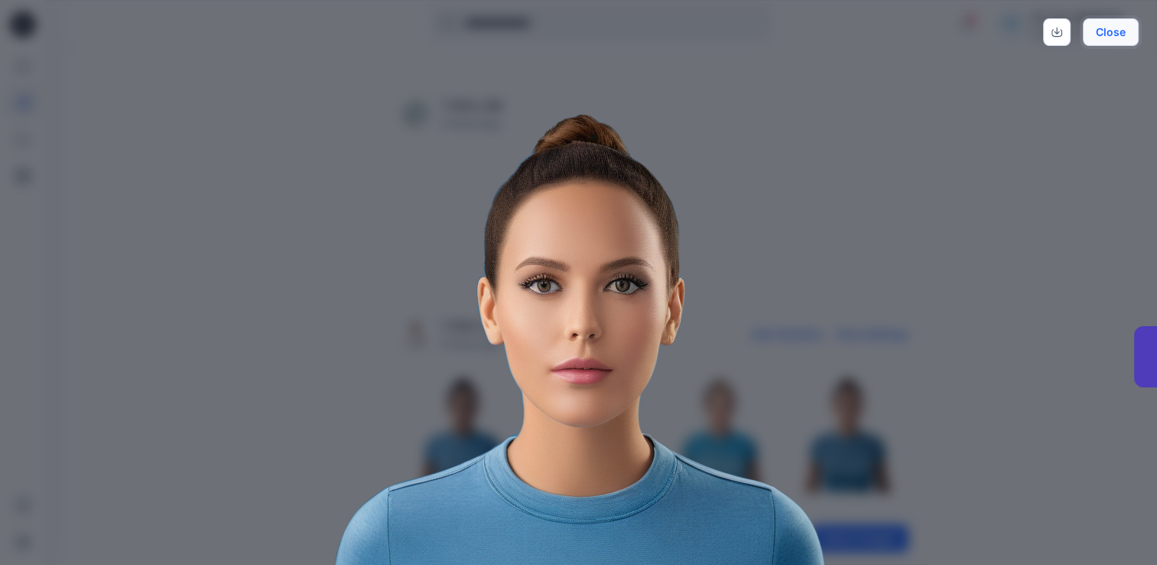
click at [1125, 32] on button "Close" at bounding box center [1111, 32] width 56 height 28
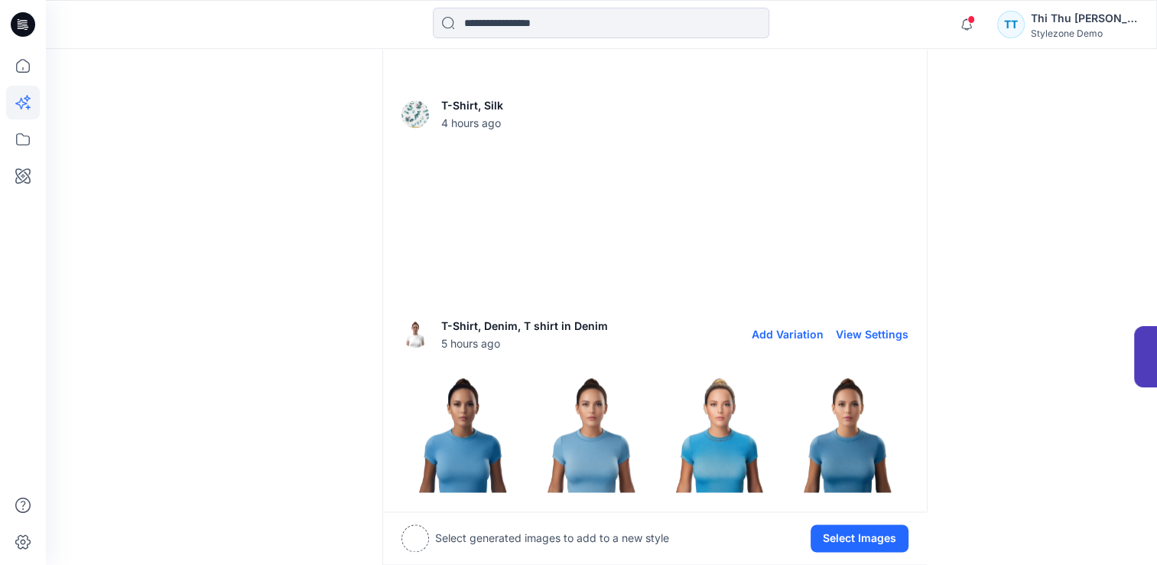
click at [722, 440] on img at bounding box center [719, 431] width 121 height 121
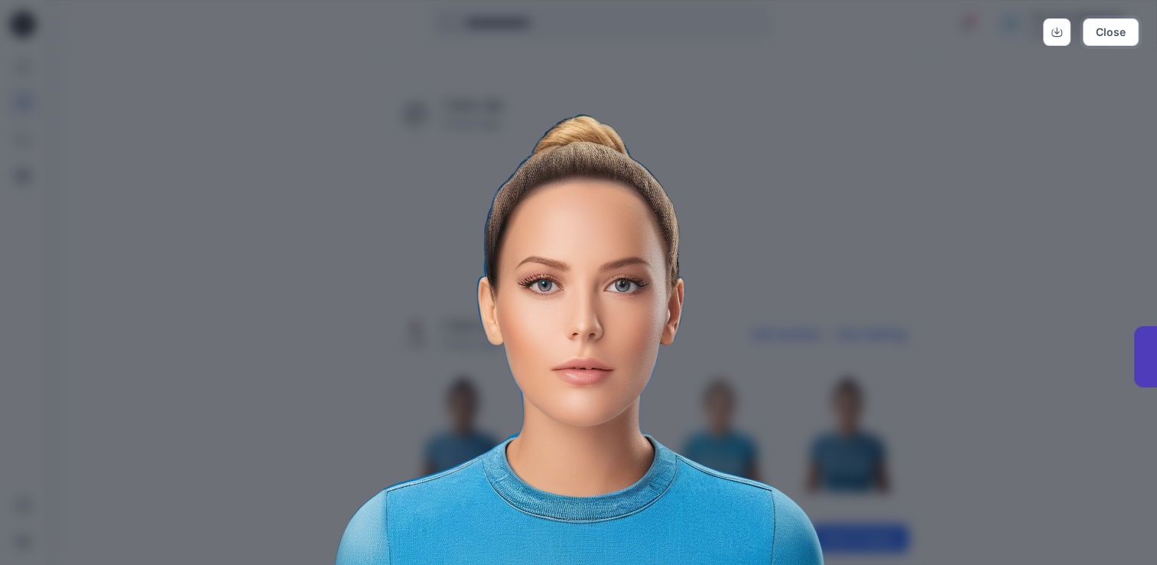
drag, startPoint x: 1120, startPoint y: 38, endPoint x: 1041, endPoint y: 106, distance: 103.6
click at [1120, 38] on button "Close" at bounding box center [1111, 32] width 56 height 28
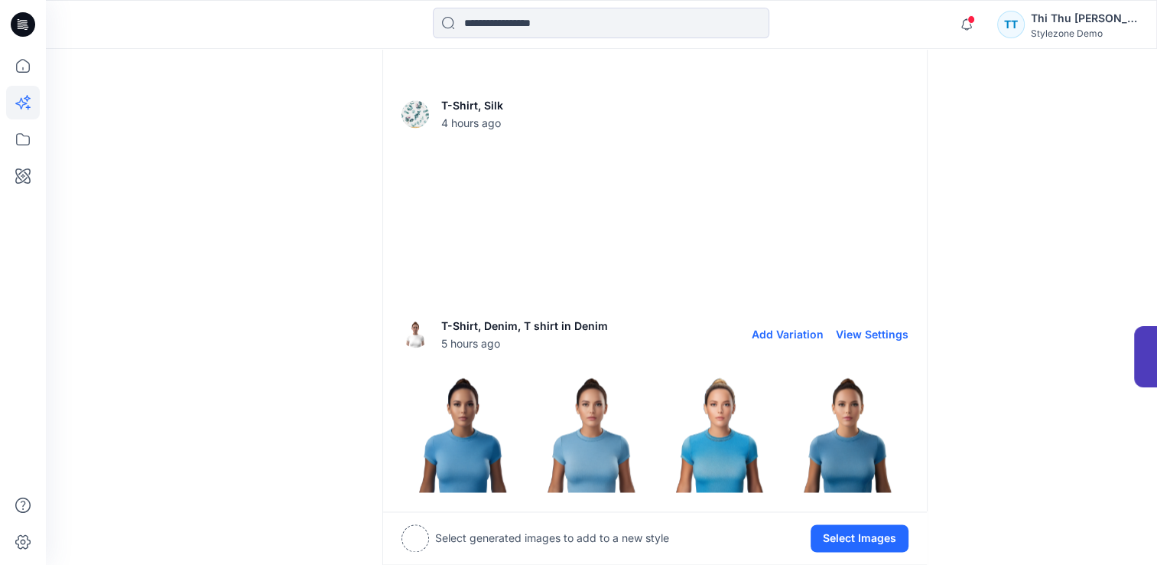
click at [593, 457] on img at bounding box center [591, 431] width 121 height 121
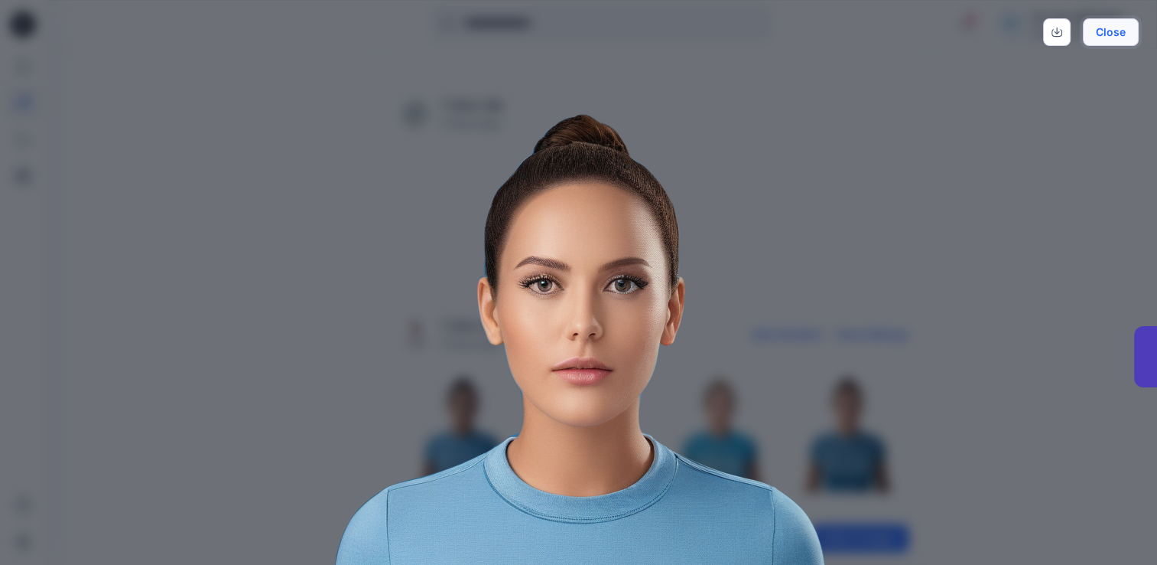
click at [1120, 31] on button "Close" at bounding box center [1111, 32] width 56 height 28
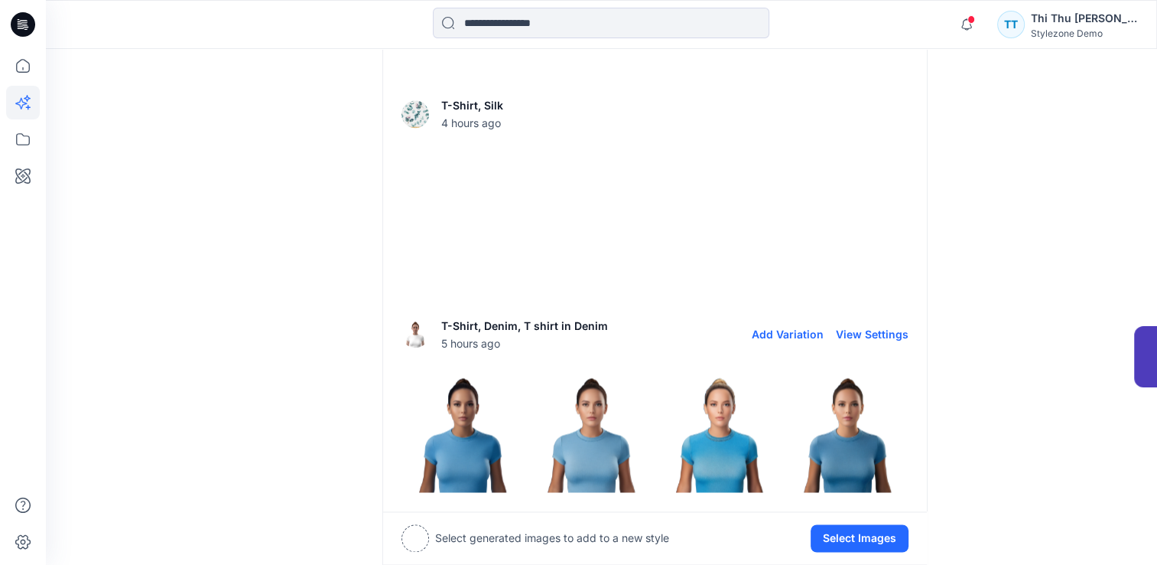
click at [786, 335] on button "Add Variation" at bounding box center [788, 333] width 72 height 13
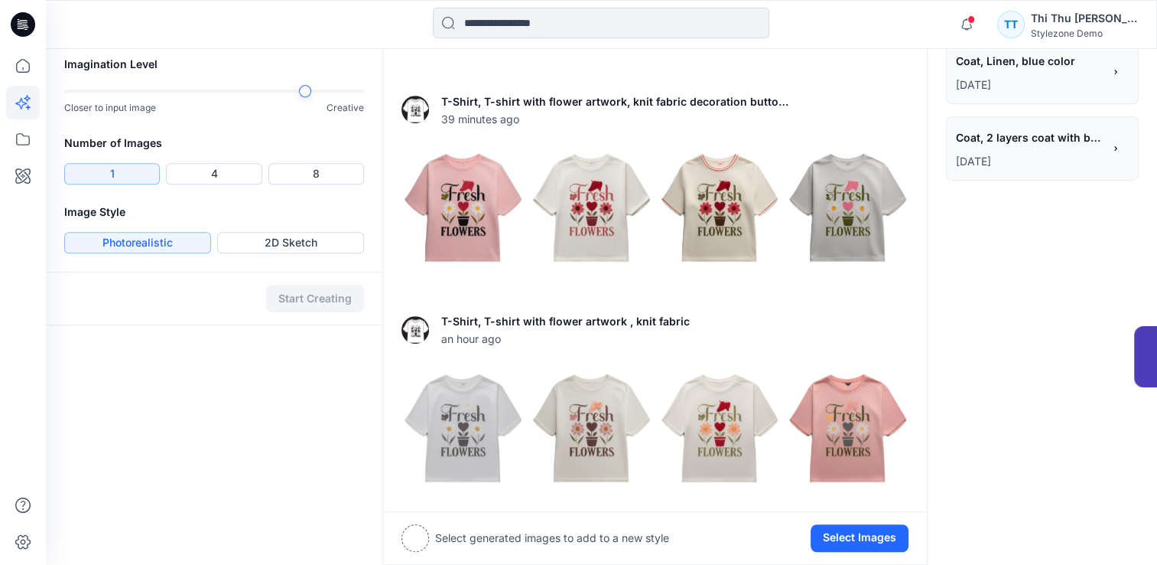
scroll to position [848, 0]
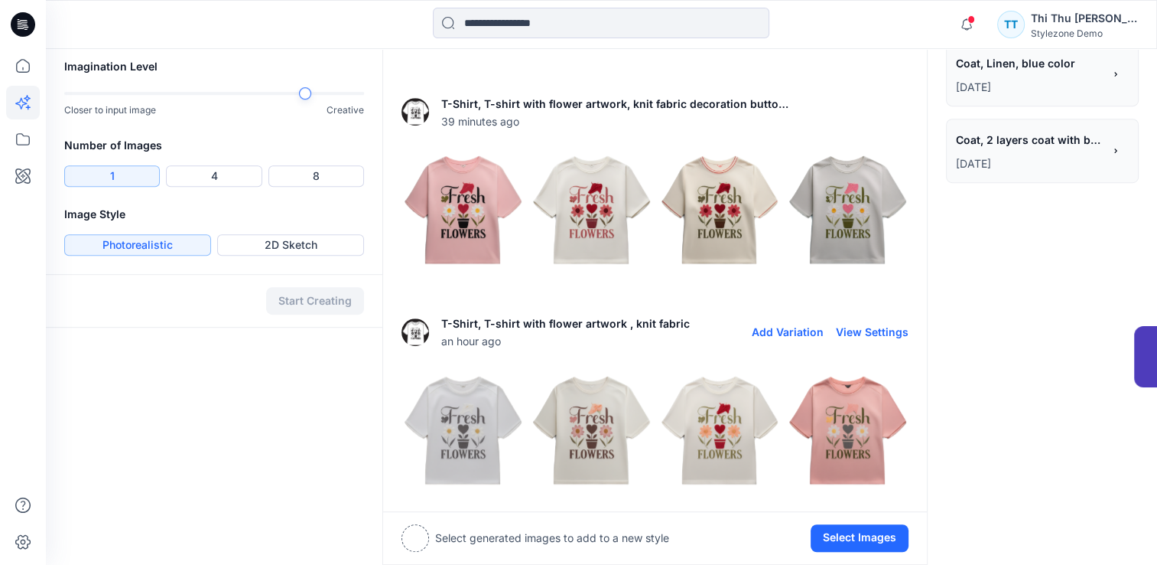
click at [450, 451] on img at bounding box center [462, 429] width 121 height 121
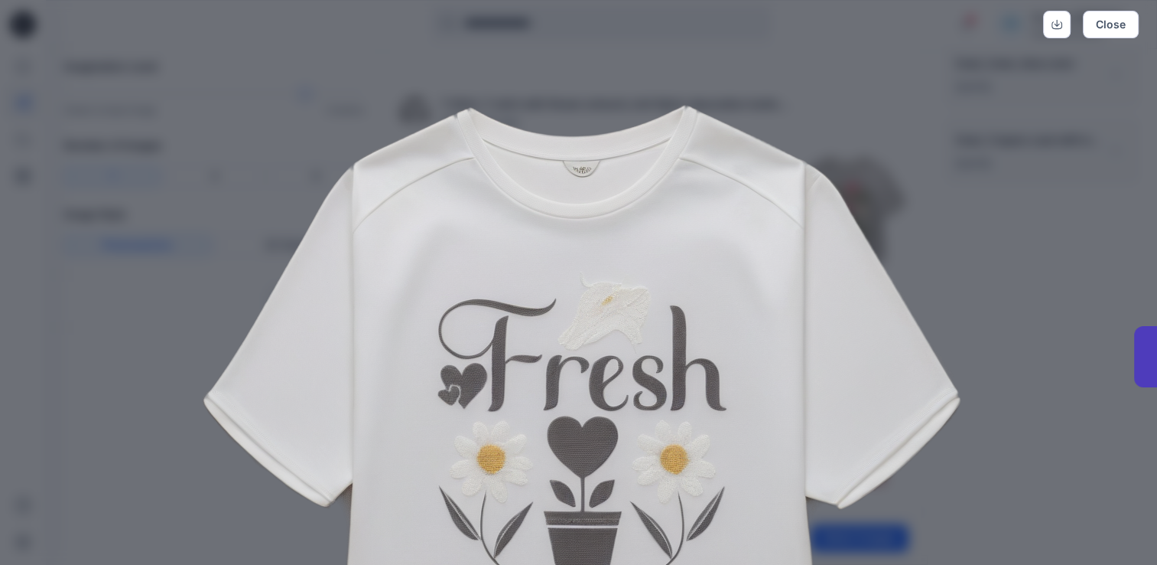
scroll to position [0, 0]
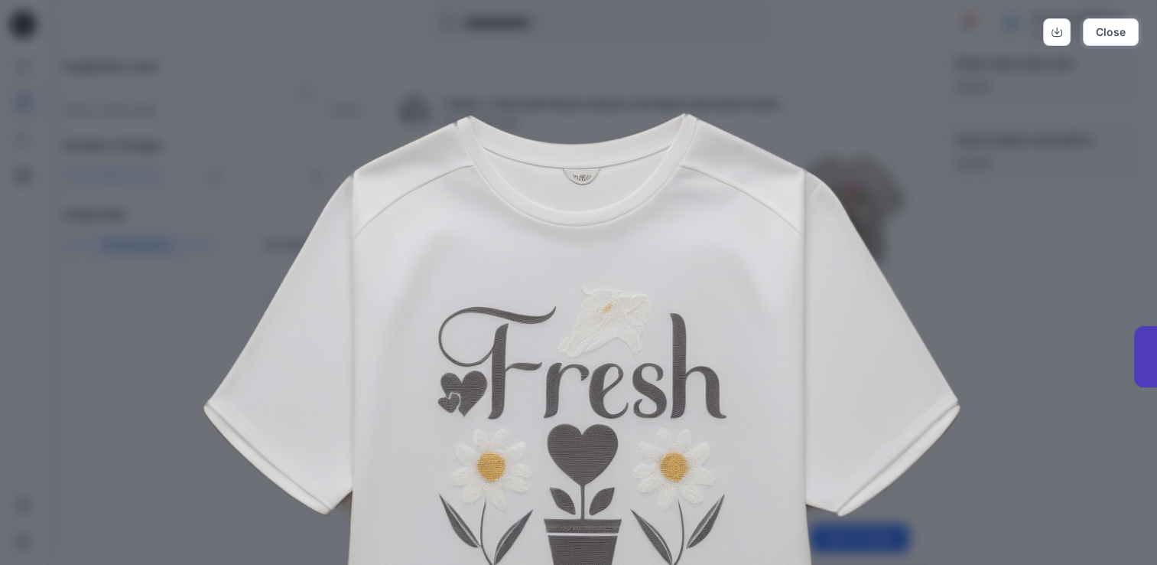
click at [1117, 31] on button "Close" at bounding box center [1111, 32] width 56 height 28
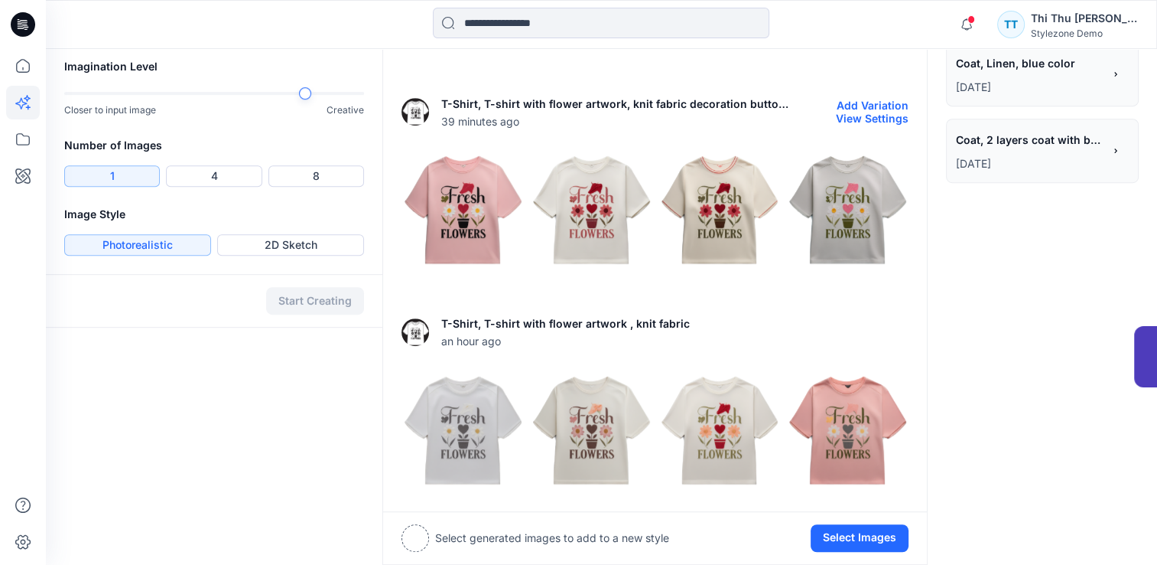
click at [714, 220] on img at bounding box center [719, 209] width 121 height 121
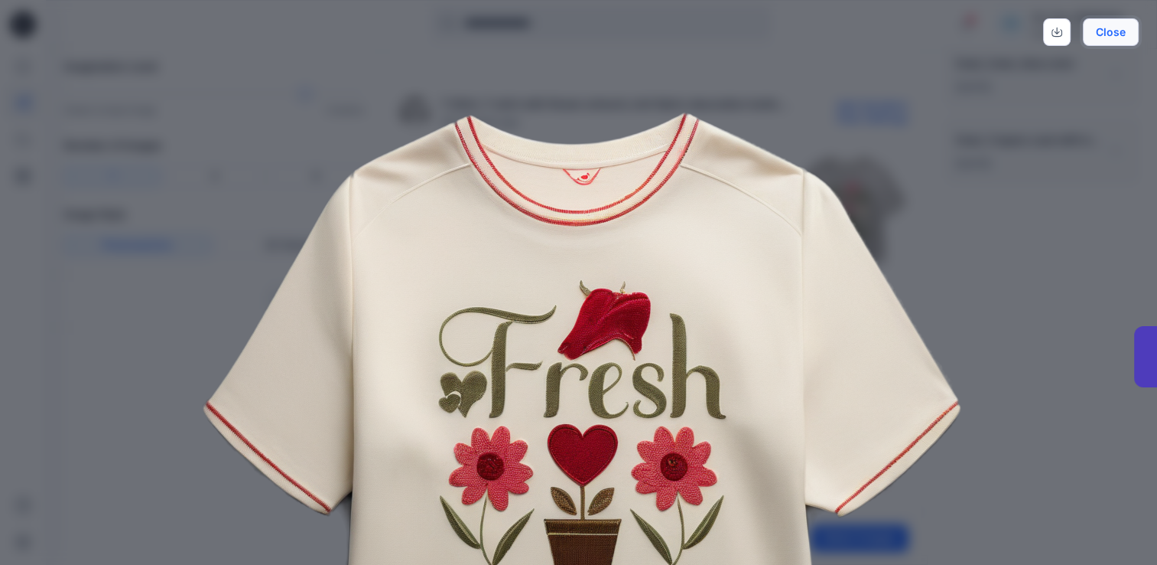
click at [1108, 35] on button "Close" at bounding box center [1111, 32] width 56 height 28
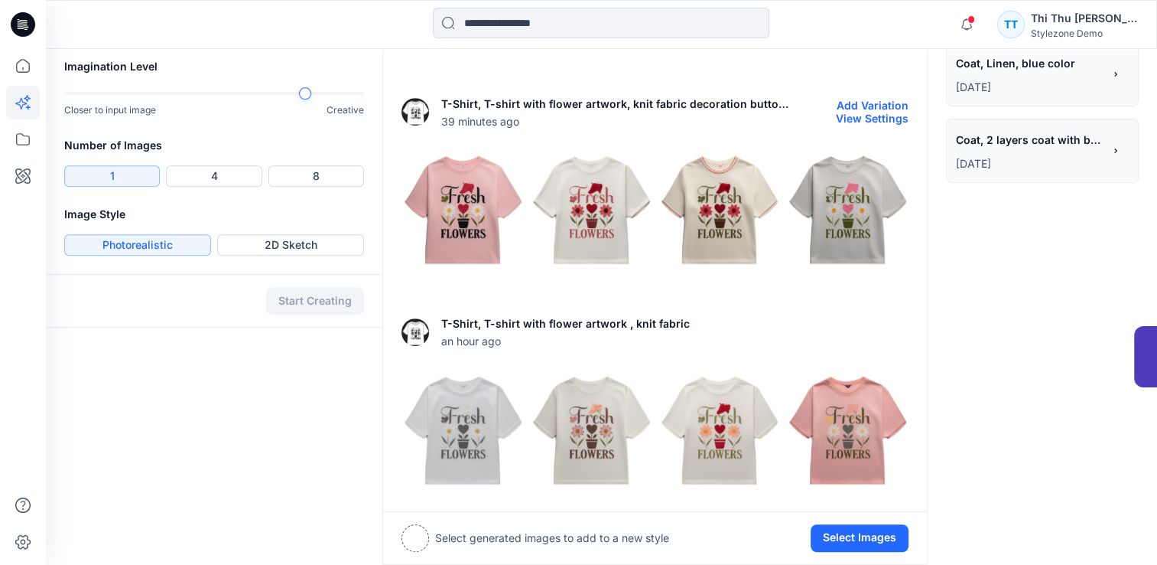
click at [857, 232] on img at bounding box center [847, 209] width 121 height 121
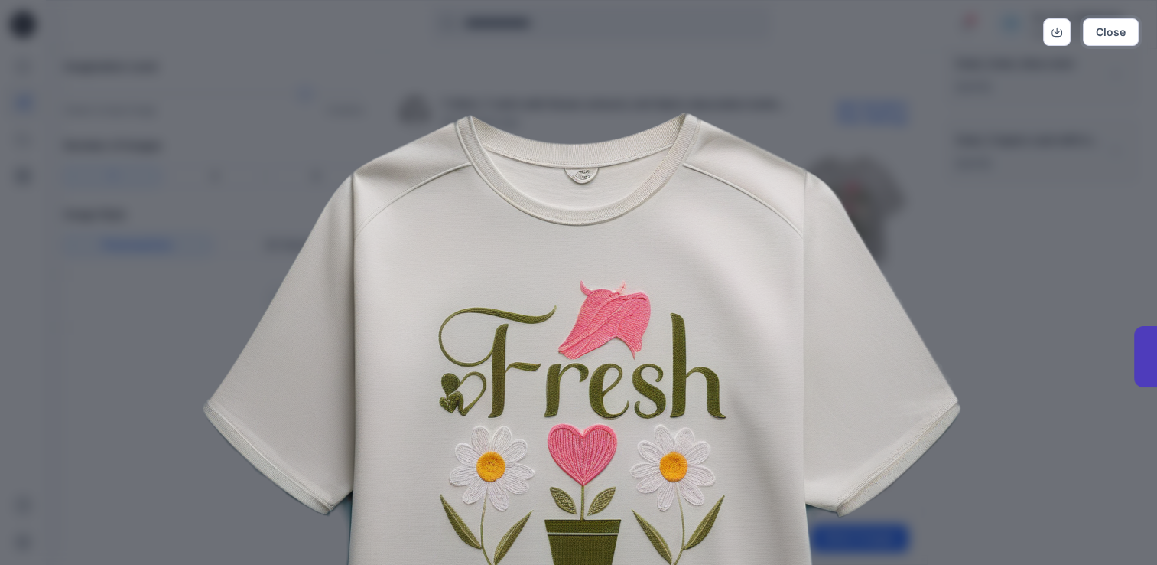
drag, startPoint x: 1123, startPoint y: 34, endPoint x: 816, endPoint y: 314, distance: 415.3
click at [1117, 37] on button "Close" at bounding box center [1111, 32] width 56 height 28
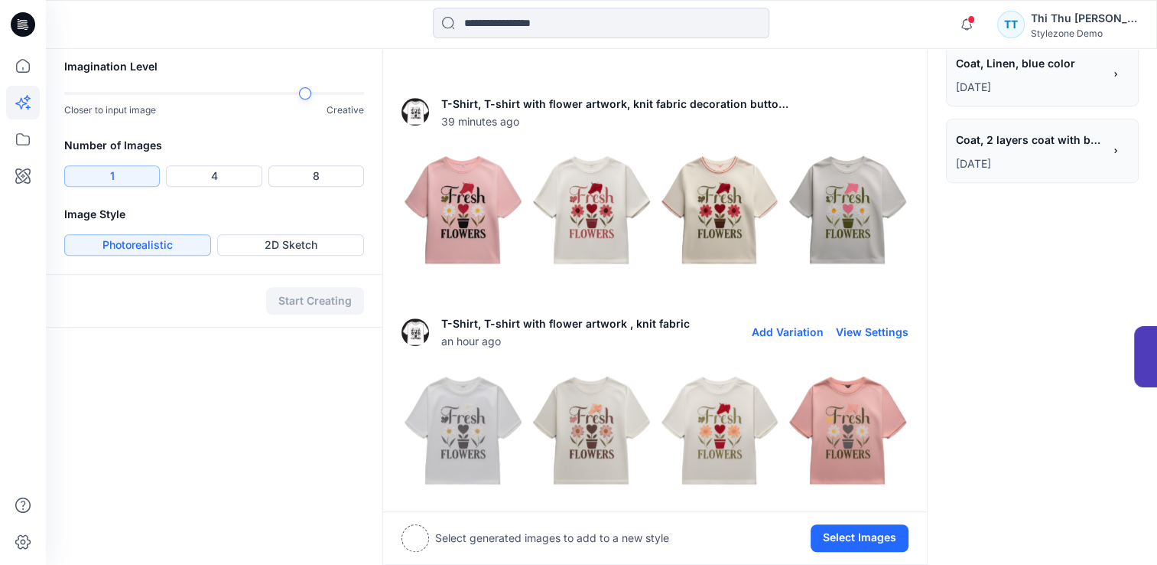
click at [854, 457] on img at bounding box center [847, 429] width 121 height 121
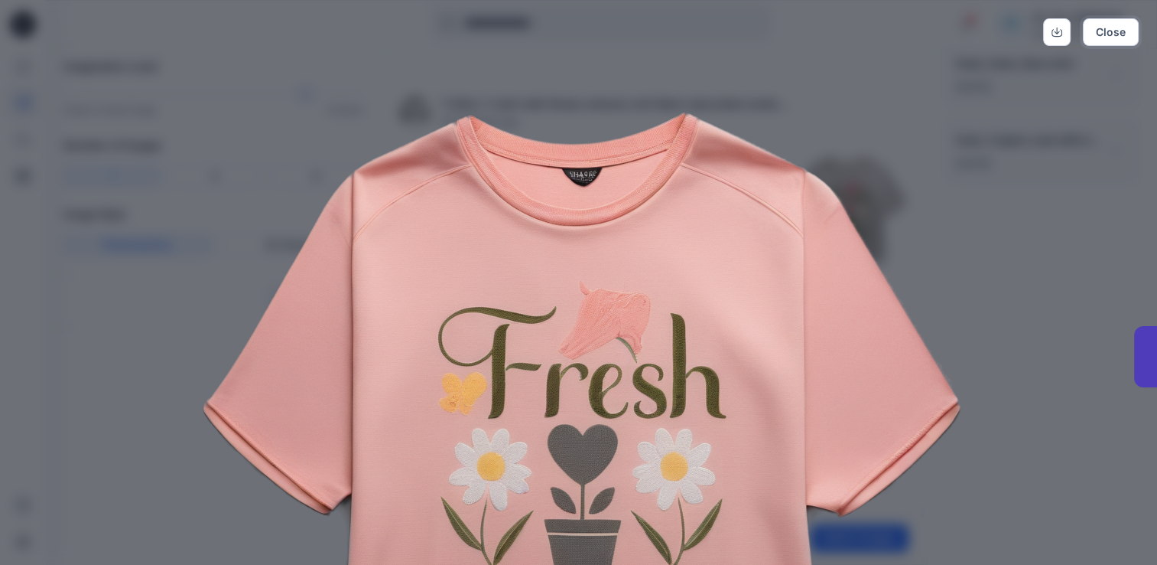
drag, startPoint x: 1118, startPoint y: 30, endPoint x: 987, endPoint y: 135, distance: 168.1
click at [1115, 30] on button "Close" at bounding box center [1111, 32] width 56 height 28
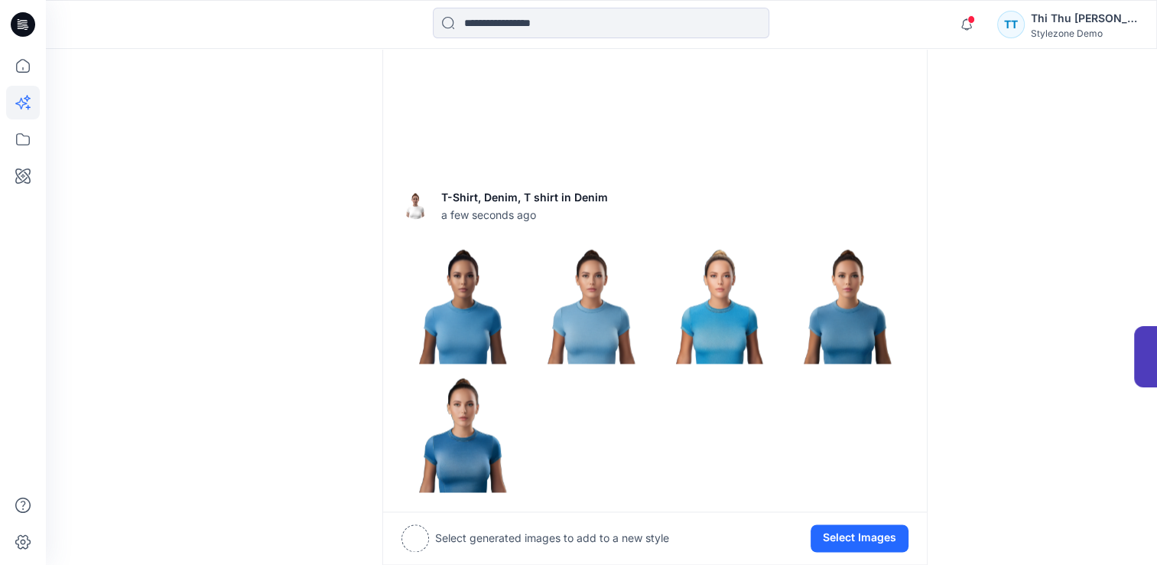
scroll to position [2302, 0]
click at [434, 255] on img at bounding box center [462, 302] width 121 height 121
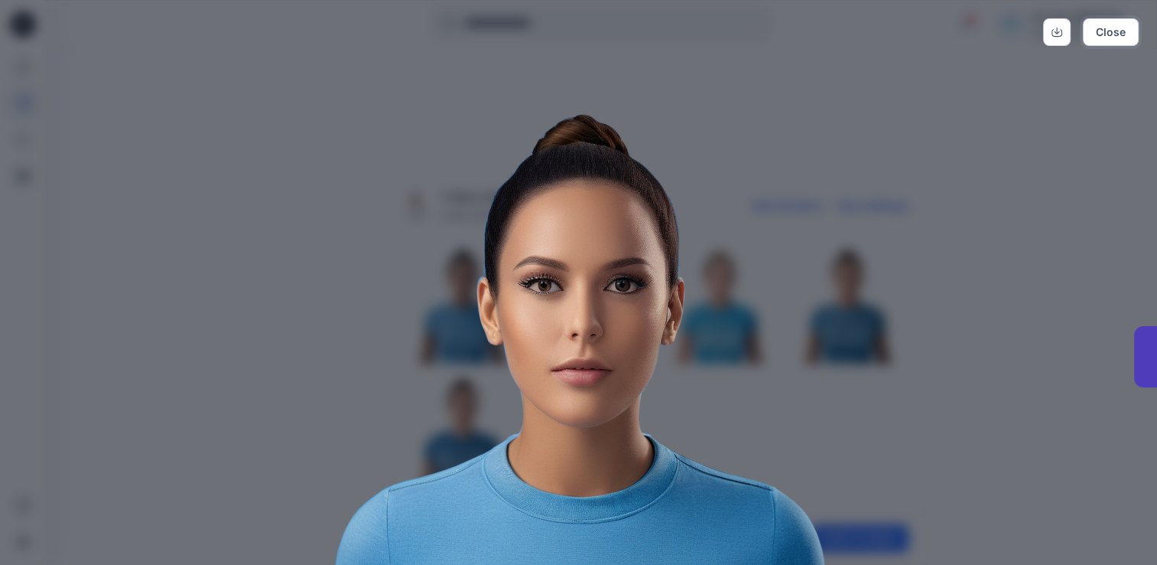
drag, startPoint x: 1101, startPoint y: 38, endPoint x: 829, endPoint y: 167, distance: 301.1
click at [1101, 38] on button "Close" at bounding box center [1111, 32] width 56 height 28
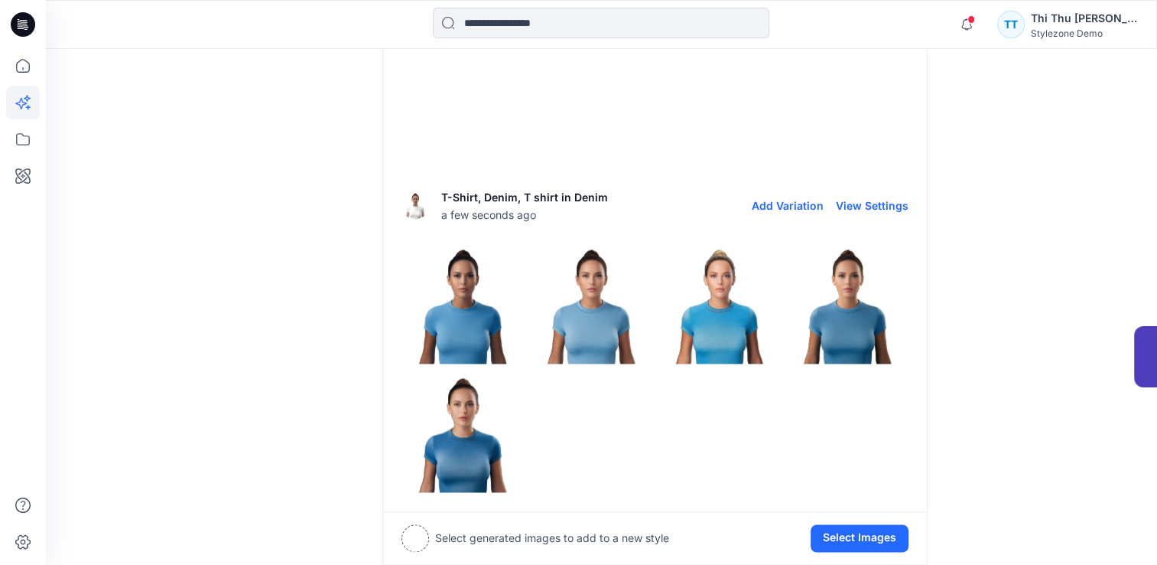
click at [416, 202] on img at bounding box center [416, 205] width 28 height 28
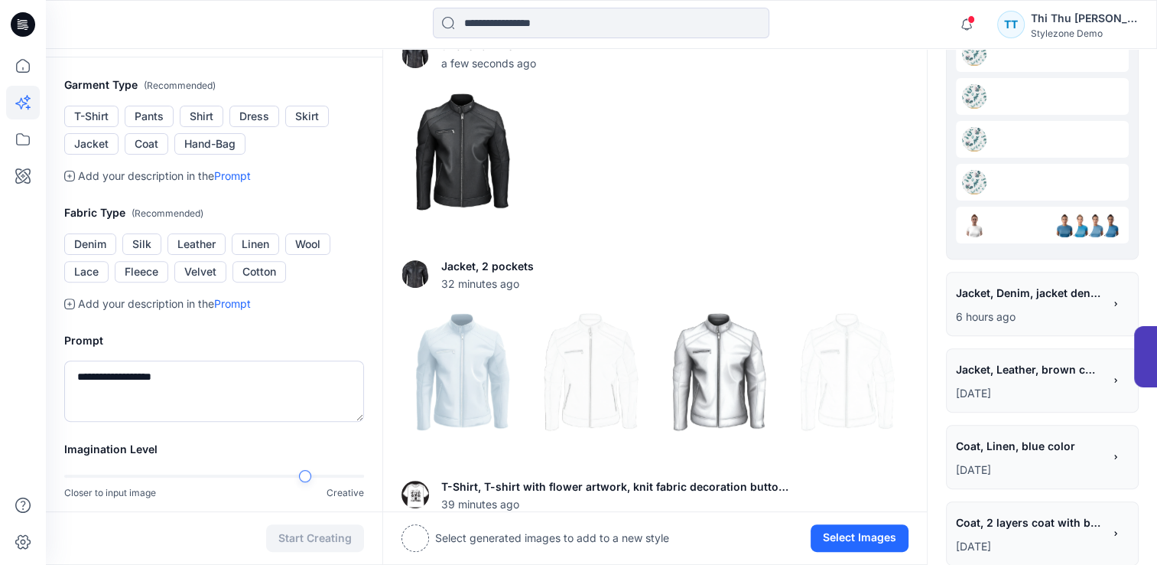
click at [1004, 233] on div at bounding box center [1042, 225] width 173 height 37
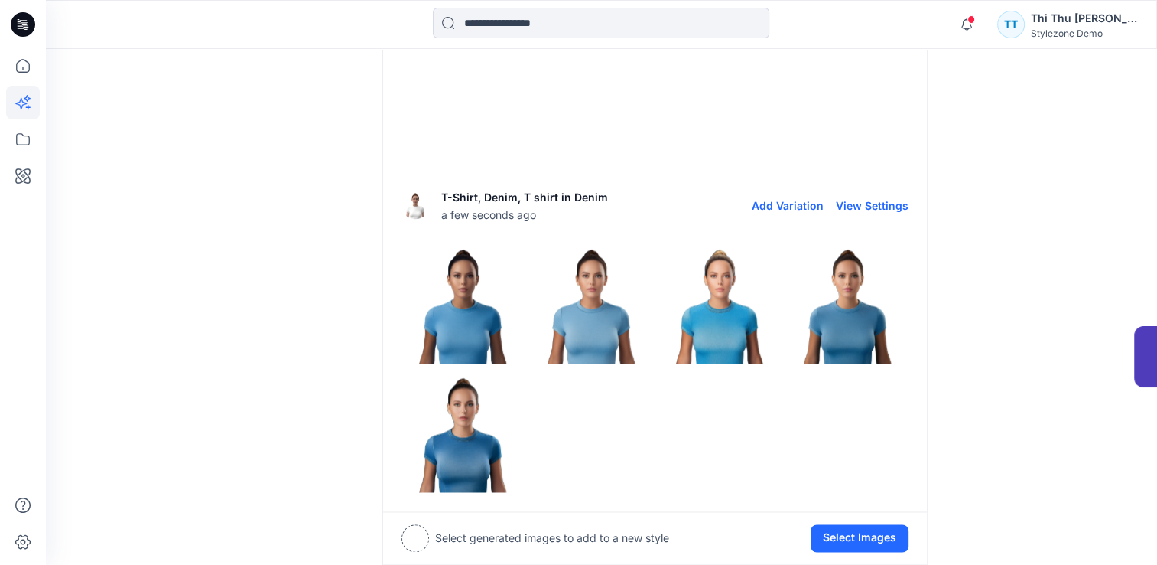
click at [474, 335] on img at bounding box center [462, 302] width 121 height 121
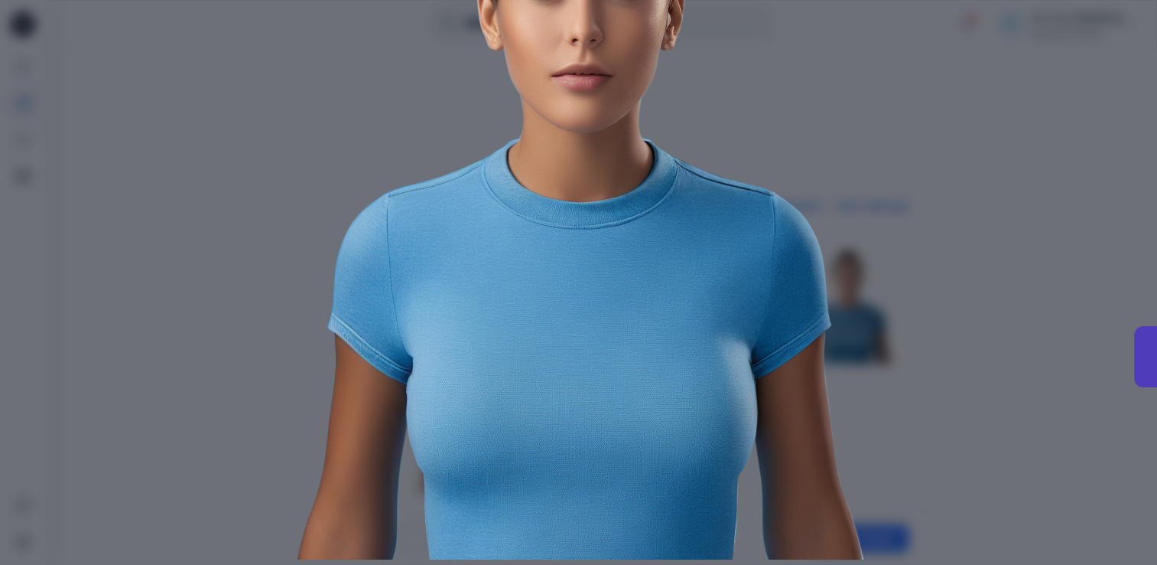
scroll to position [0, 0]
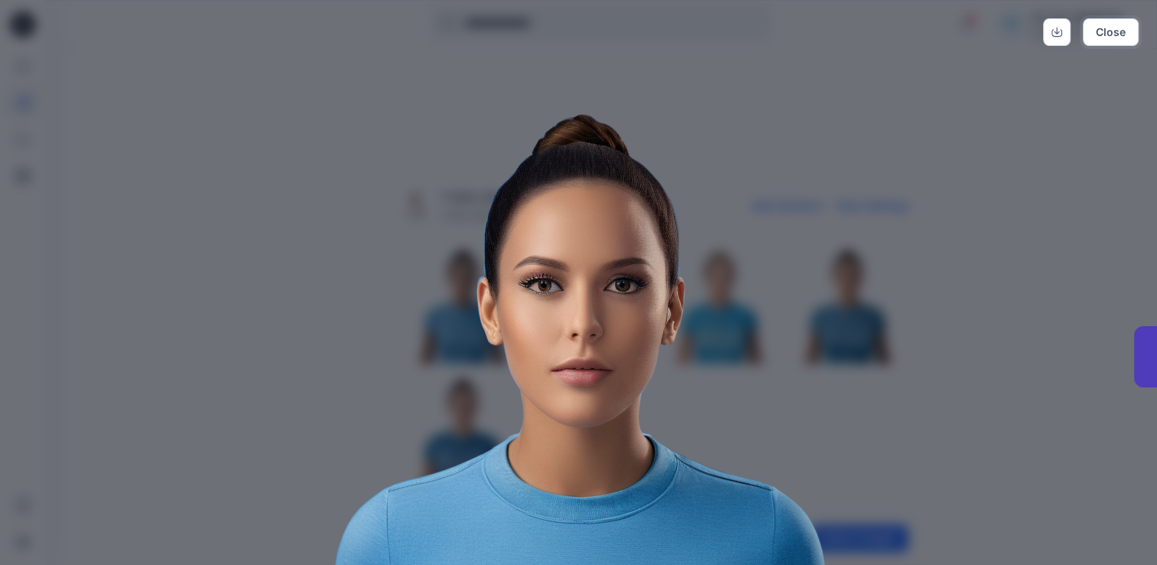
drag, startPoint x: 1106, startPoint y: 36, endPoint x: 768, endPoint y: 360, distance: 468.5
click at [1105, 37] on button "Close" at bounding box center [1111, 32] width 56 height 28
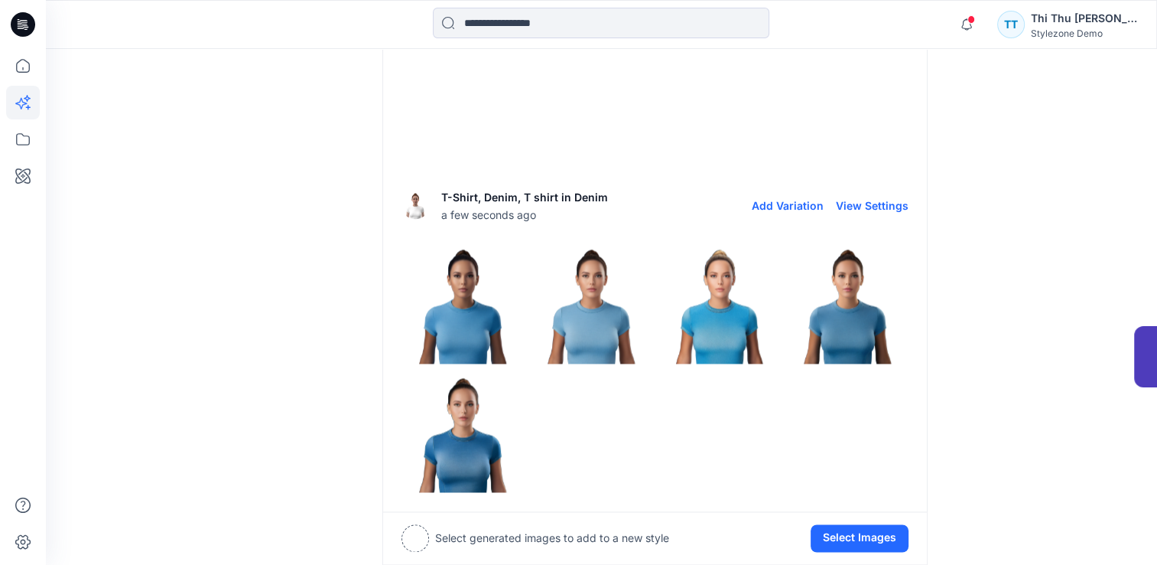
click at [594, 312] on img at bounding box center [591, 302] width 121 height 121
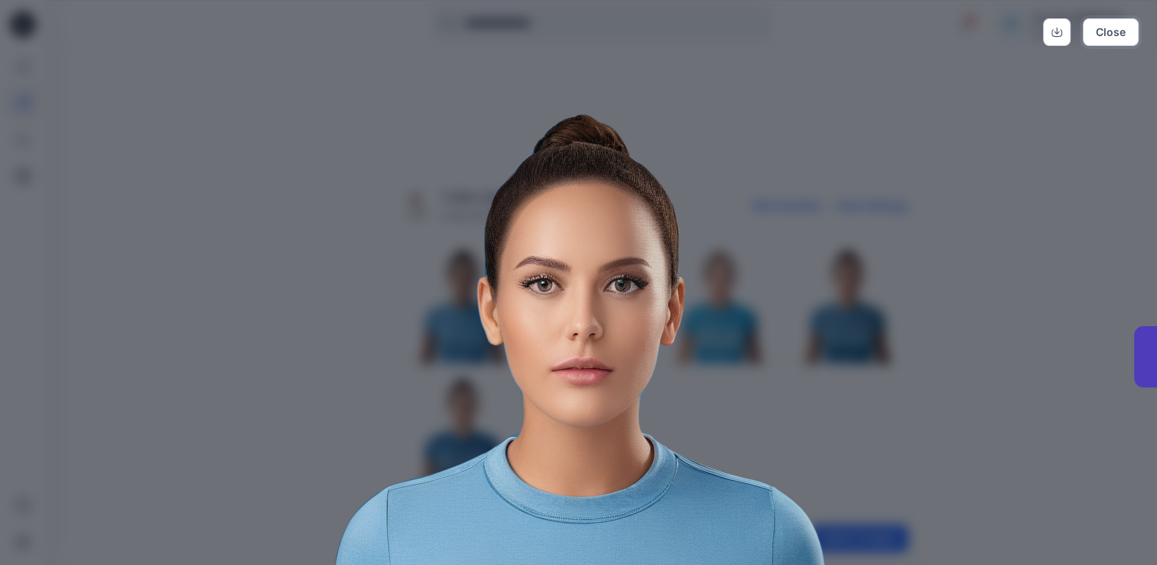
drag, startPoint x: 1105, startPoint y: 32, endPoint x: 911, endPoint y: 209, distance: 262.1
click at [1103, 32] on button "Close" at bounding box center [1111, 32] width 56 height 28
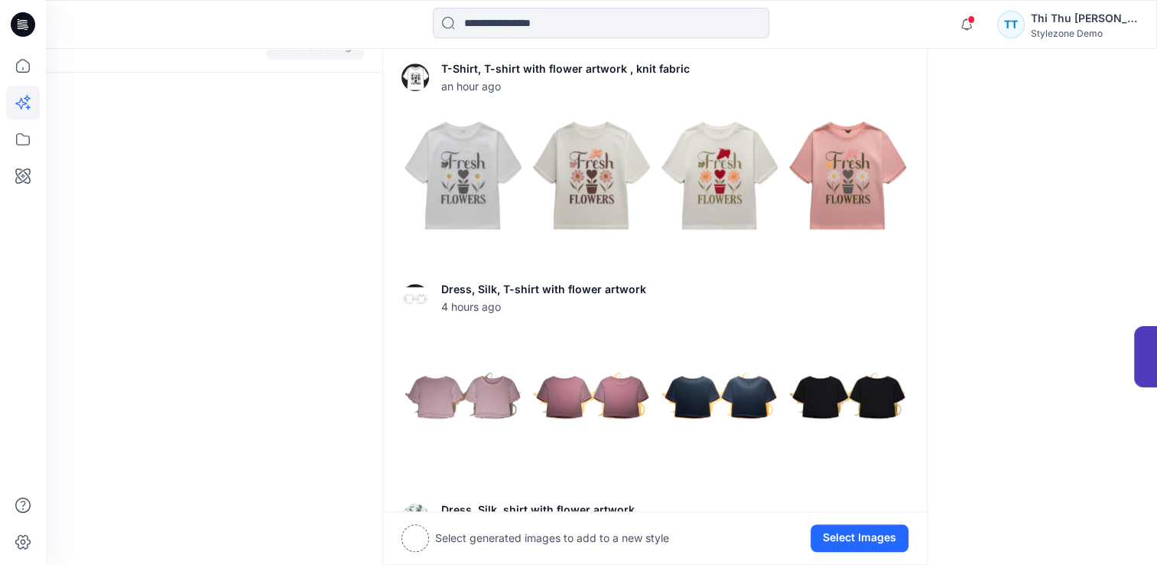
scroll to position [925, 0]
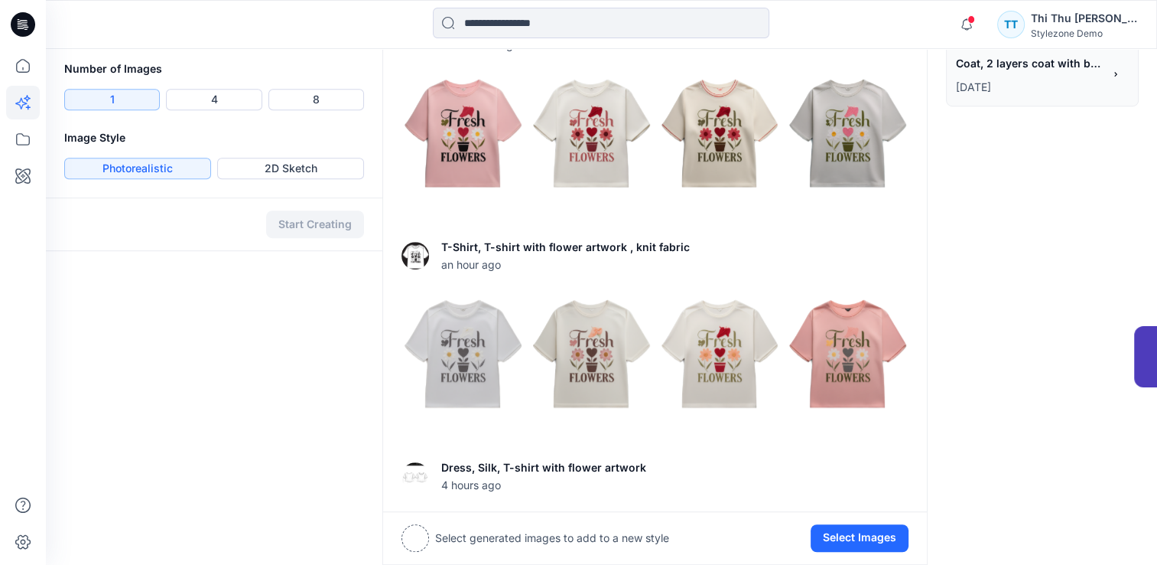
click at [455, 140] on img at bounding box center [462, 133] width 121 height 121
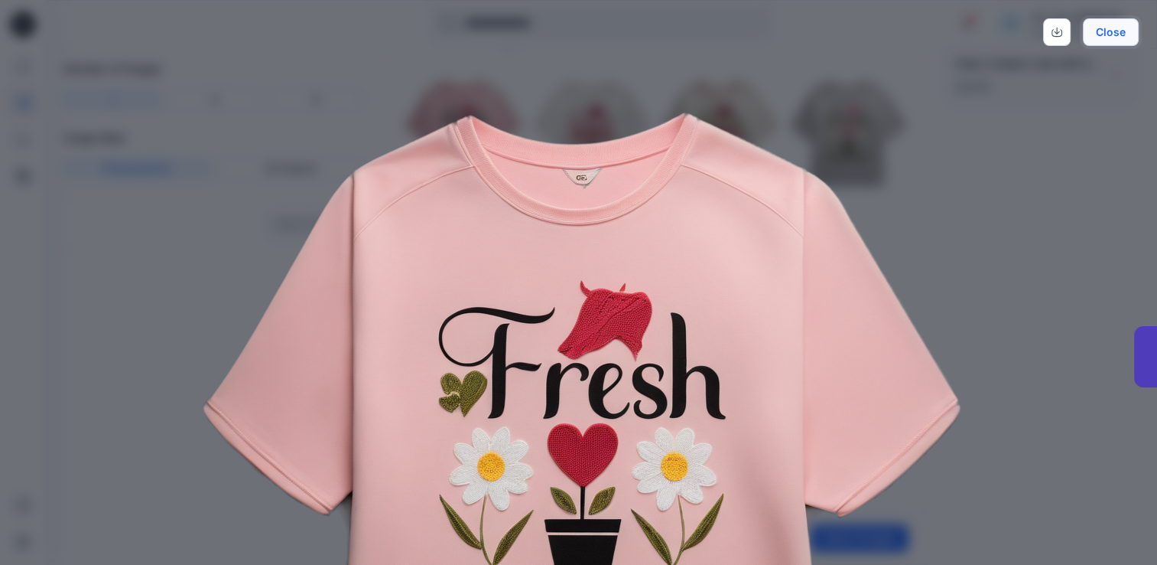
click at [1114, 34] on button "Close" at bounding box center [1111, 32] width 56 height 28
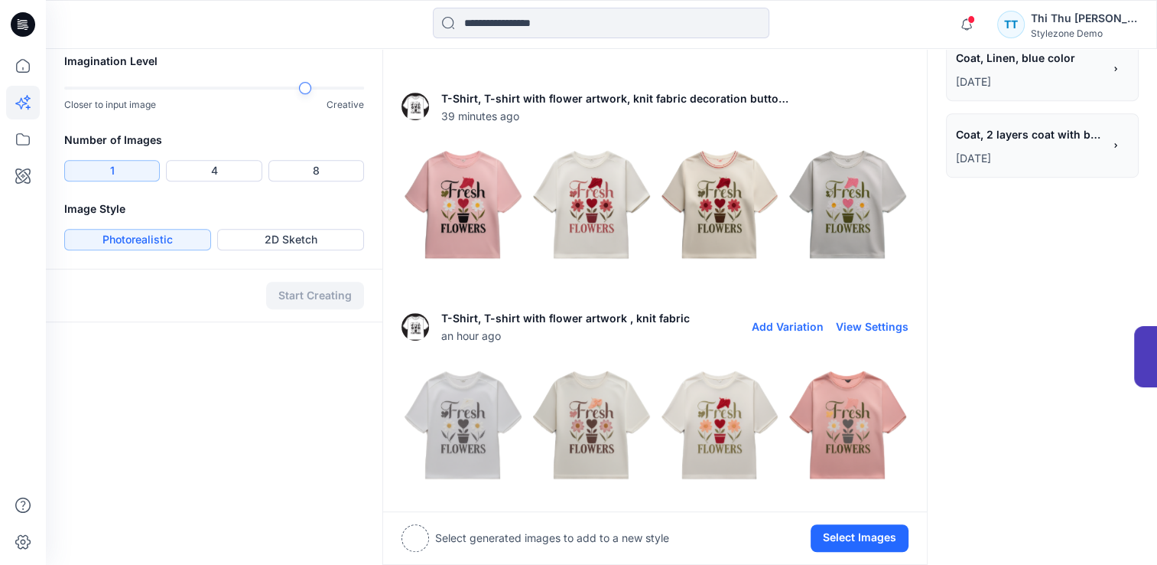
scroll to position [848, 0]
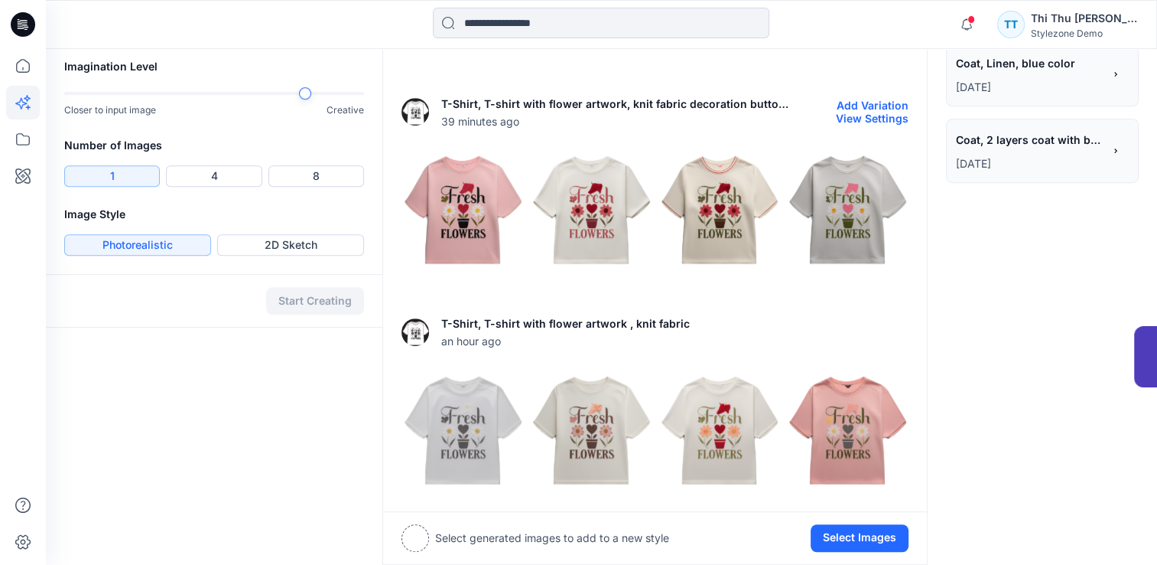
click at [854, 208] on img at bounding box center [847, 209] width 121 height 121
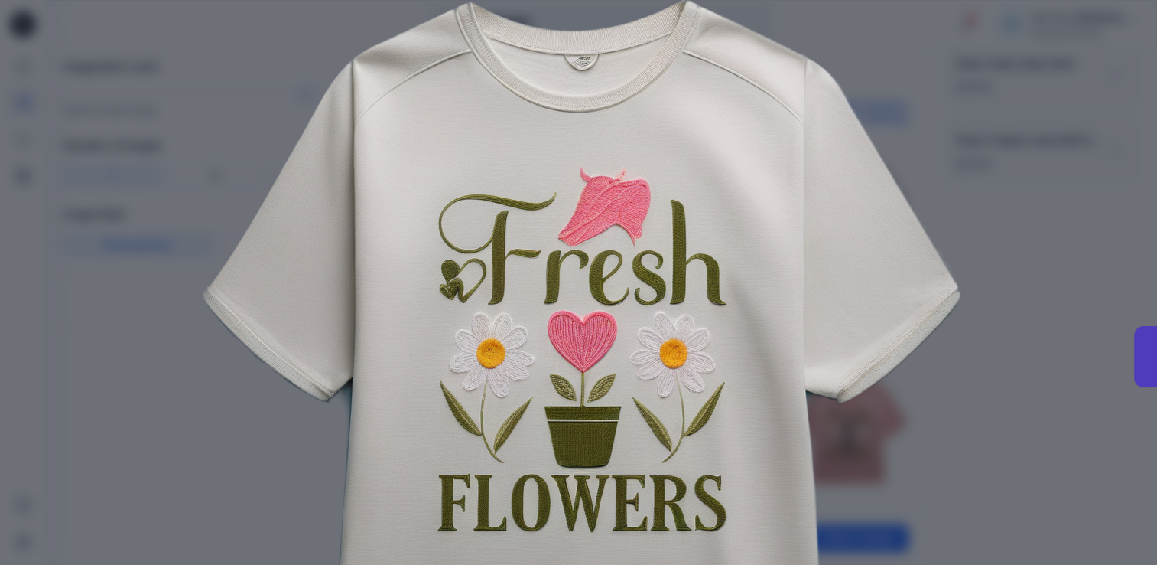
scroll to position [0, 0]
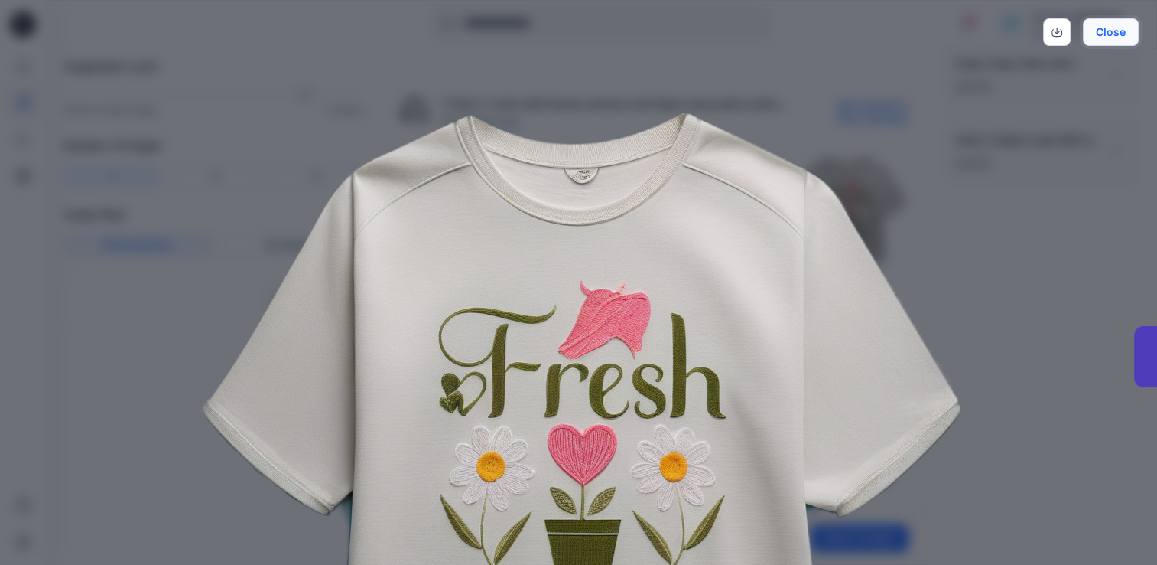
click at [1110, 38] on button "Close" at bounding box center [1111, 32] width 56 height 28
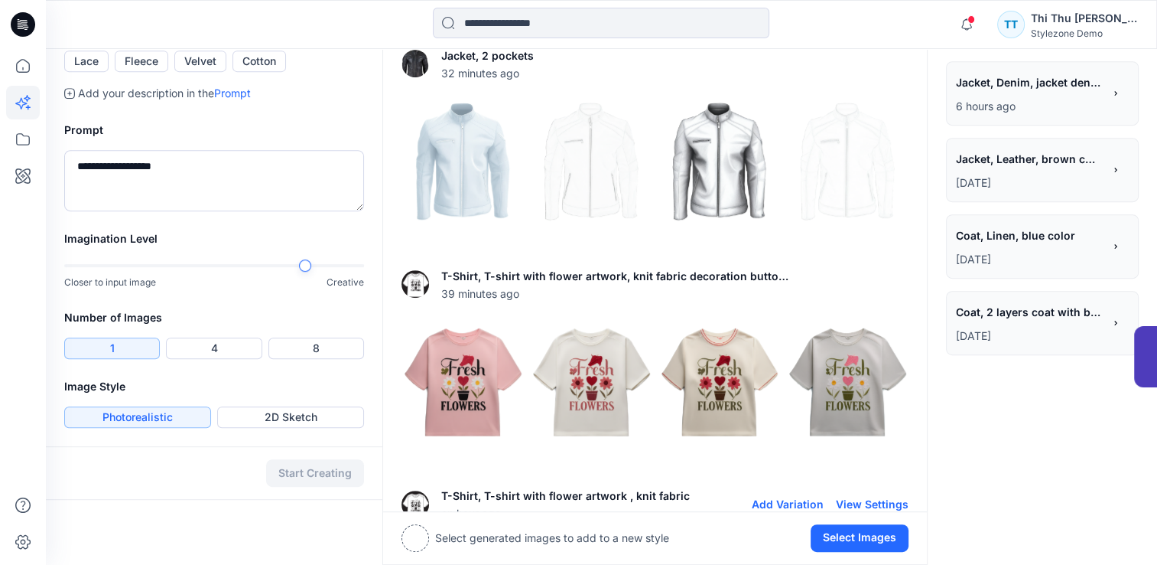
scroll to position [542, 0]
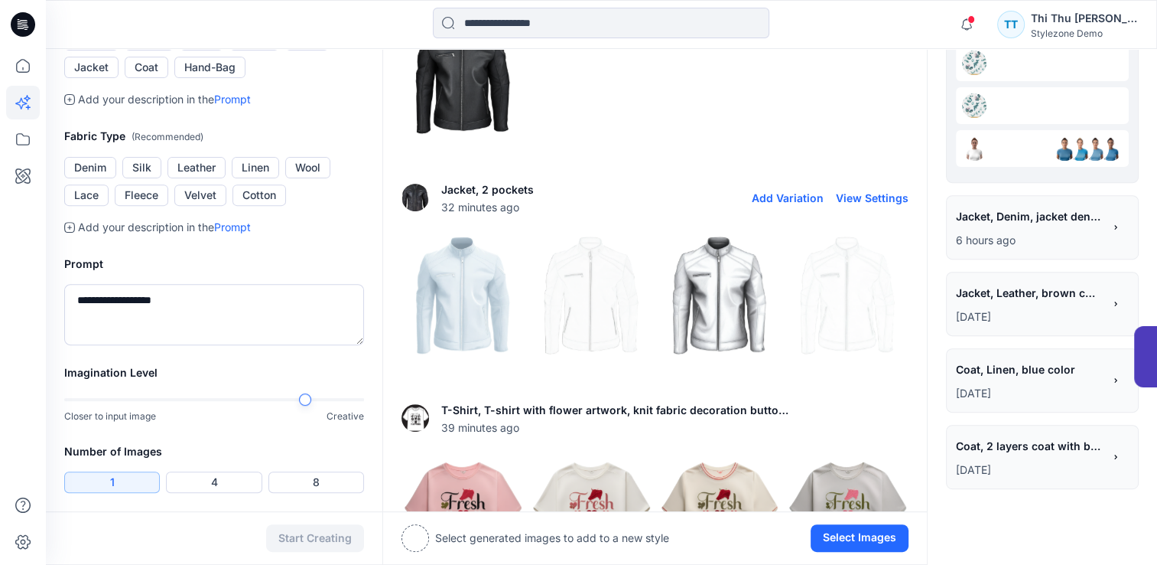
click at [750, 314] on img at bounding box center [719, 295] width 121 height 121
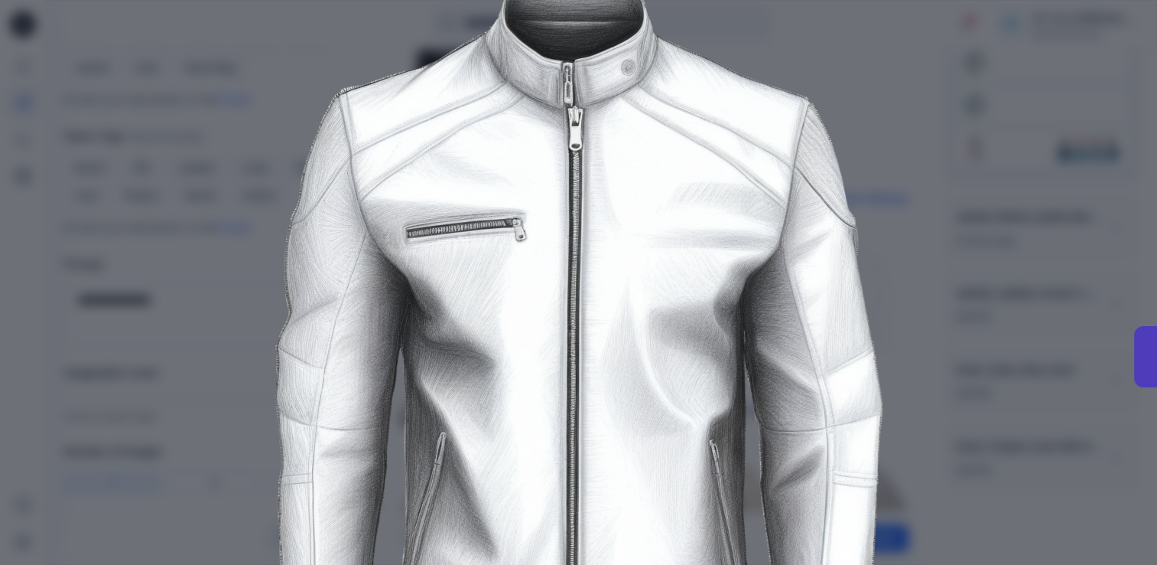
scroll to position [0, 0]
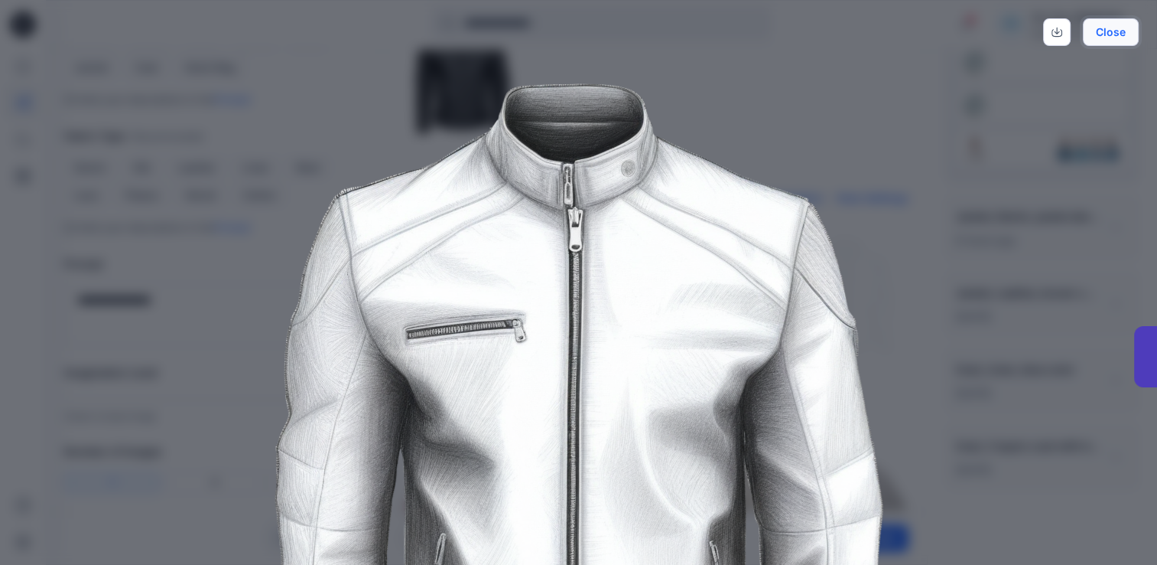
click at [1125, 35] on button "Close" at bounding box center [1111, 32] width 56 height 28
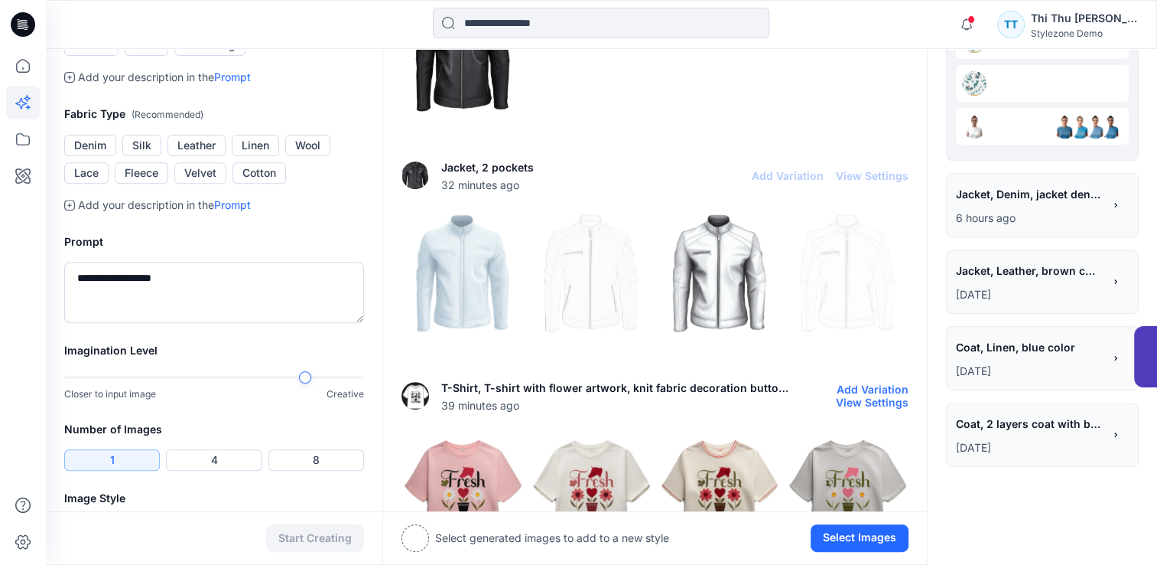
scroll to position [542, 0]
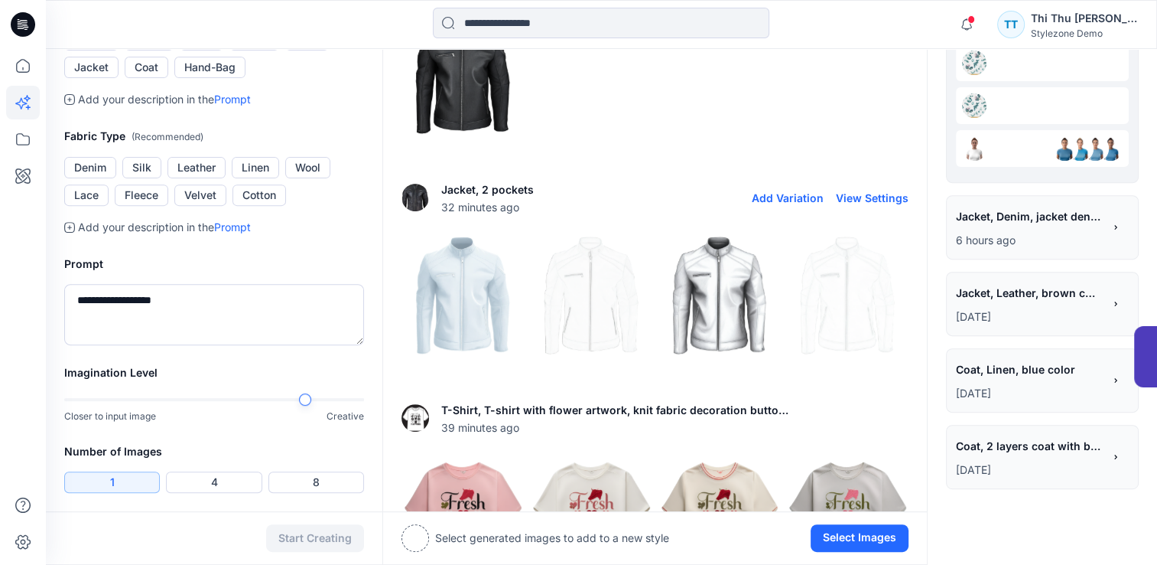
click at [713, 295] on img at bounding box center [719, 295] width 121 height 121
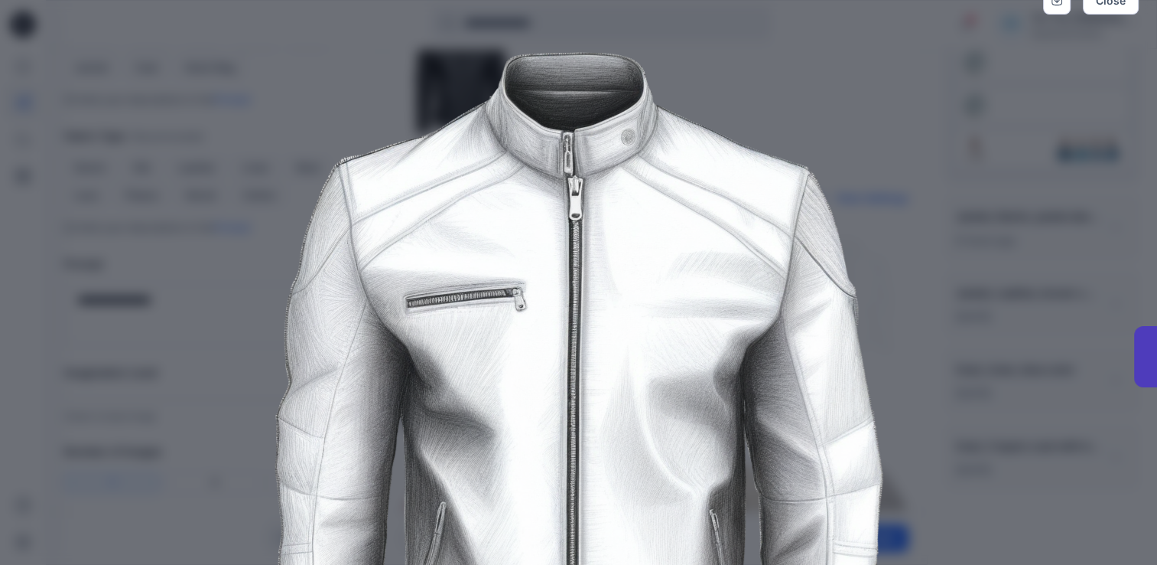
scroll to position [0, 0]
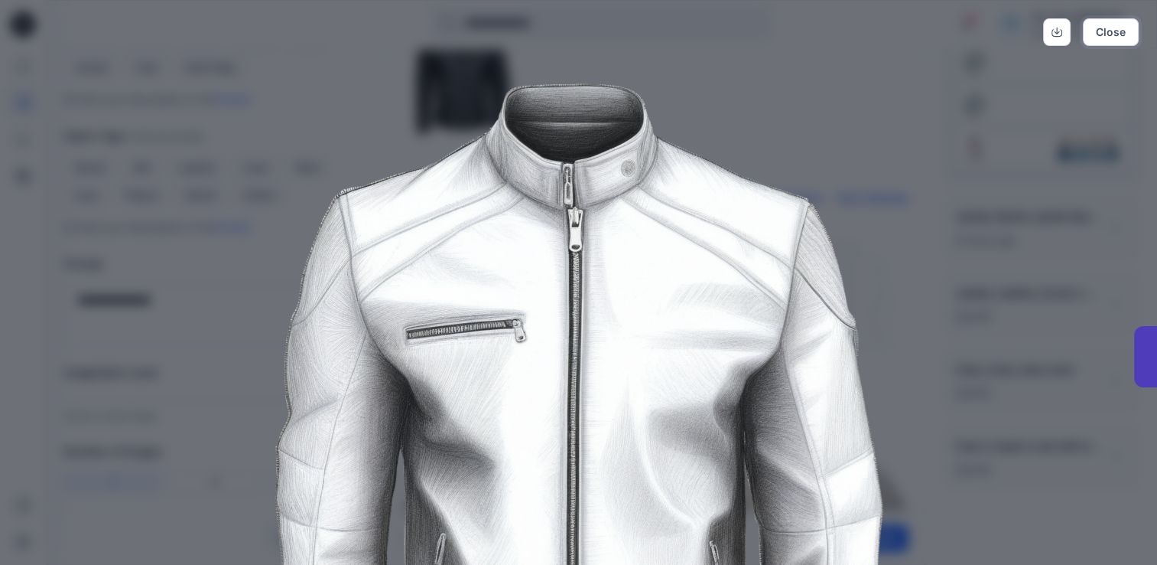
drag, startPoint x: 1114, startPoint y: 31, endPoint x: 1032, endPoint y: 22, distance: 82.4
click at [1114, 31] on button "Close" at bounding box center [1111, 32] width 56 height 28
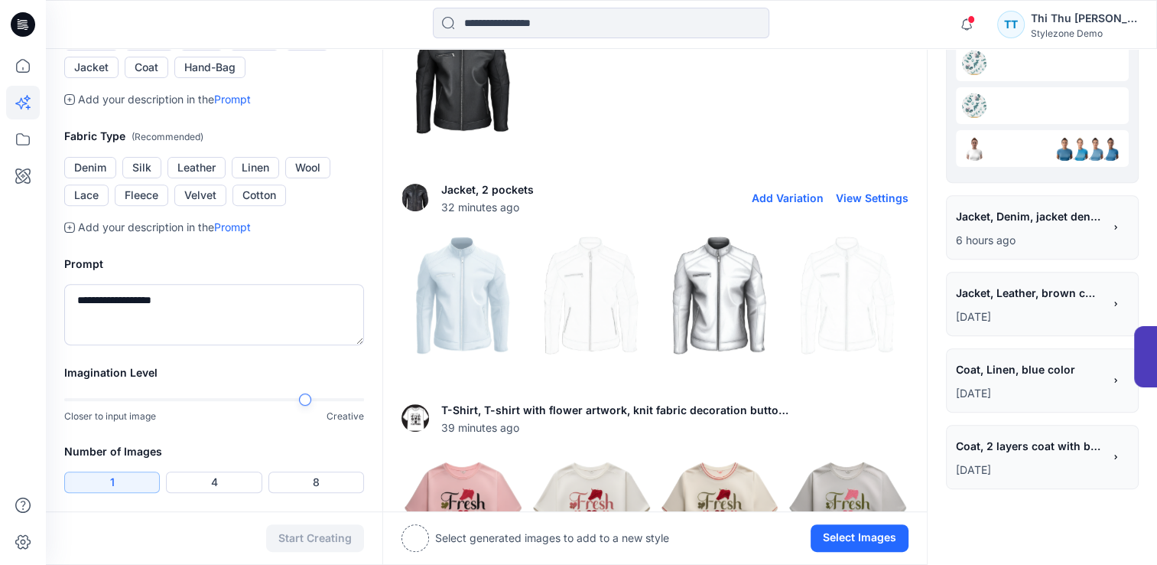
click at [590, 304] on img at bounding box center [591, 295] width 121 height 121
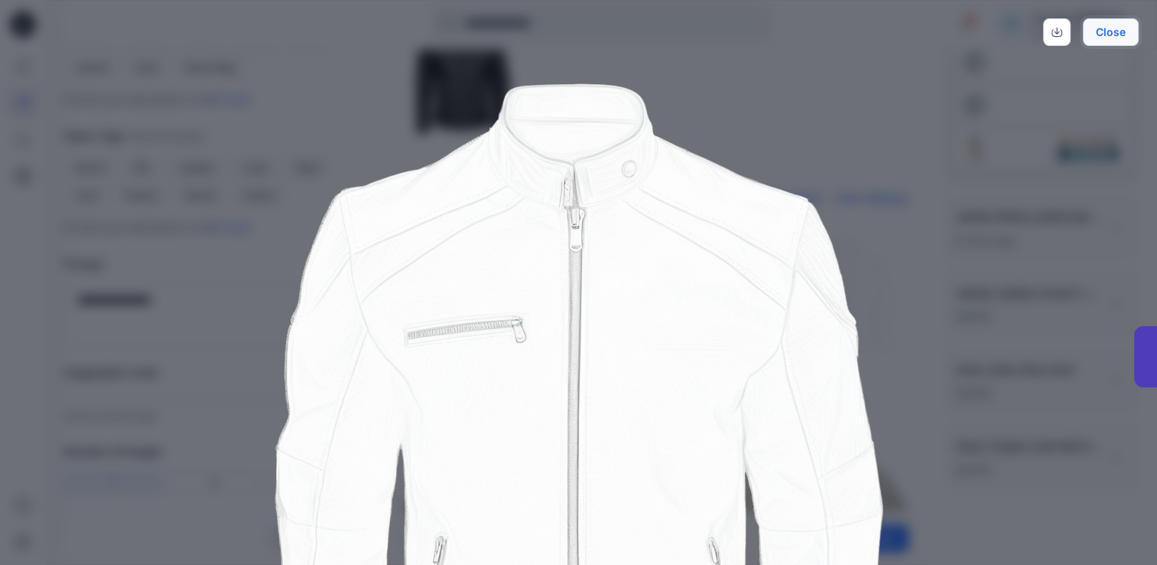
click at [1114, 35] on button "Close" at bounding box center [1111, 32] width 56 height 28
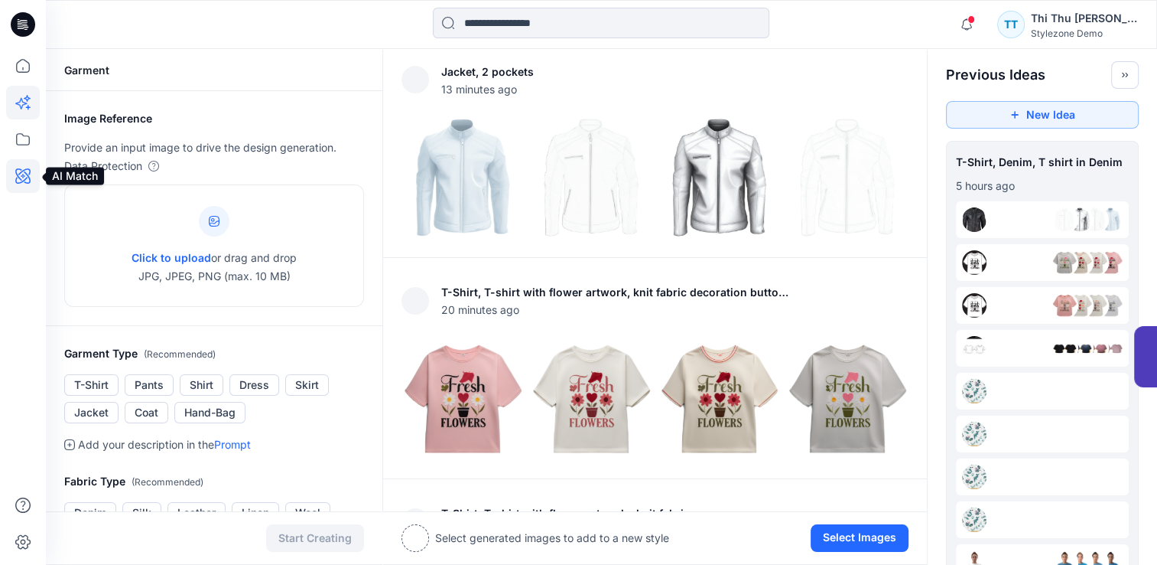
click at [21, 180] on icon at bounding box center [22, 175] width 15 height 15
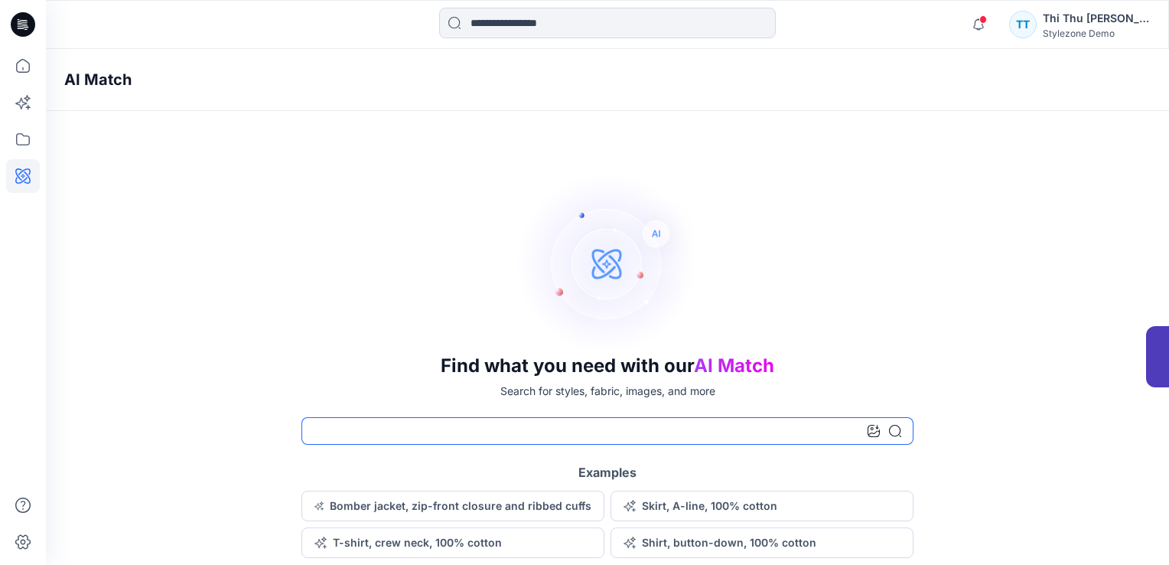
click at [655, 434] on input at bounding box center [607, 431] width 612 height 28
type input "**********"
click at [893, 435] on icon at bounding box center [895, 431] width 12 height 12
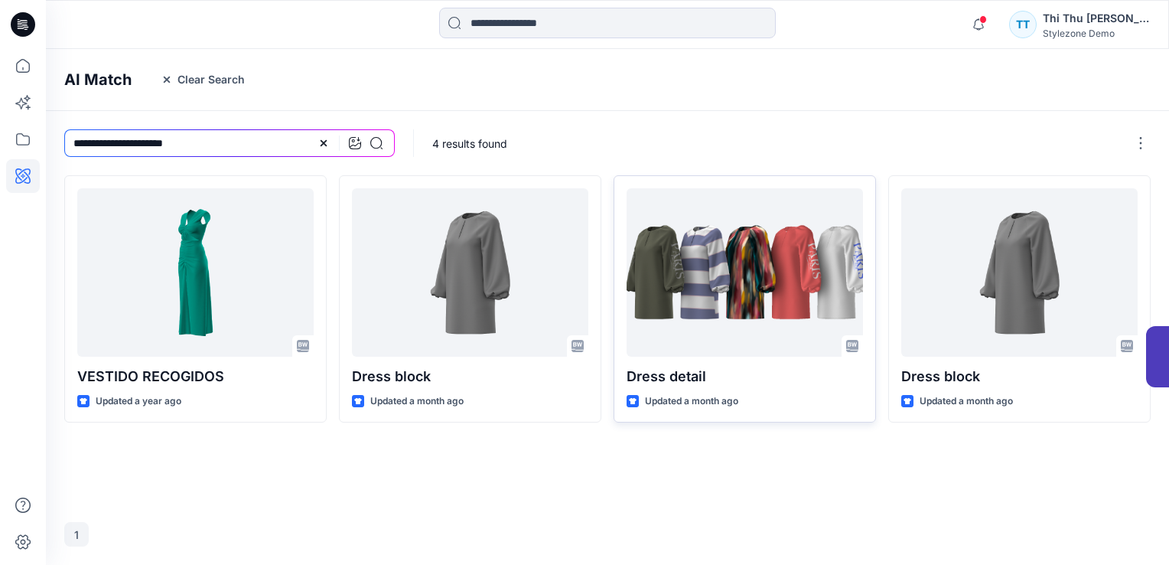
drag, startPoint x: 529, startPoint y: 500, endPoint x: 648, endPoint y: 390, distance: 162.4
click at [529, 502] on div "VESTIDO RECOGIDOS Updated a year ago Dress block Updated a month ago Dress deta…" at bounding box center [607, 339] width 1086 height 328
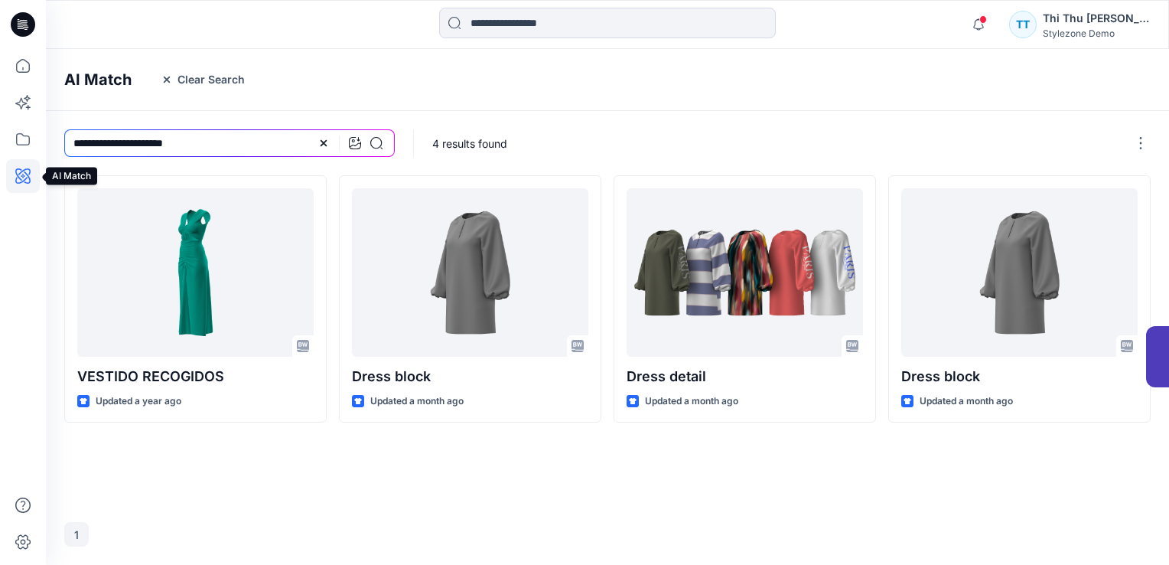
click at [28, 171] on icon at bounding box center [23, 176] width 34 height 34
click at [21, 180] on icon at bounding box center [22, 175] width 15 height 15
click at [243, 148] on input "**********" at bounding box center [229, 143] width 330 height 28
drag, startPoint x: 243, startPoint y: 148, endPoint x: 70, endPoint y: 141, distance: 173.0
click at [70, 141] on input "**********" at bounding box center [229, 143] width 330 height 28
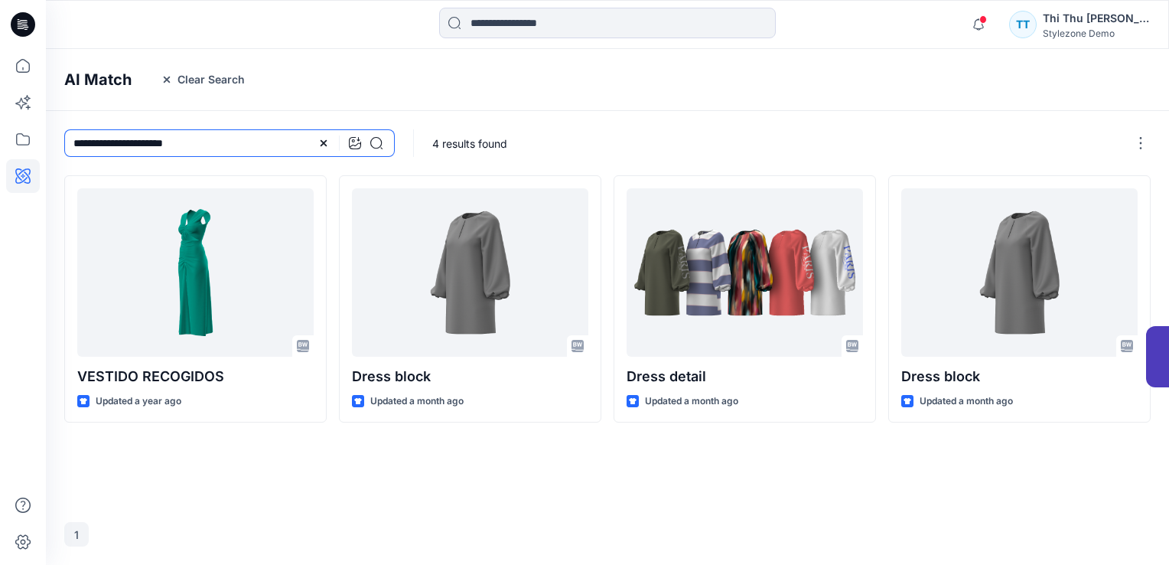
click at [233, 145] on input "**********" at bounding box center [229, 143] width 330 height 28
drag, startPoint x: 236, startPoint y: 144, endPoint x: 57, endPoint y: 135, distance: 179.2
click at [55, 135] on div "**********" at bounding box center [229, 143] width 367 height 64
click at [379, 146] on icon at bounding box center [376, 143] width 12 height 12
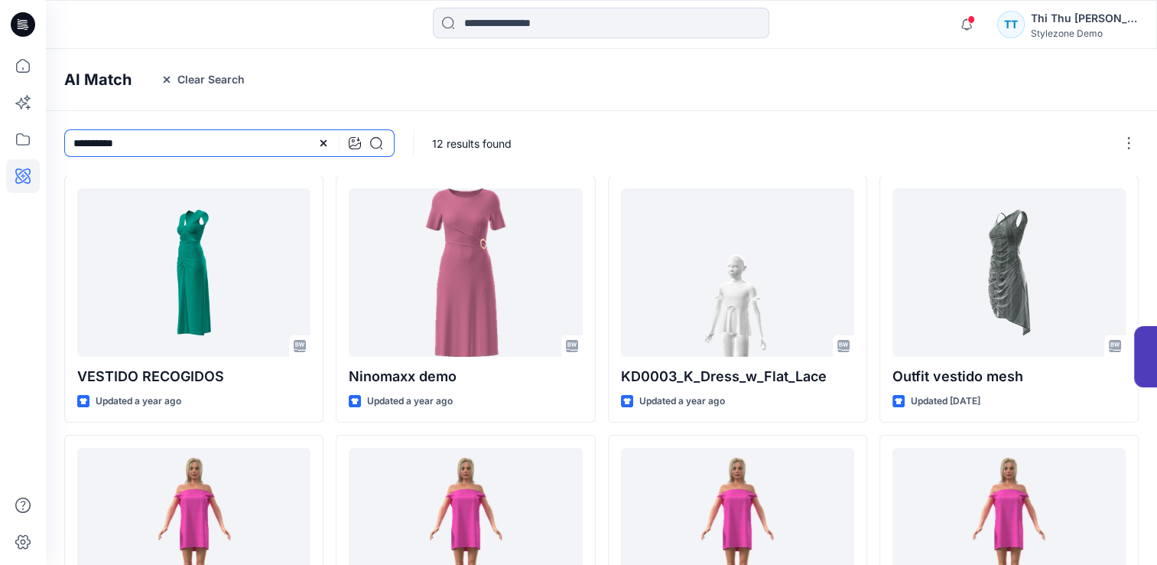
click at [205, 153] on input "**********" at bounding box center [229, 143] width 330 height 28
type input "**********"
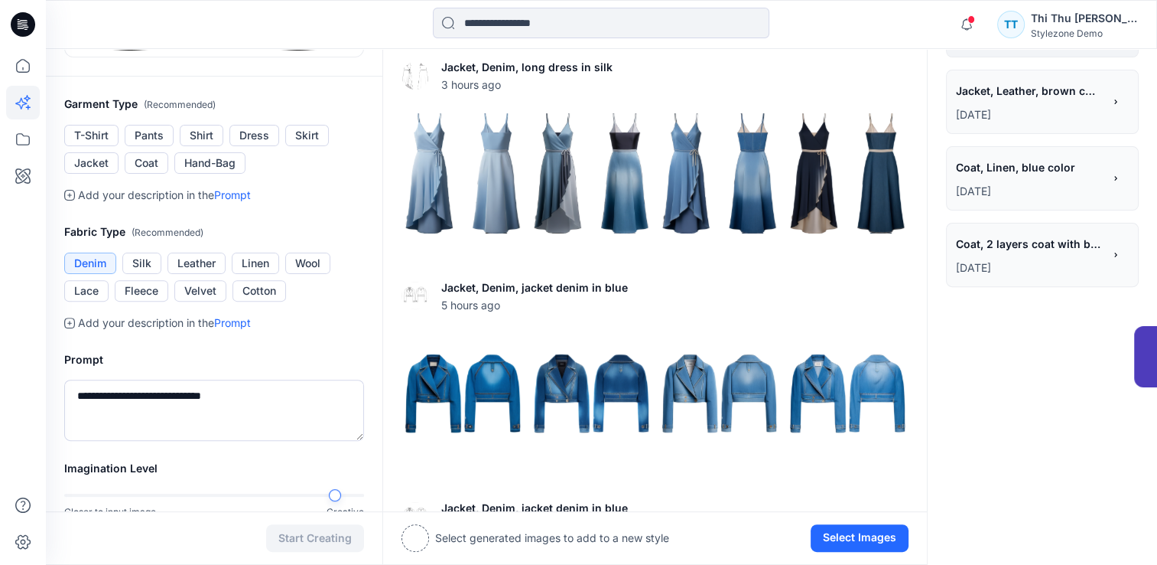
scroll to position [459, 0]
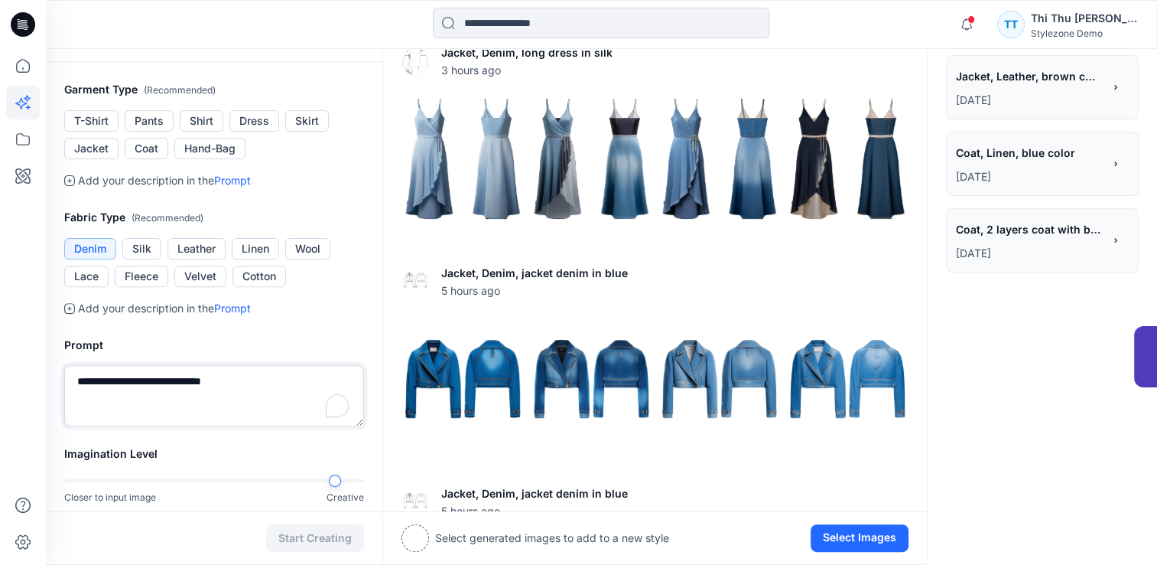
drag, startPoint x: 269, startPoint y: 390, endPoint x: 60, endPoint y: 386, distance: 208.9
click at [60, 386] on div "**********" at bounding box center [214, 380] width 337 height 127
click at [196, 392] on textarea "To enrich screen reader interactions, please activate Accessibility in Grammarl…" at bounding box center [214, 395] width 300 height 61
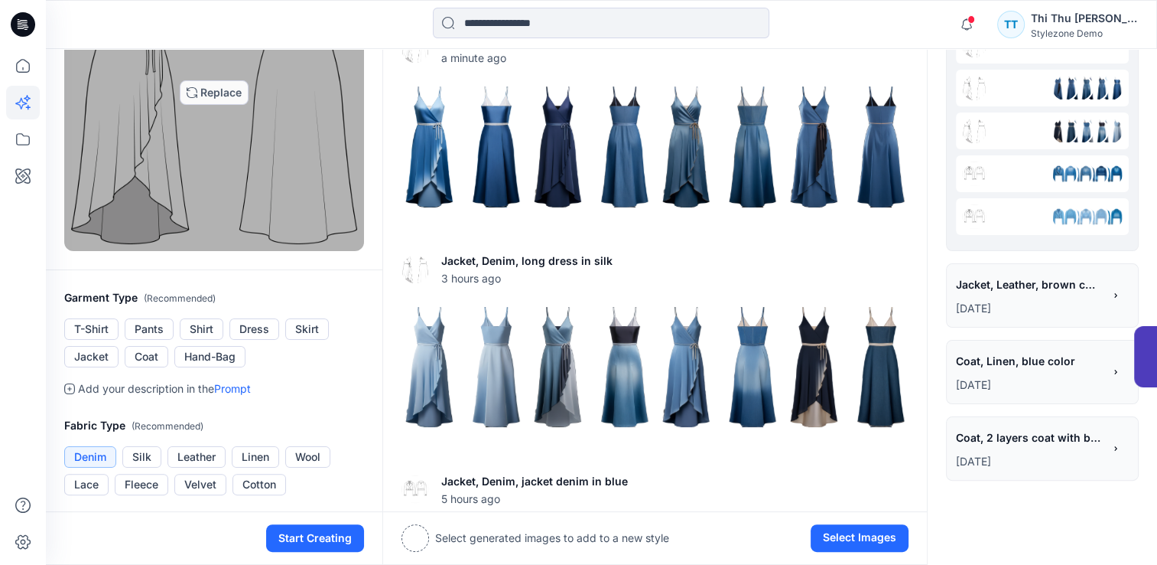
scroll to position [246, 0]
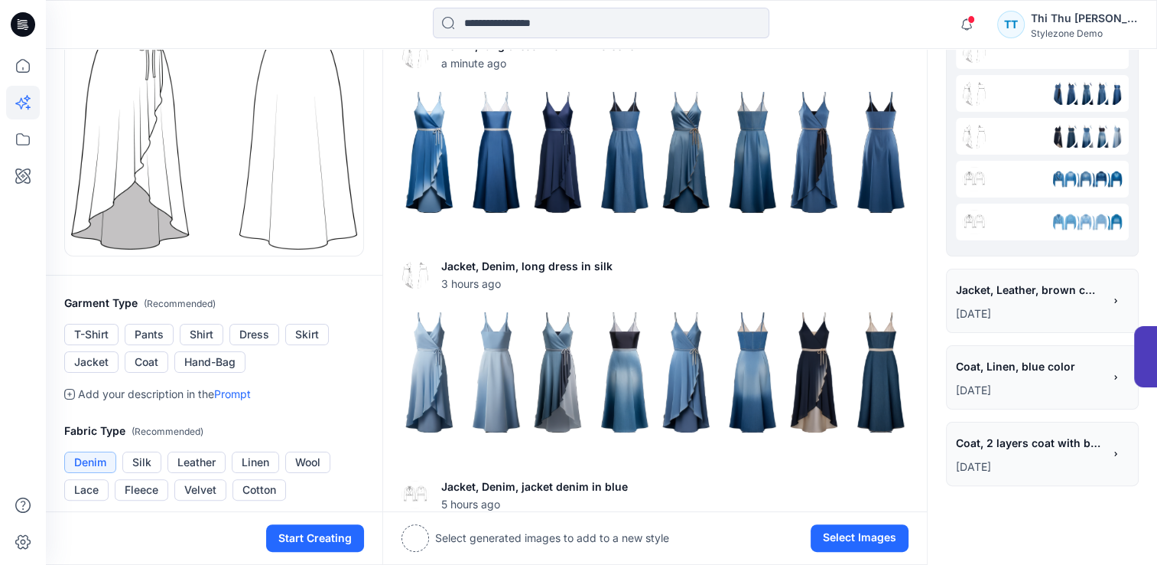
click at [298, 378] on div "Garment Type ( Recommended ) T-Shirt Pants Shirt Dress Skirt Jacket Coat Hand-B…" at bounding box center [214, 348] width 337 height 109
drag, startPoint x: 239, startPoint y: 387, endPoint x: 220, endPoint y: 412, distance: 30.6
click at [237, 387] on link "Prompt" at bounding box center [232, 393] width 37 height 13
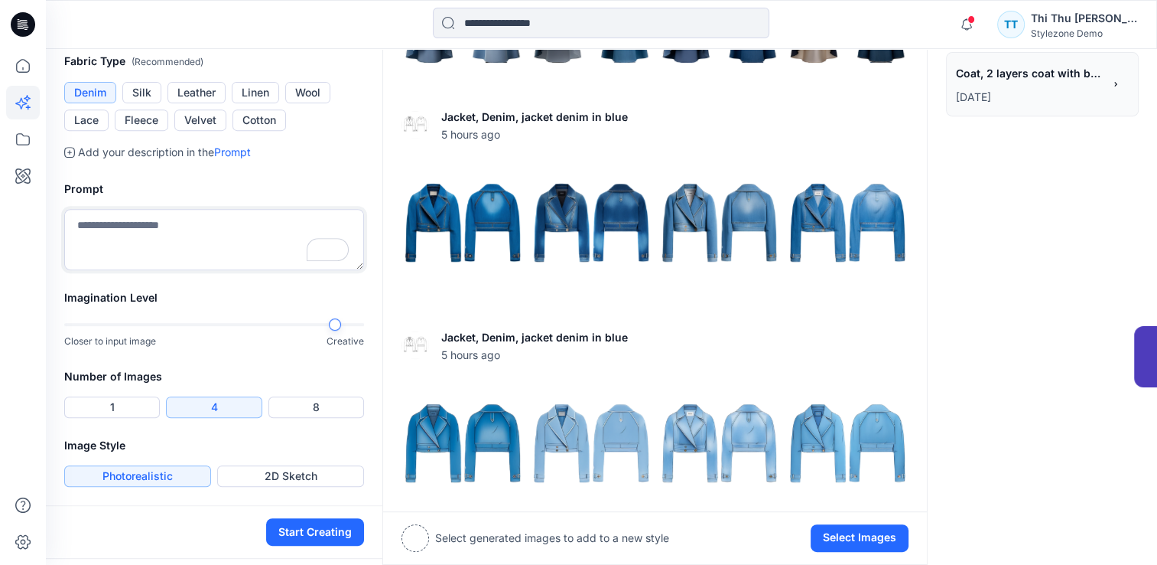
scroll to position [628, 0]
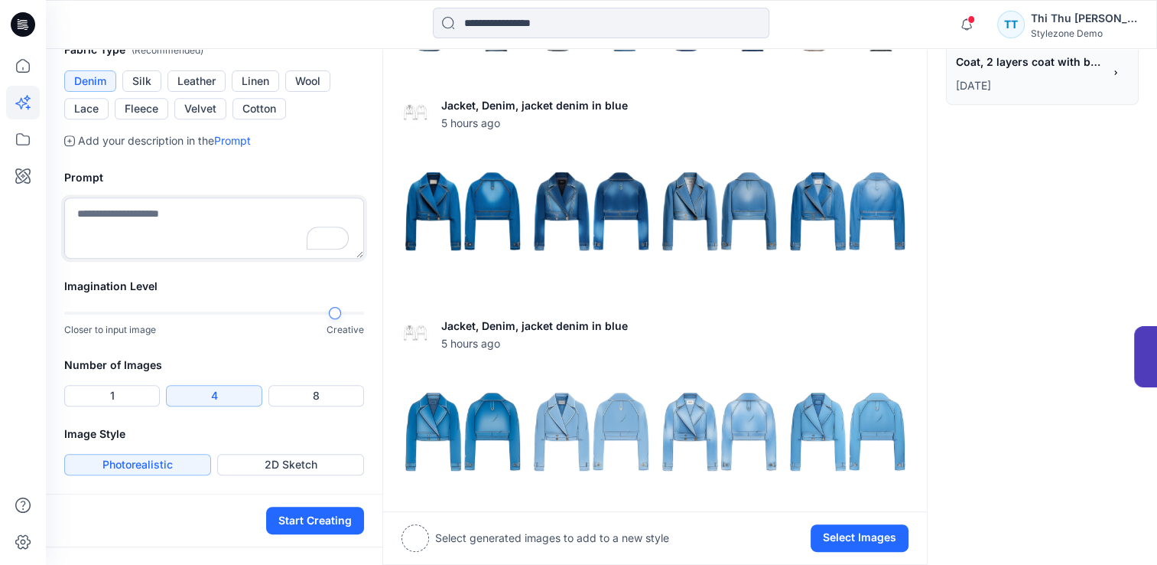
drag, startPoint x: 156, startPoint y: 213, endPoint x: 170, endPoint y: 531, distance: 318.5
click at [158, 214] on textarea "To enrich screen reader interactions, please activate Accessibility in Grammarl…" at bounding box center [214, 227] width 300 height 61
click at [100, 390] on button "1" at bounding box center [112, 395] width 96 height 21
click at [750, 367] on div "Jacket, Denim, jacket denim in blue 5 hours ago Add Variation View Settings" at bounding box center [655, 410] width 544 height 202
click at [702, 361] on div "Jacket, Denim, jacket denim in blue 5 hours ago Add Variation View Settings" at bounding box center [655, 410] width 544 height 202
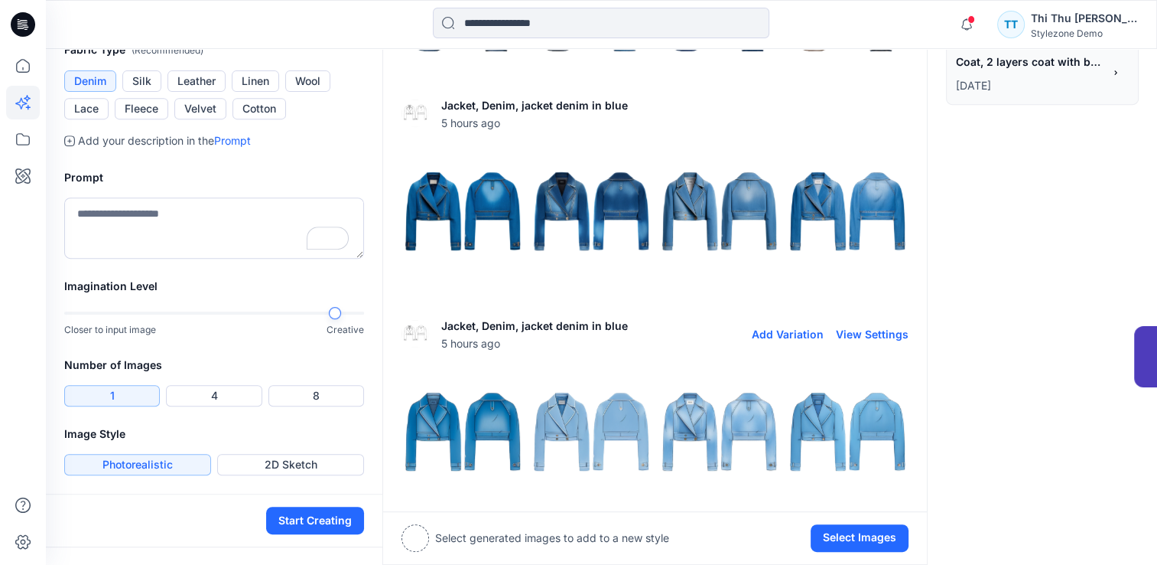
click at [711, 483] on img at bounding box center [719, 431] width 121 height 121
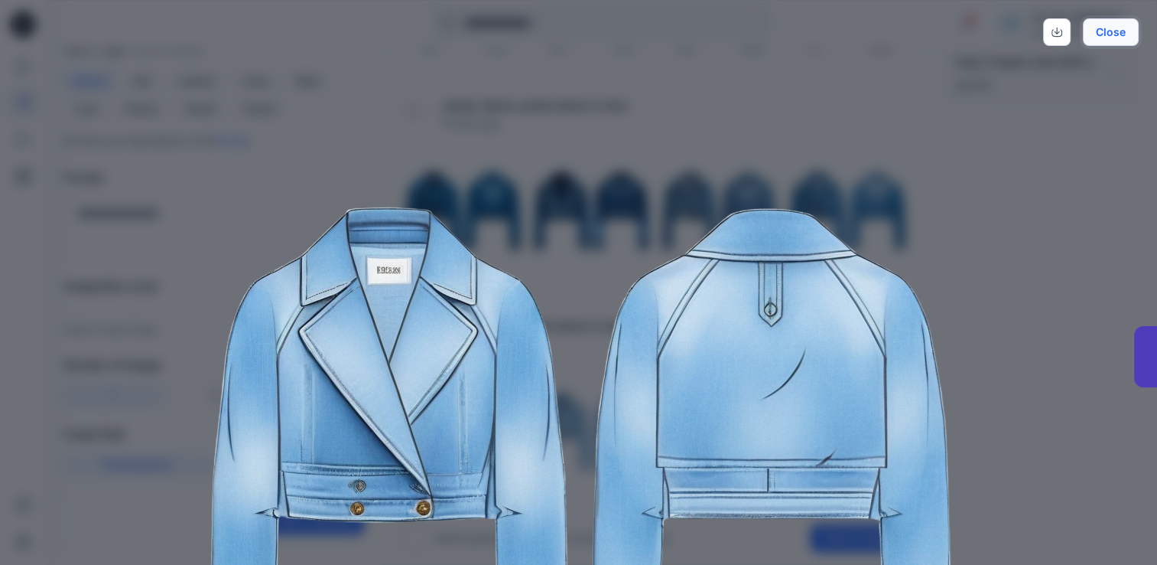
click at [1111, 33] on button "Close" at bounding box center [1111, 32] width 56 height 28
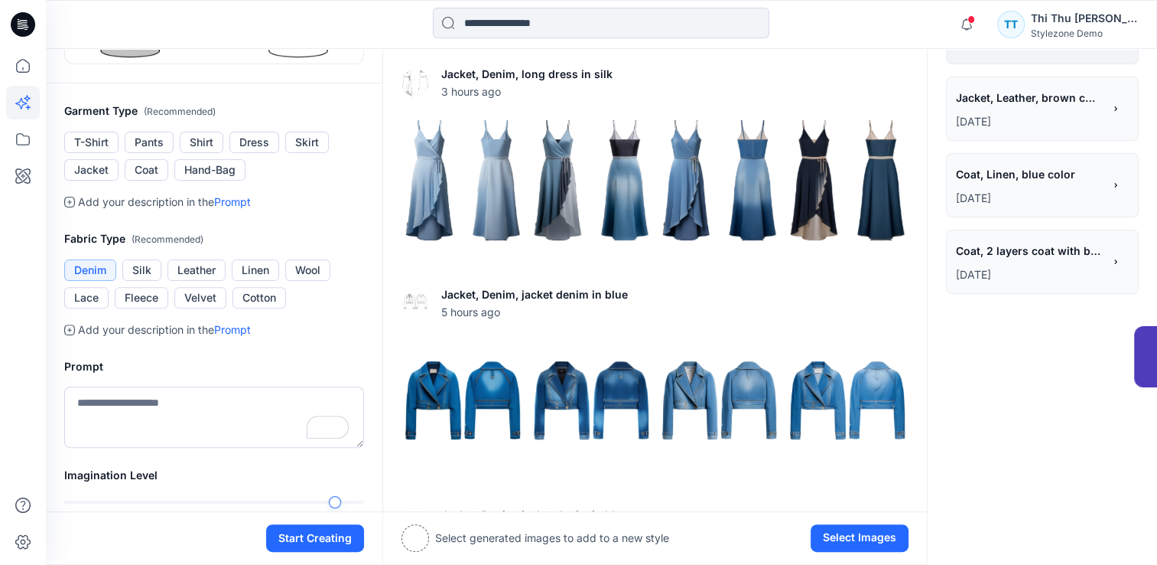
scroll to position [552, 0]
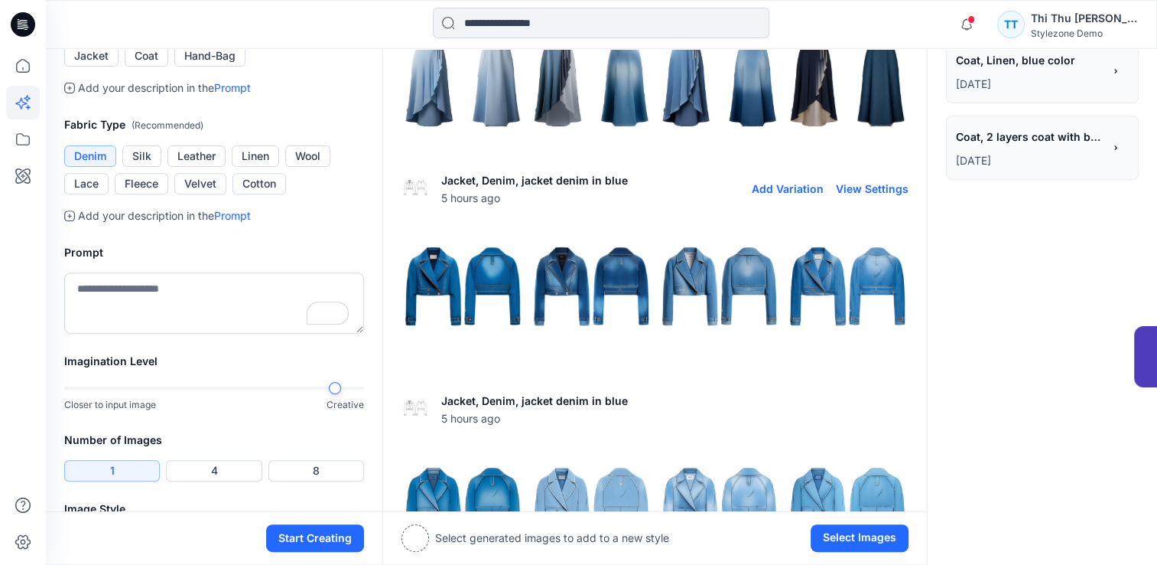
click at [437, 281] on img at bounding box center [462, 286] width 121 height 121
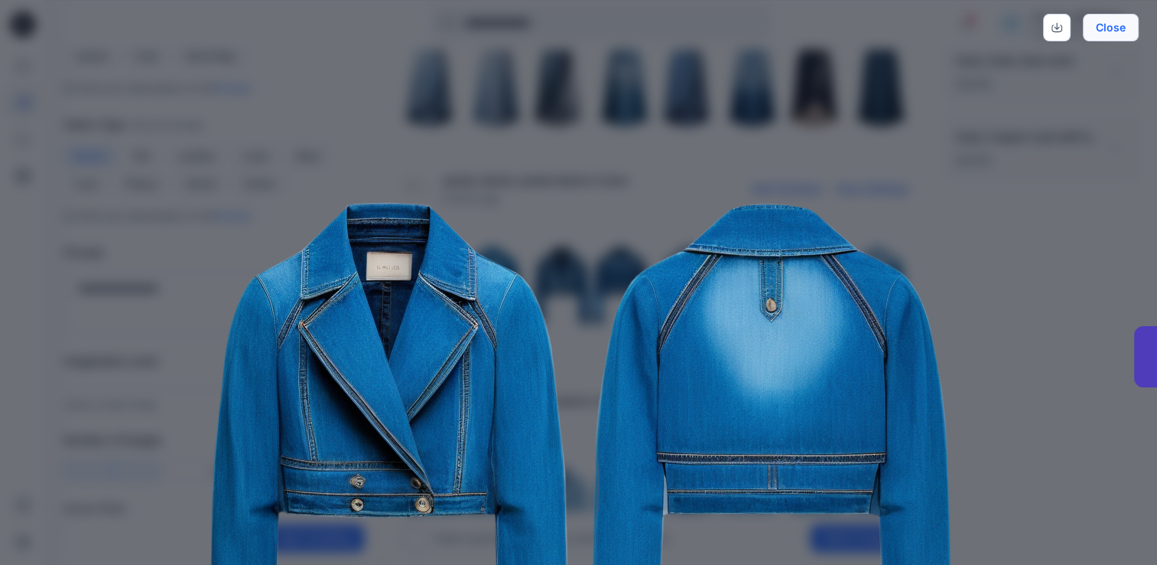
scroll to position [0, 0]
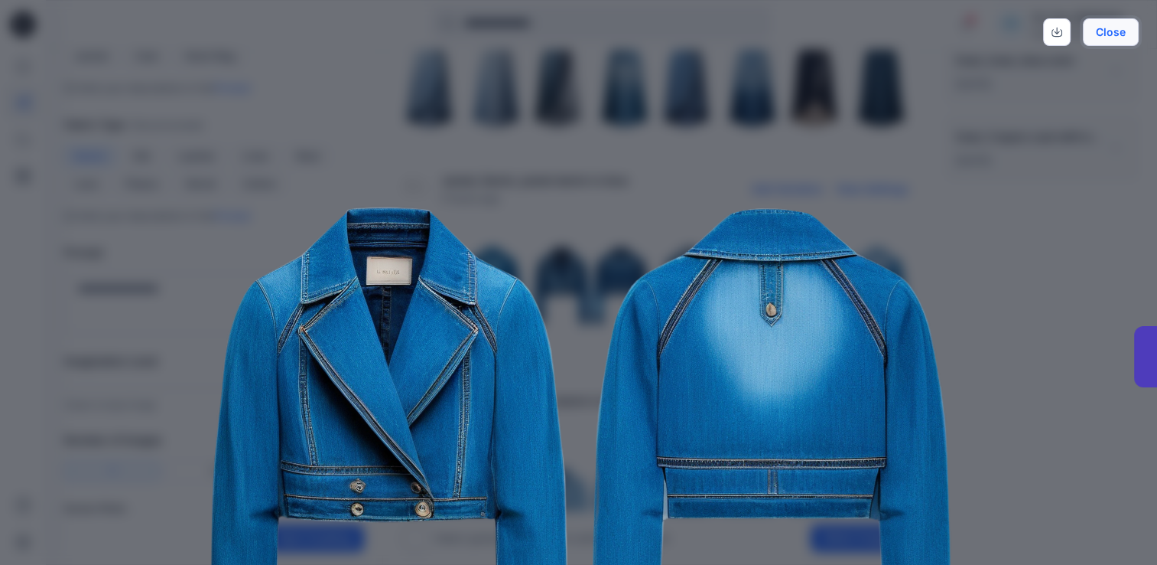
click at [1120, 34] on button "Close" at bounding box center [1111, 32] width 56 height 28
